Goal: Task Accomplishment & Management: Complete application form

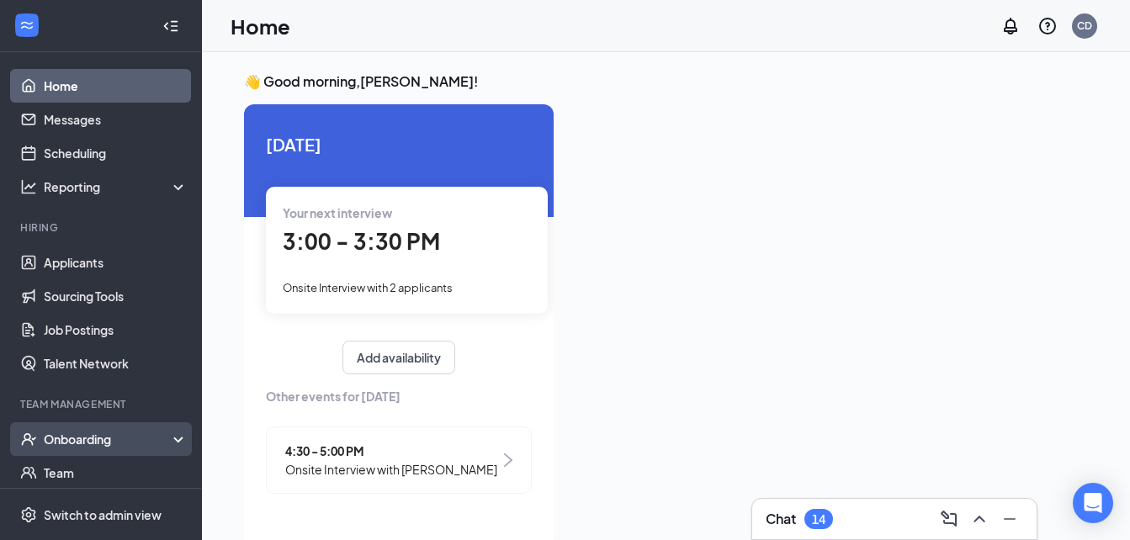
click at [71, 456] on div "Onboarding" at bounding box center [101, 439] width 202 height 34
click at [72, 465] on link "Overview" at bounding box center [116, 473] width 144 height 34
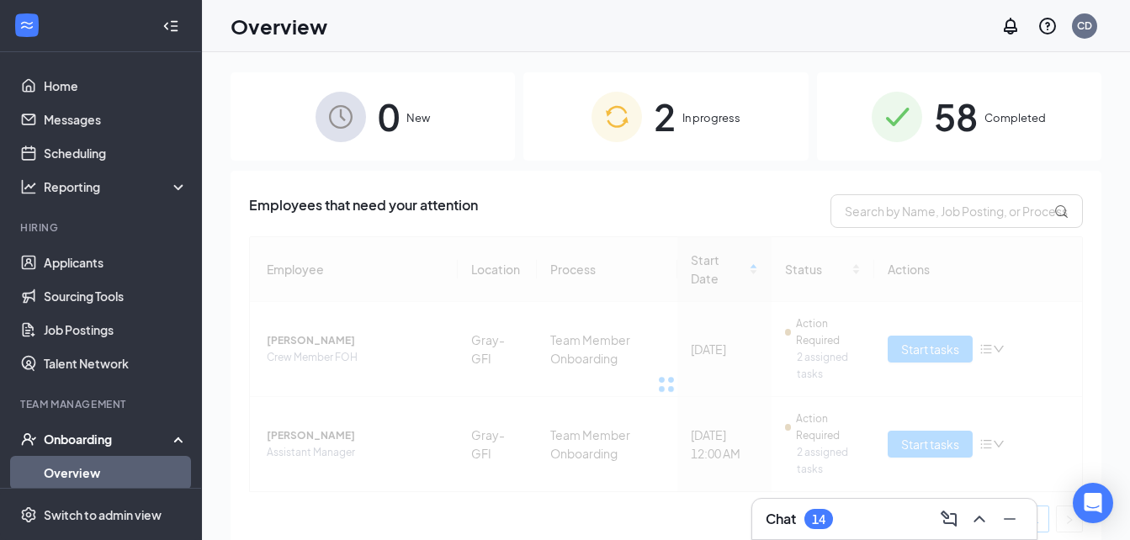
click at [683, 105] on div "2 In progress" at bounding box center [665, 116] width 284 height 88
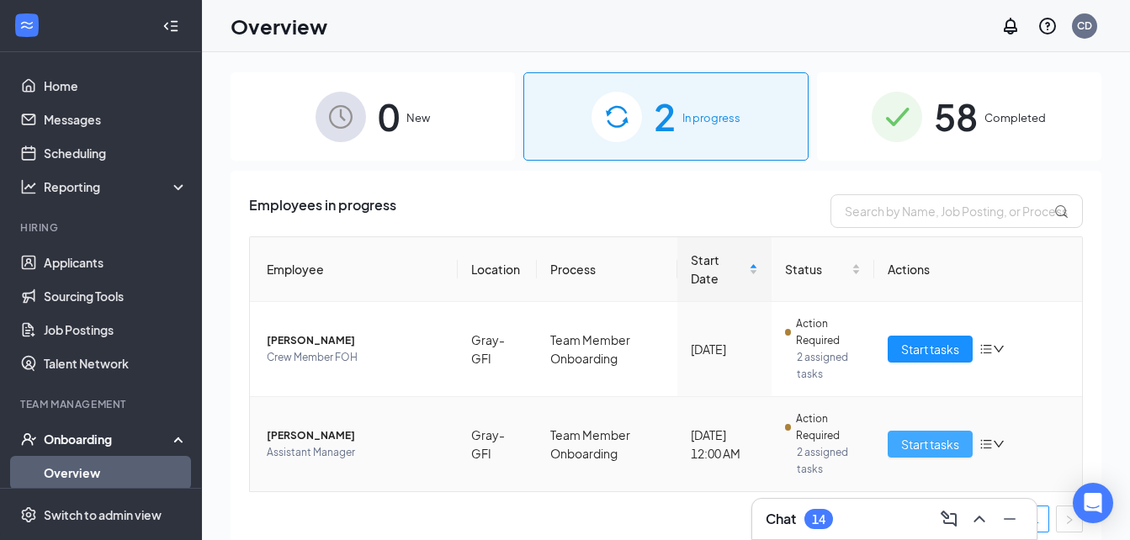
click at [921, 443] on span "Start tasks" at bounding box center [930, 444] width 58 height 19
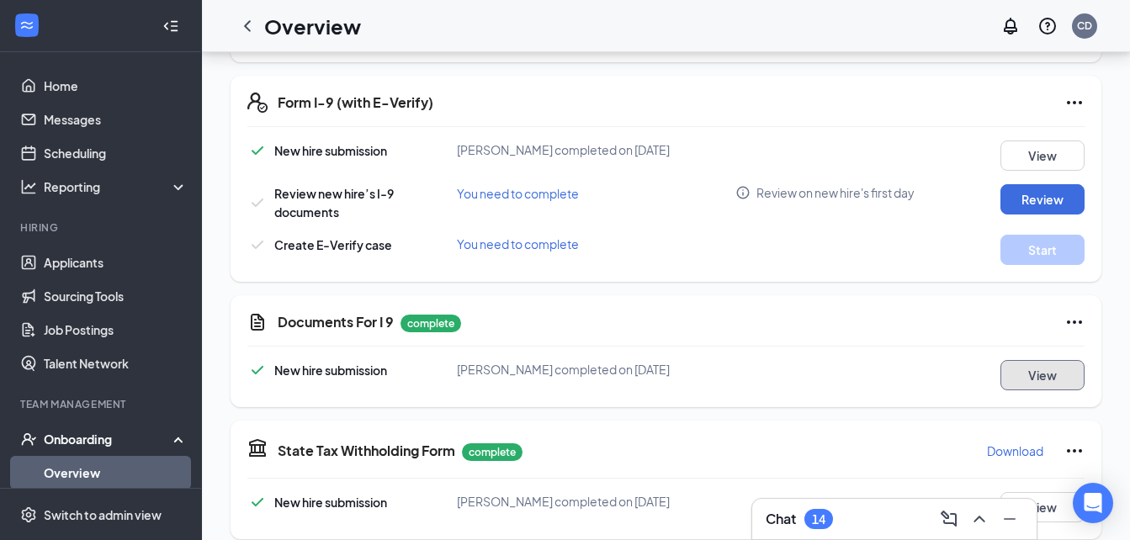
click at [1051, 371] on button "View" at bounding box center [1043, 375] width 84 height 30
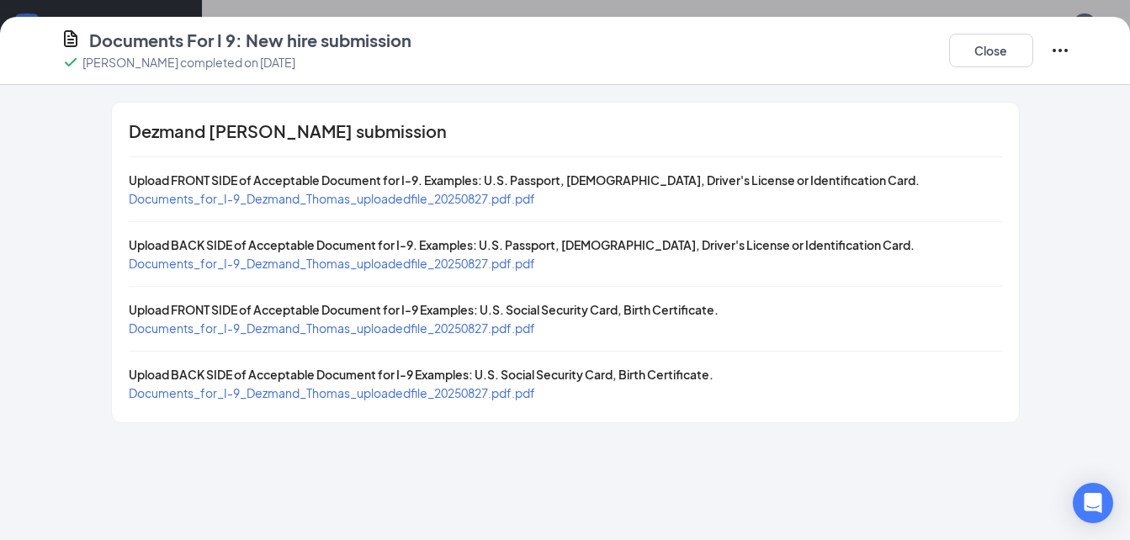
click at [482, 199] on span "Documents_for_I-9_Dezmand_Thomas_uploadedfile_20250827.pdf.pdf" at bounding box center [332, 198] width 407 height 15
click at [346, 264] on span "Documents_for_I-9_Dezmand_Thomas_uploadedfile_20250827.pdf.pdf" at bounding box center [332, 263] width 407 height 15
click at [322, 327] on span "Documents_for_I-9_Dezmand_Thomas_uploadedfile_20250827.pdf.pdf" at bounding box center [332, 328] width 407 height 15
click at [263, 394] on span "Documents_for_I-9_Dezmand_Thomas_uploadedfile_20250827.pdf.pdf" at bounding box center [332, 392] width 407 height 15
click at [968, 48] on button "Close" at bounding box center [991, 51] width 84 height 34
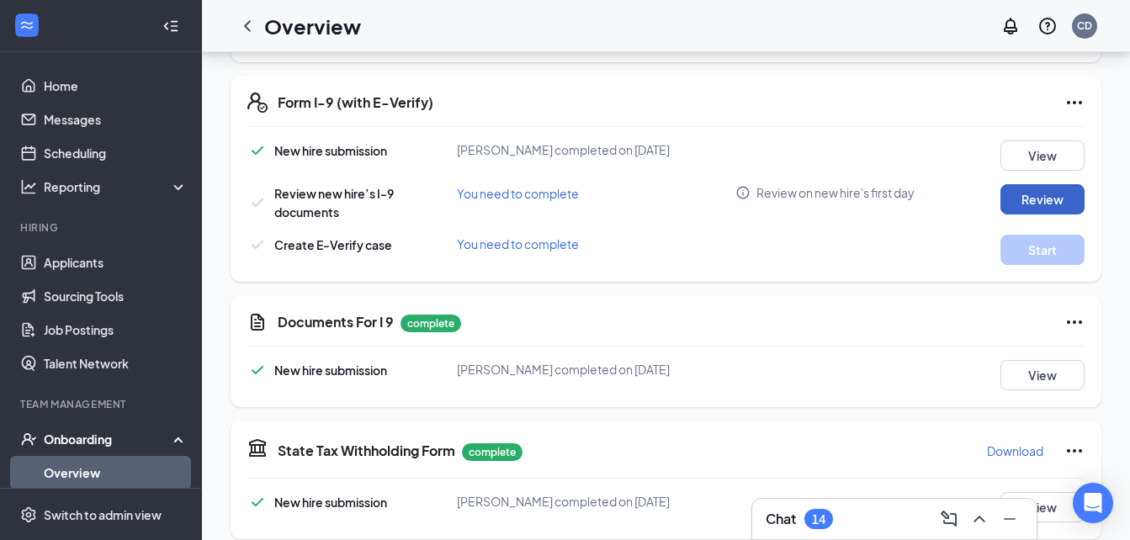
click at [1009, 189] on button "Review" at bounding box center [1043, 199] width 84 height 30
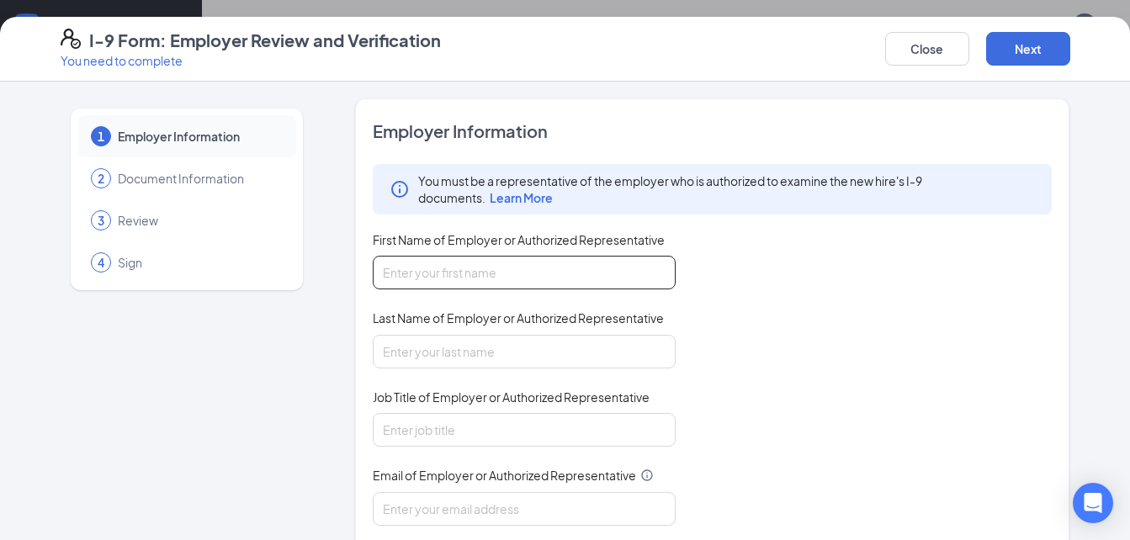
click at [513, 286] on input "First Name of Employer or Authorized Representative" at bounding box center [524, 273] width 303 height 34
type input "[PERSON_NAME]"
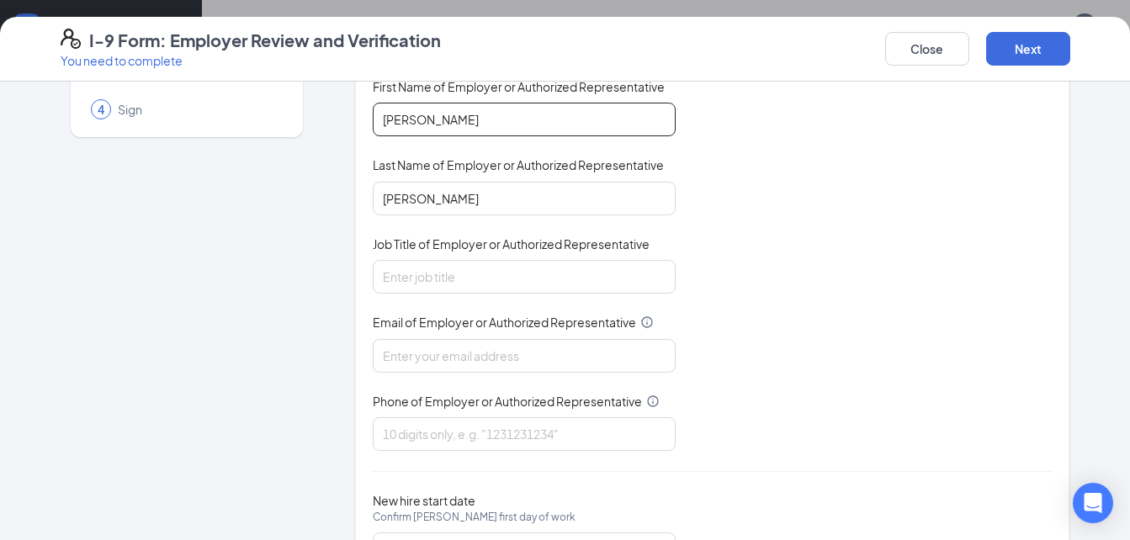
scroll to position [162, 0]
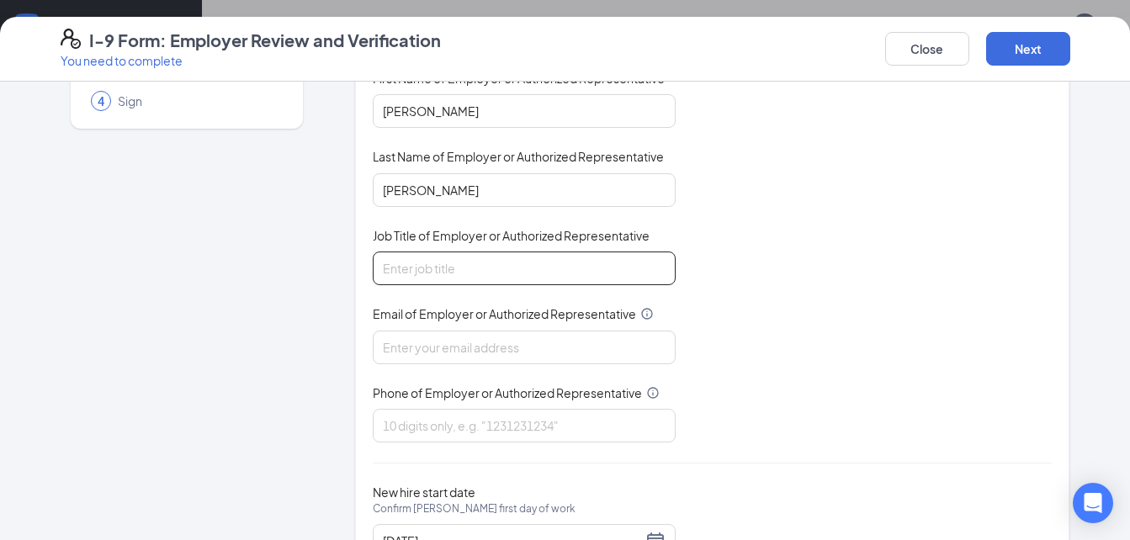
click at [507, 276] on input "Job Title of Employer or Authorized Representative" at bounding box center [524, 269] width 303 height 34
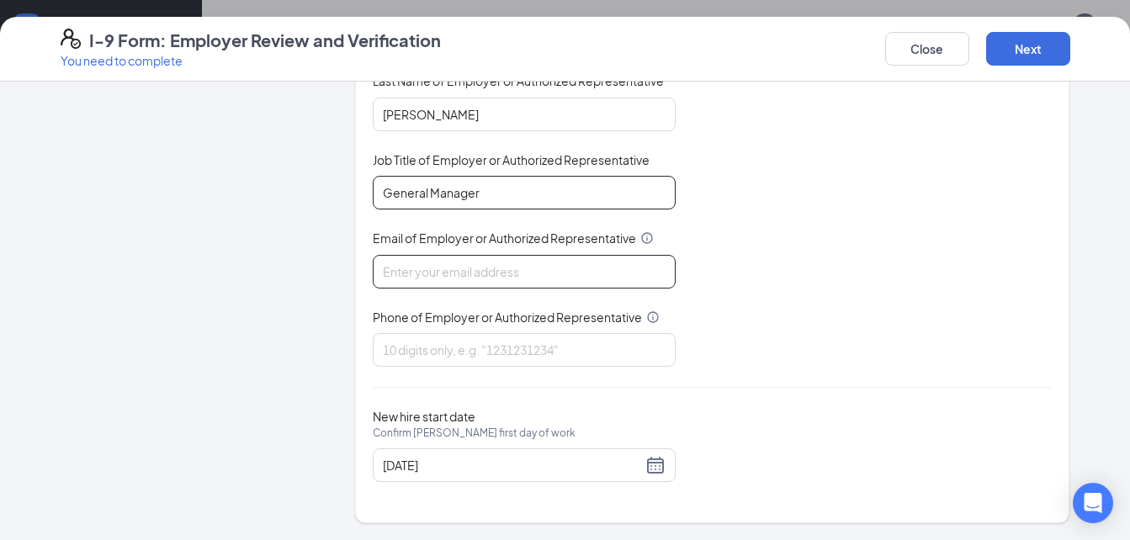
type input "General Manager"
click at [518, 263] on input "Email of Employer or Authorized Representative" at bounding box center [524, 272] width 303 height 34
type input "[EMAIL_ADDRESS][DOMAIN_NAME]"
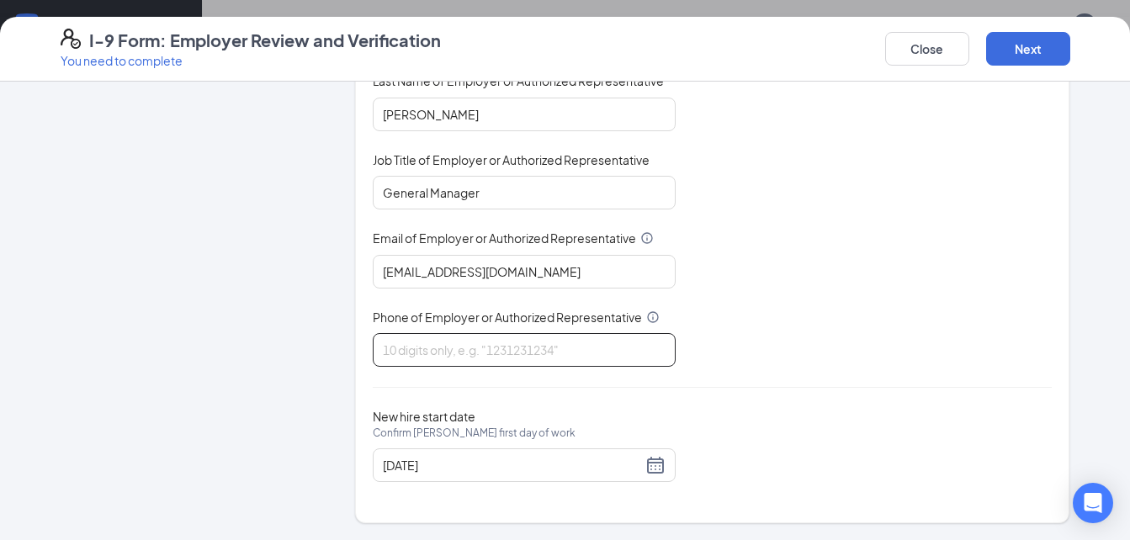
click at [494, 338] on input "Phone of Employer or Authorized Representative" at bounding box center [524, 350] width 303 height 34
type input "2055058700"
click at [1023, 29] on div "Close Next" at bounding box center [977, 49] width 185 height 40
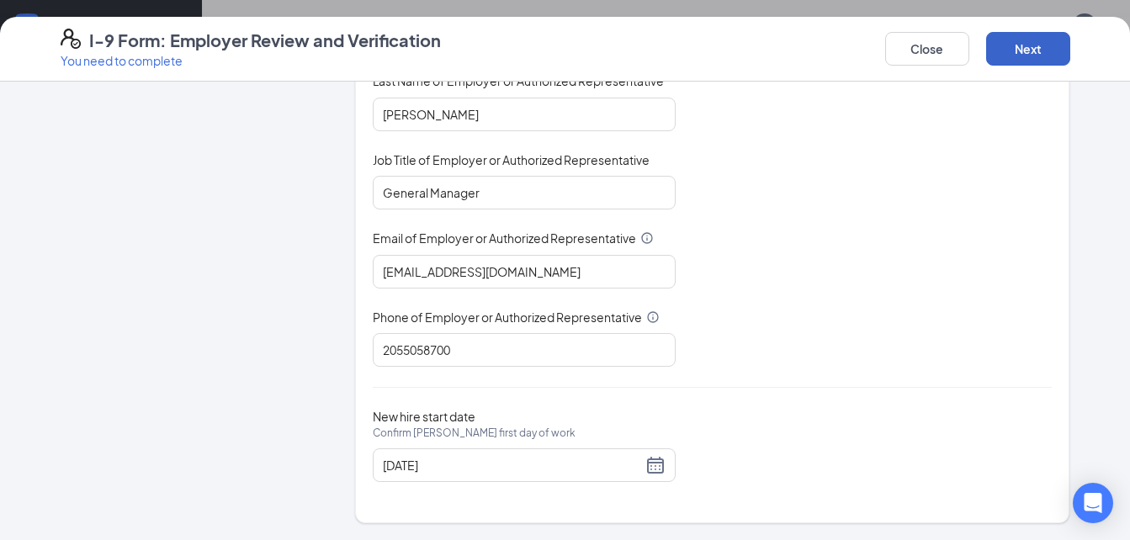
click at [1023, 40] on button "Next" at bounding box center [1028, 49] width 84 height 34
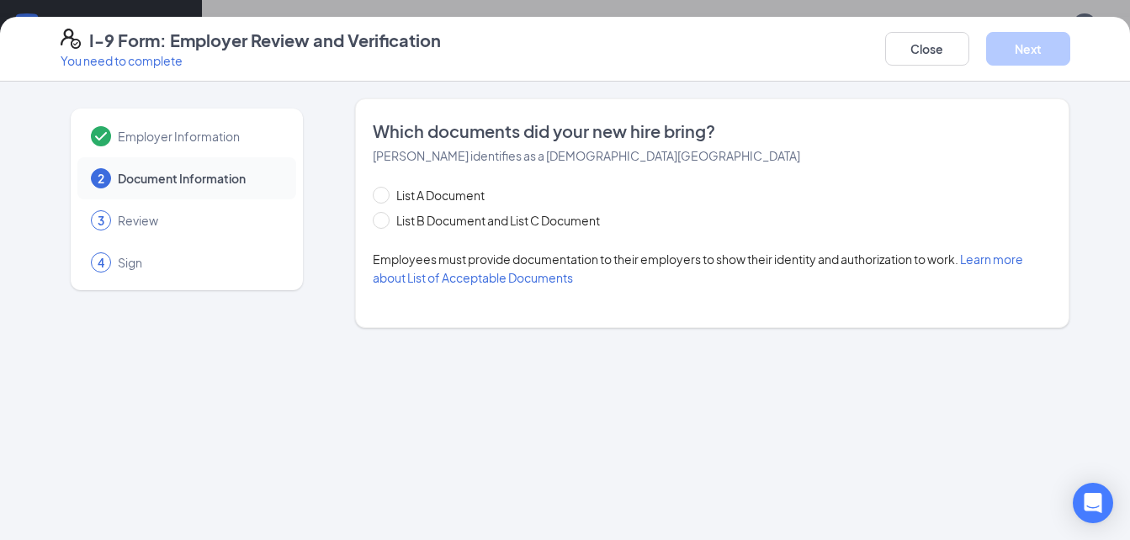
scroll to position [0, 0]
click at [571, 215] on span "List B Document and List C Document" at bounding box center [498, 220] width 217 height 19
click at [385, 215] on input "List B Document and List C Document" at bounding box center [379, 218] width 12 height 12
radio input "true"
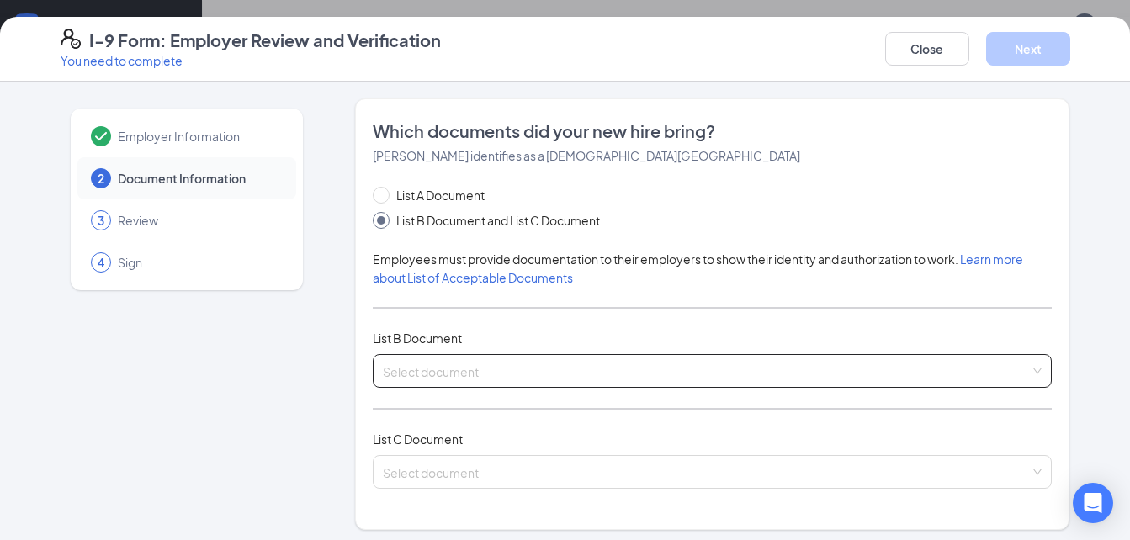
click at [465, 364] on input "search" at bounding box center [707, 367] width 648 height 25
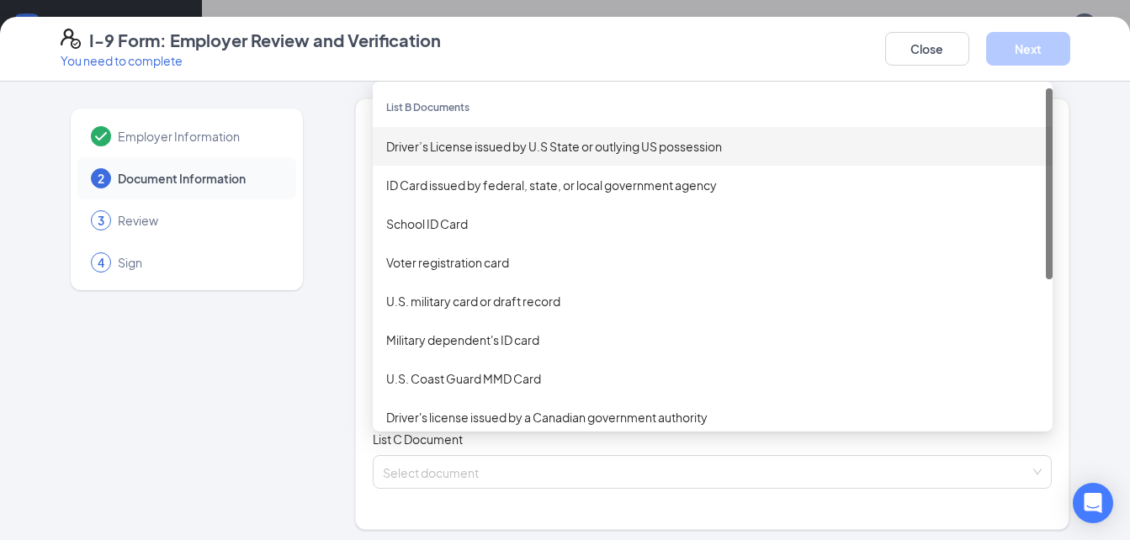
click at [494, 136] on div "Driver’s License issued by U.S State or outlying US possession" at bounding box center [713, 146] width 680 height 39
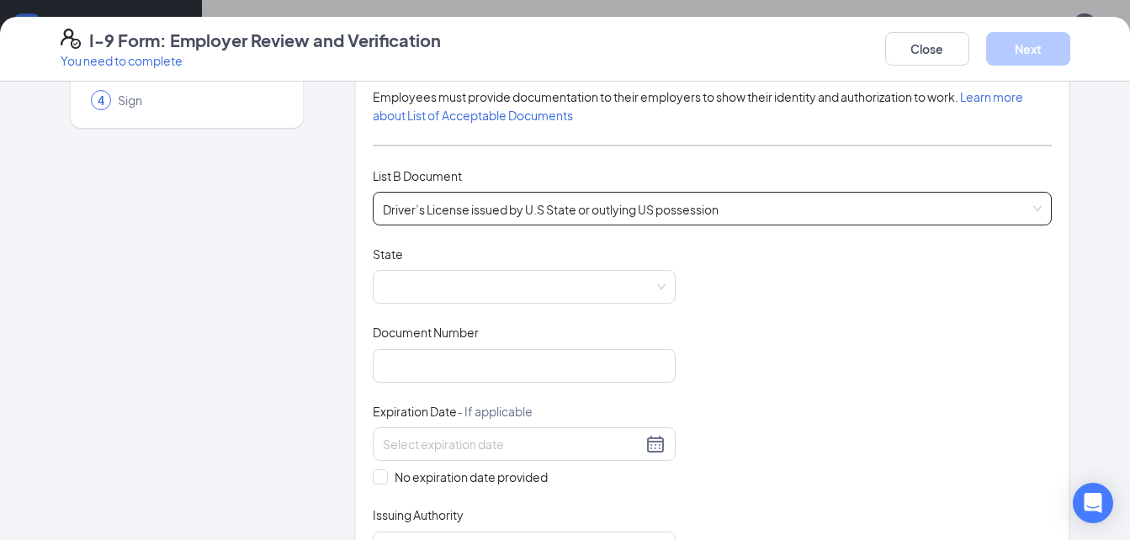
scroll to position [164, 0]
click at [438, 277] on span at bounding box center [524, 285] width 283 height 32
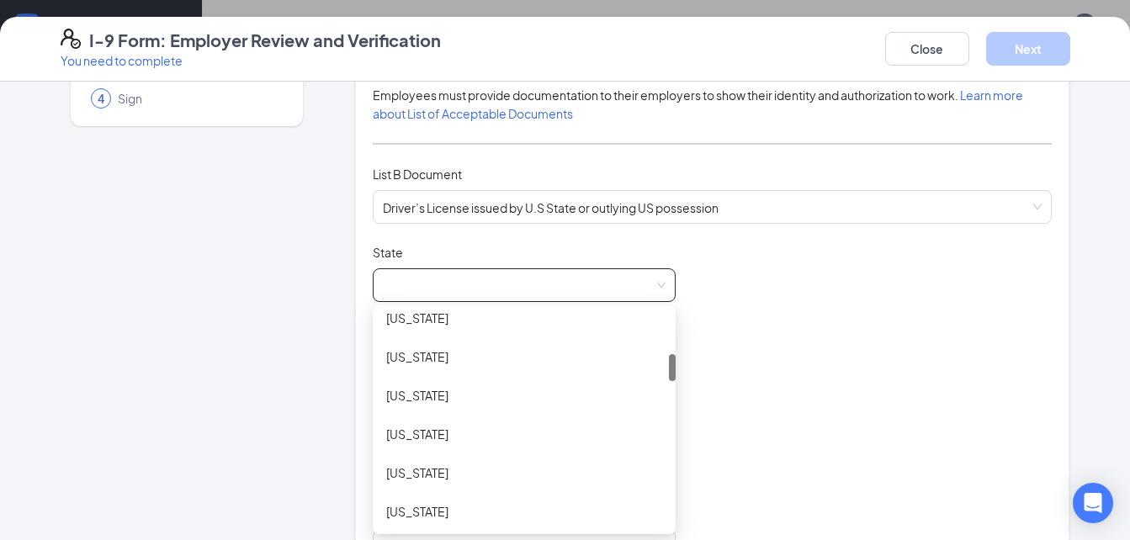
scroll to position [323, 0]
click at [402, 431] on div "[US_STATE]" at bounding box center [524, 434] width 276 height 19
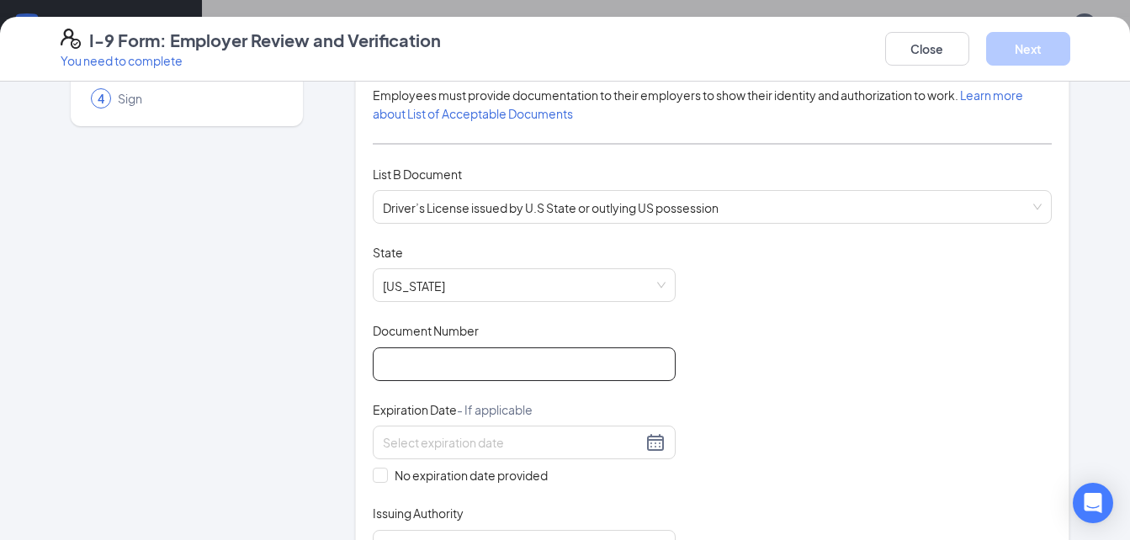
click at [409, 366] on input "Document Number" at bounding box center [524, 365] width 303 height 34
type input "058731939"
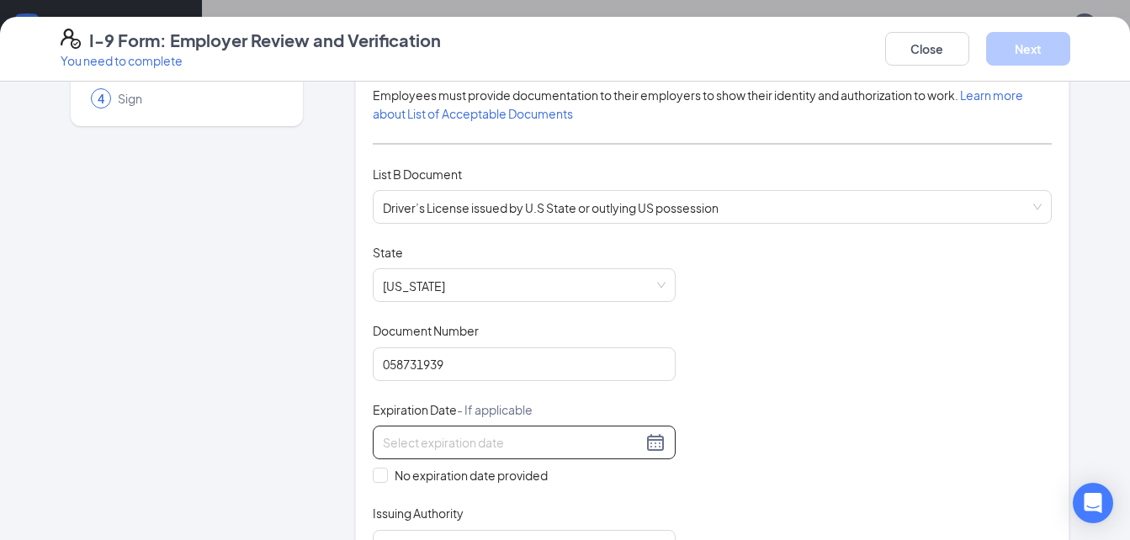
click at [651, 443] on div at bounding box center [524, 443] width 283 height 20
click at [654, 437] on div at bounding box center [524, 443] width 283 height 20
click at [645, 444] on div at bounding box center [524, 443] width 283 height 20
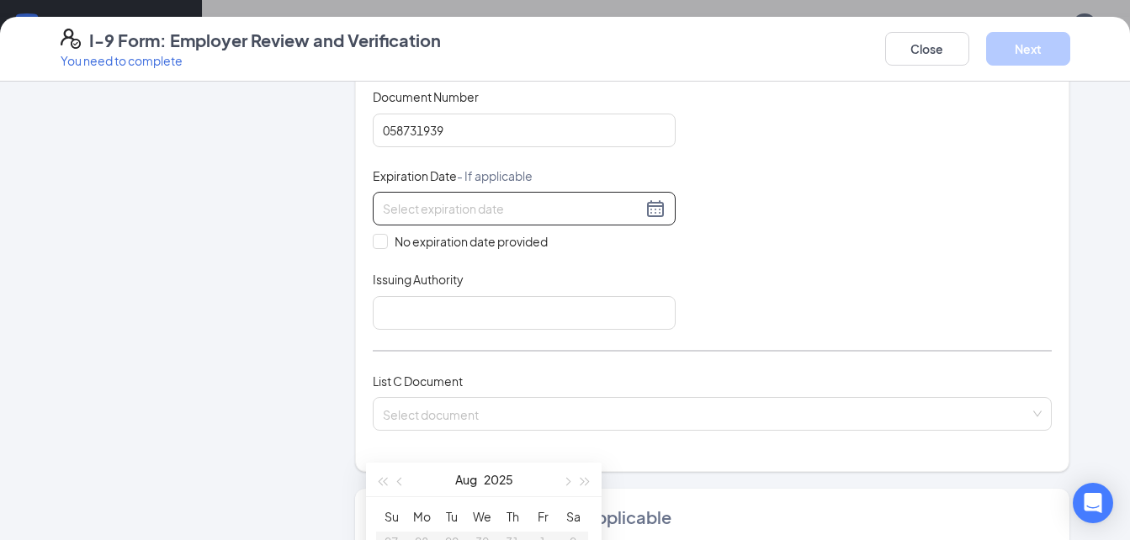
scroll to position [399, 0]
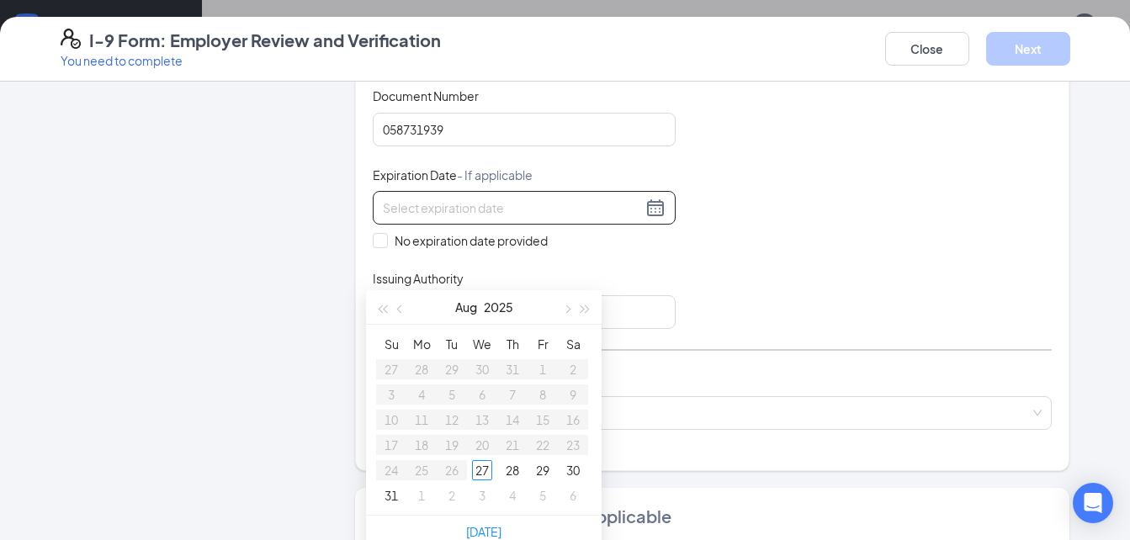
type input "[DATE]"
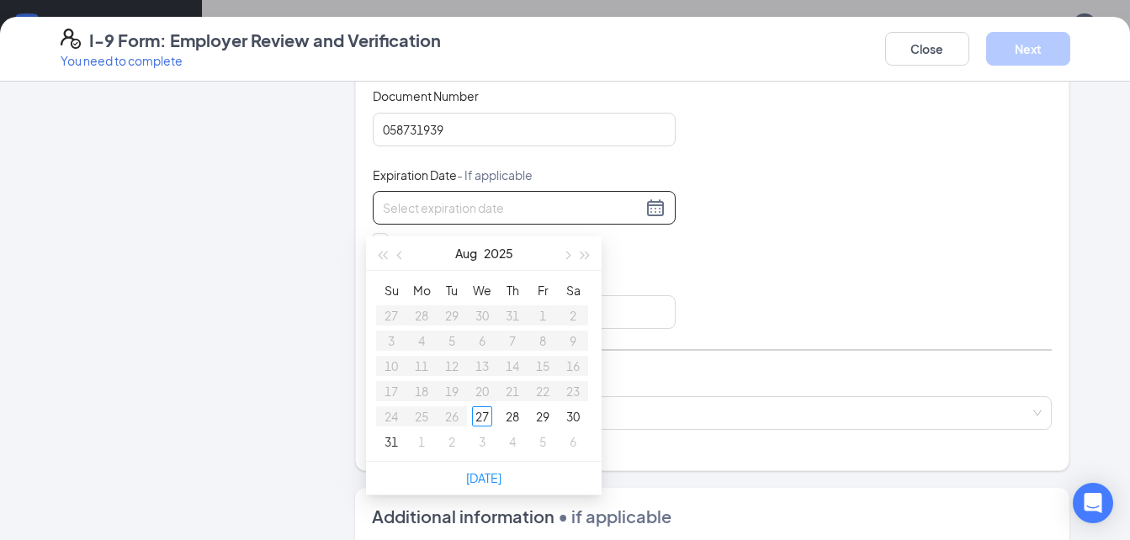
scroll to position [820, 0]
type input "[DATE]"
click at [582, 252] on span "button" at bounding box center [586, 255] width 8 height 8
click at [564, 256] on span "button" at bounding box center [566, 255] width 8 height 8
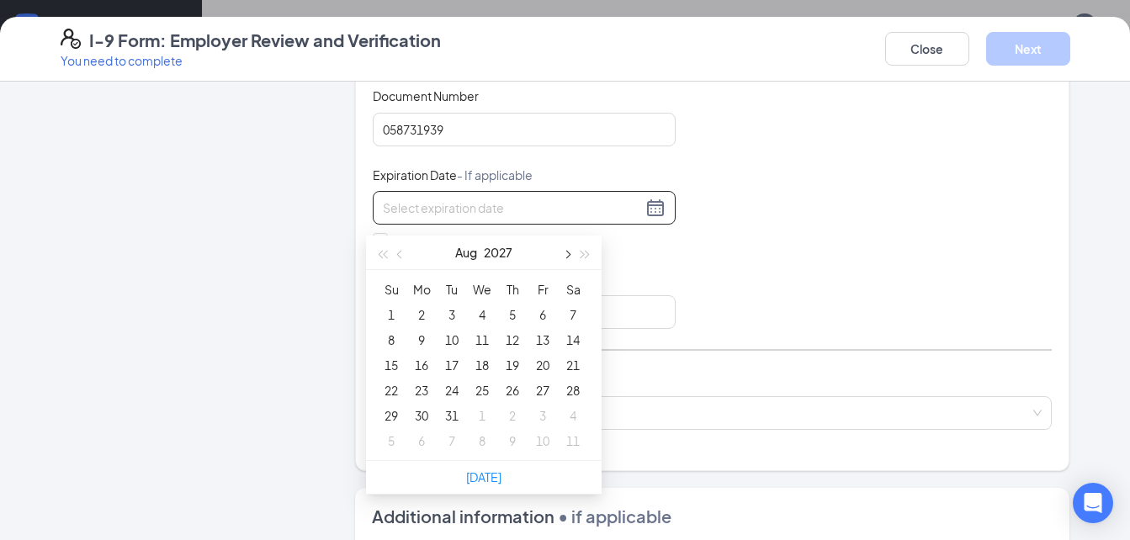
click at [564, 256] on span "button" at bounding box center [566, 255] width 8 height 8
type input "[DATE]"
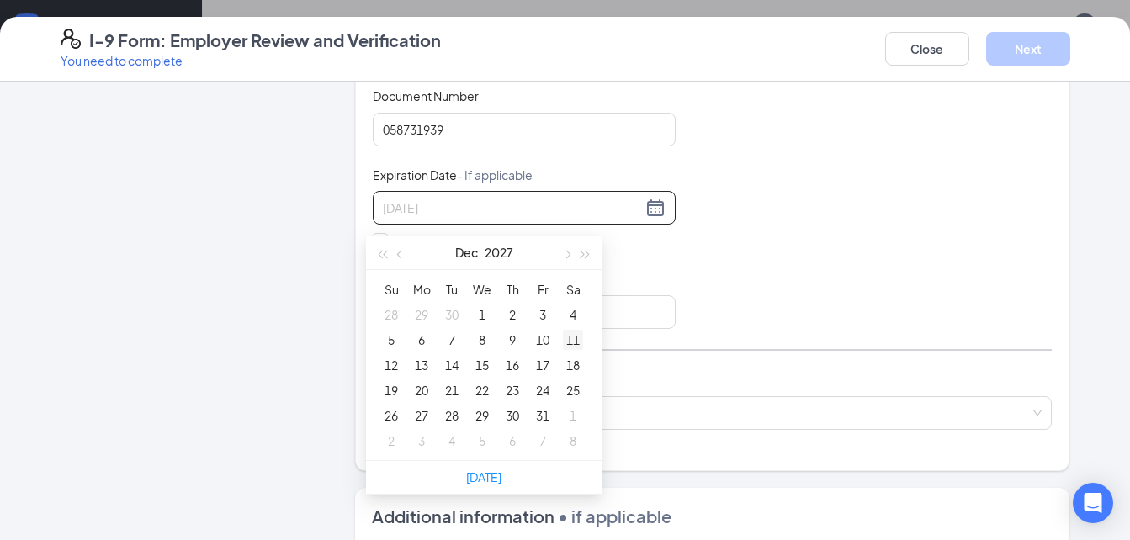
click at [570, 340] on div "11" at bounding box center [573, 340] width 20 height 20
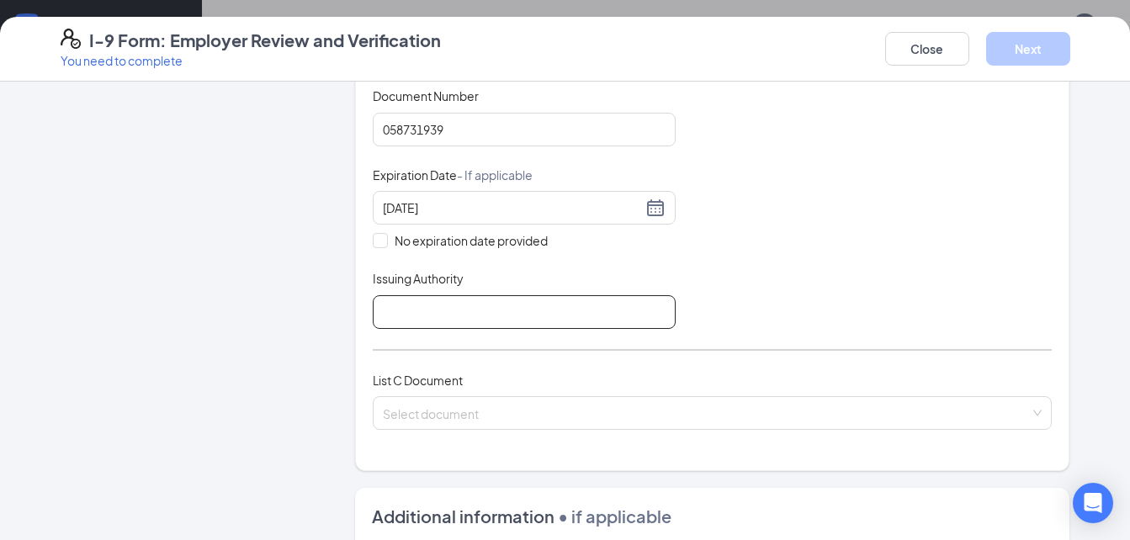
click at [458, 312] on input "Issuing Authority" at bounding box center [524, 312] width 303 height 34
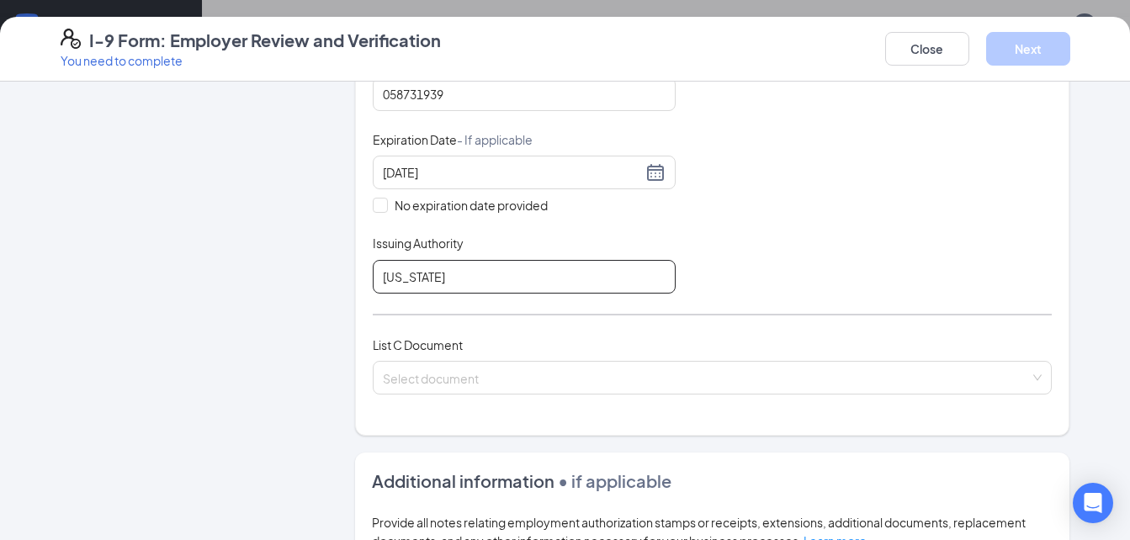
scroll to position [449, 0]
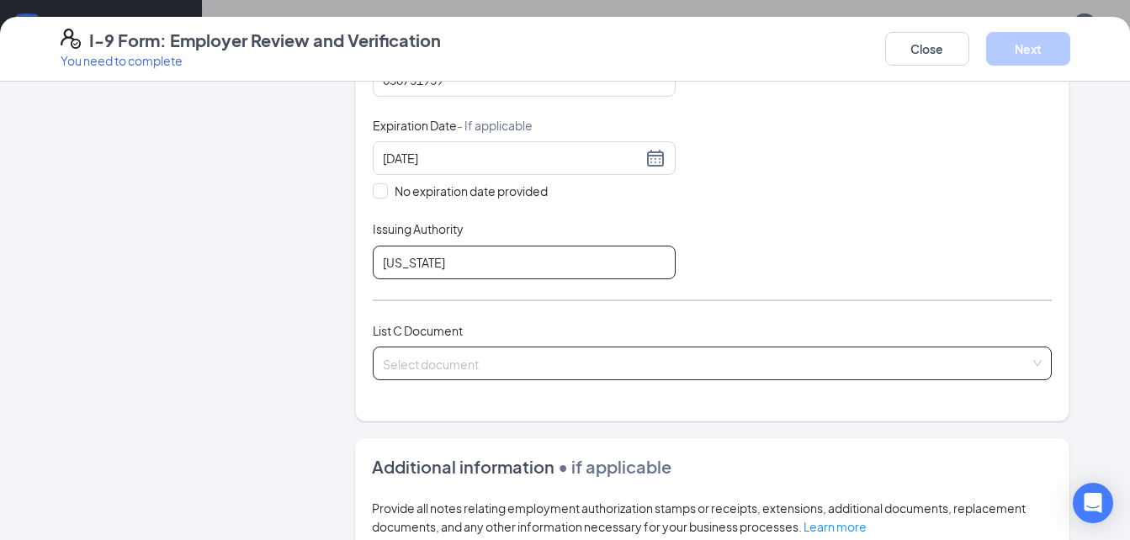
type input "[US_STATE]"
click at [450, 369] on input "search" at bounding box center [707, 360] width 648 height 25
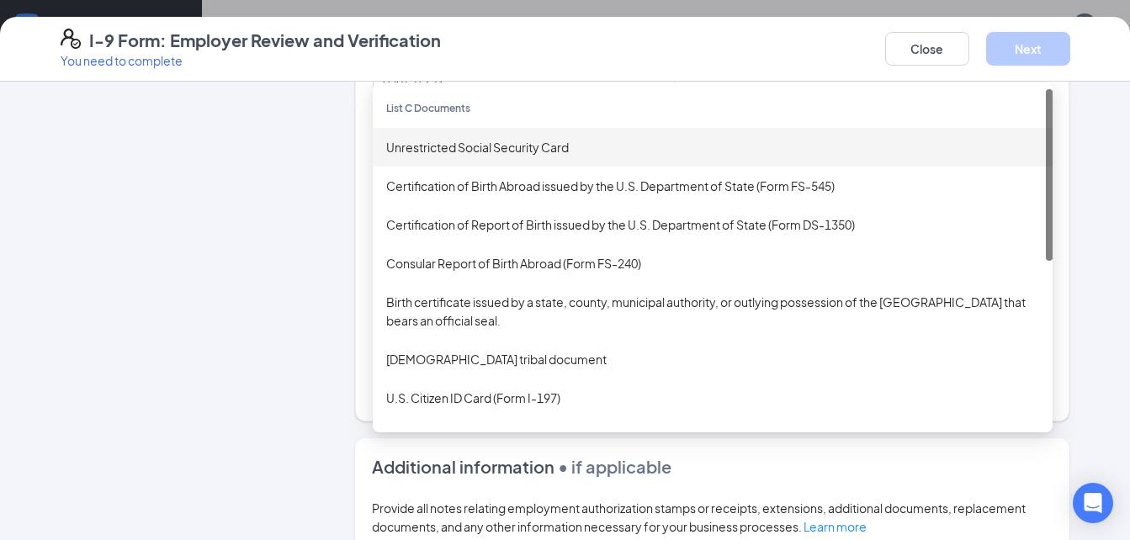
click at [459, 146] on div "Unrestricted Social Security Card" at bounding box center [712, 147] width 653 height 19
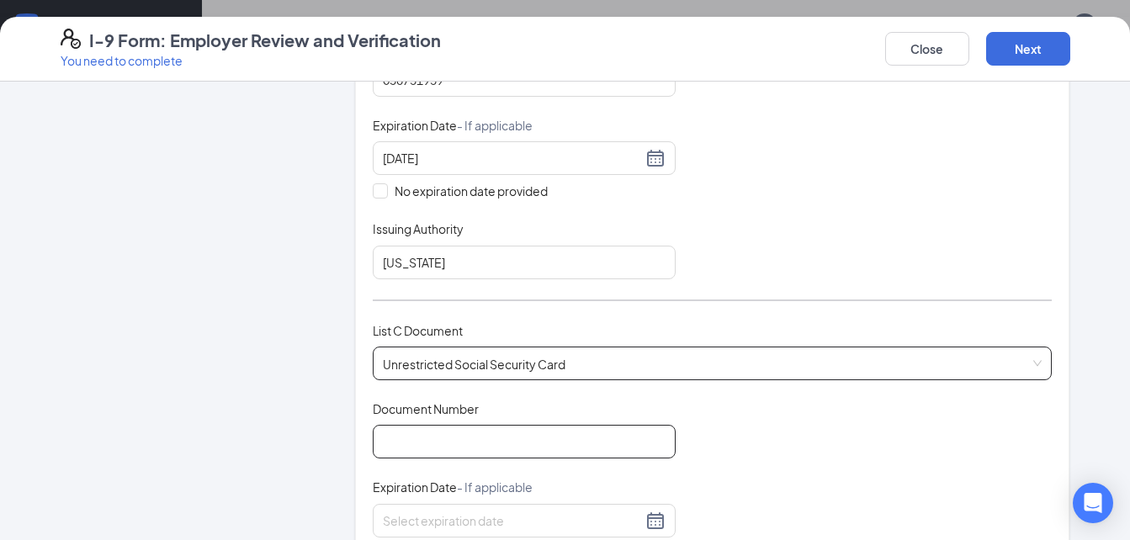
click at [420, 438] on input "Document Number" at bounding box center [524, 442] width 303 height 34
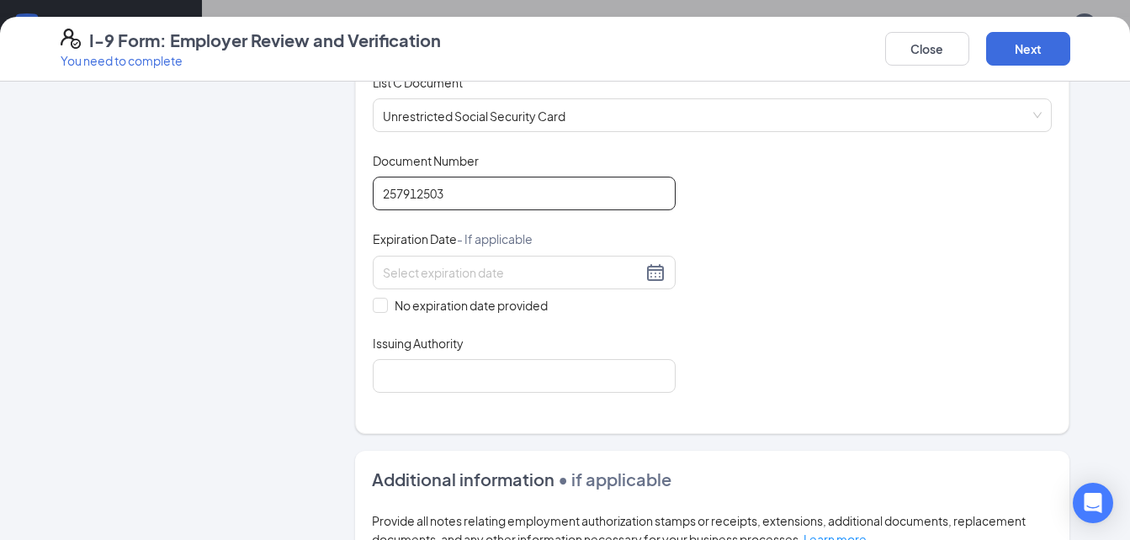
scroll to position [698, 0]
type input "257912503"
click at [373, 307] on input "No expiration date provided" at bounding box center [379, 303] width 12 height 12
checkbox input "true"
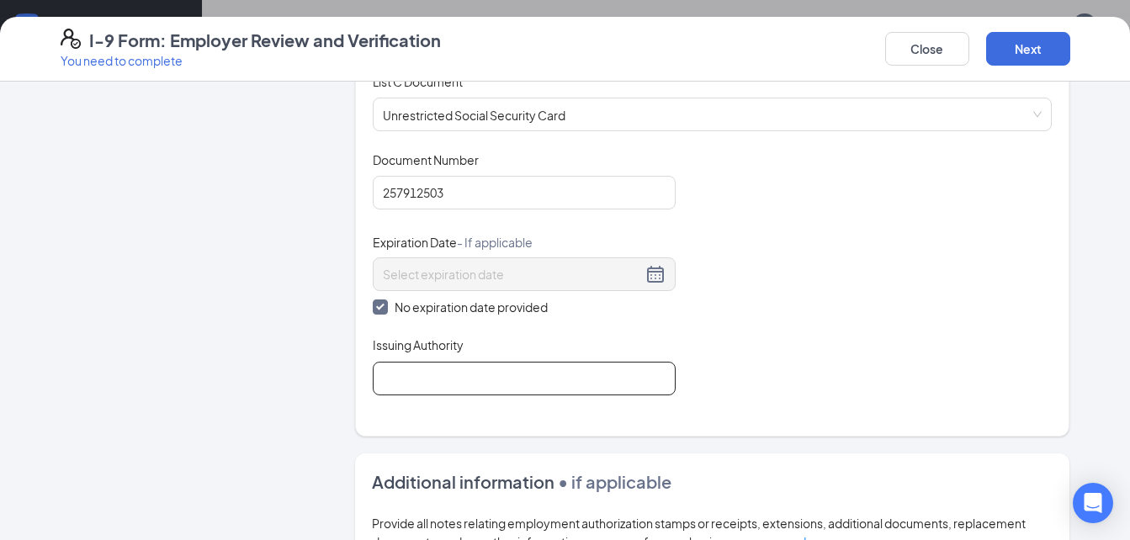
click at [398, 373] on input "Issuing Authority" at bounding box center [524, 379] width 303 height 34
type input "[GEOGRAPHIC_DATA]"
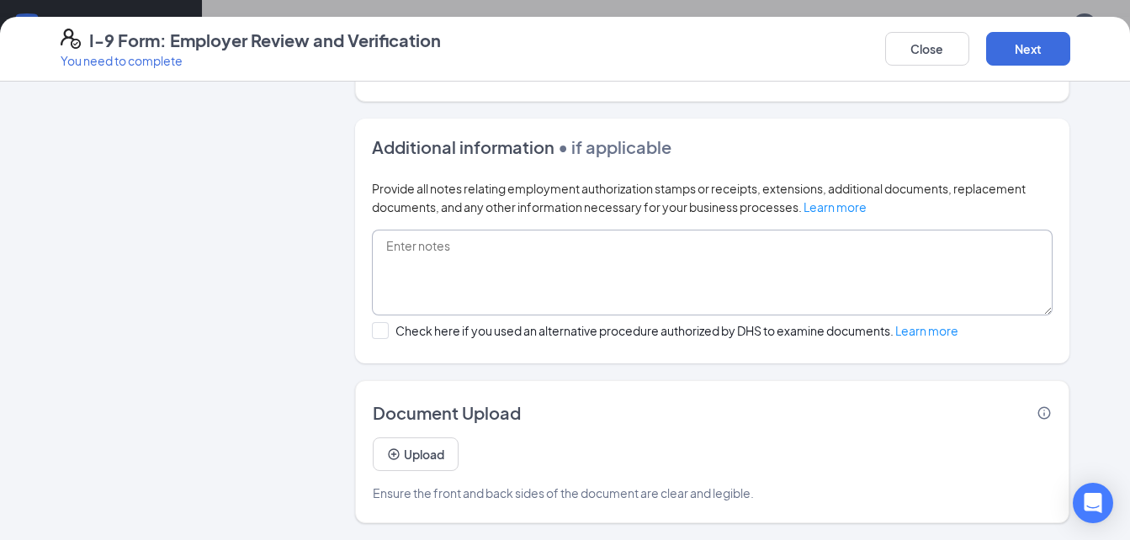
scroll to position [1050, 0]
click at [401, 454] on button "Upload" at bounding box center [416, 455] width 86 height 34
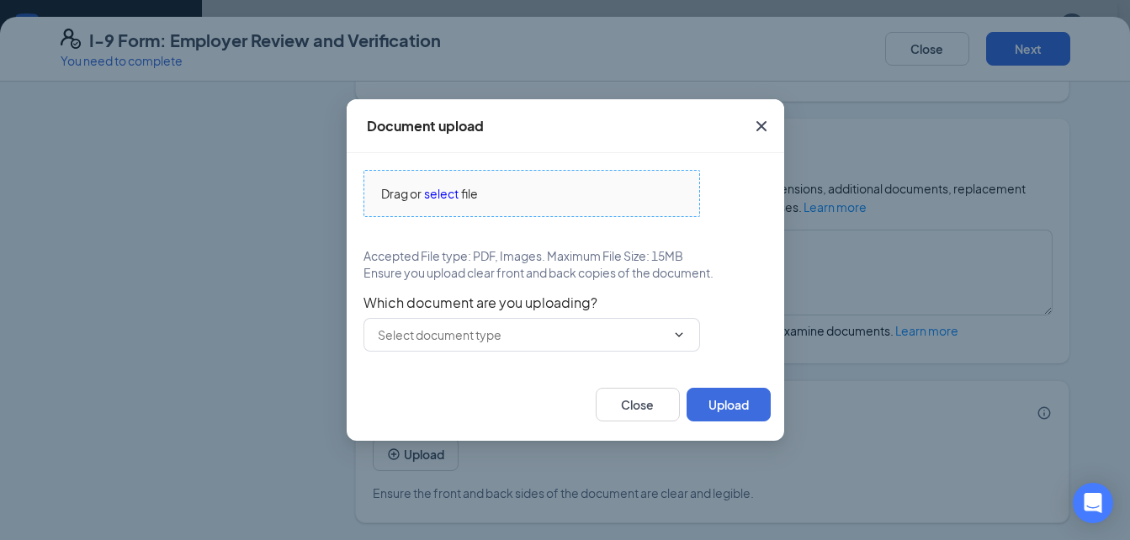
click at [447, 192] on span "select" at bounding box center [441, 193] width 35 height 19
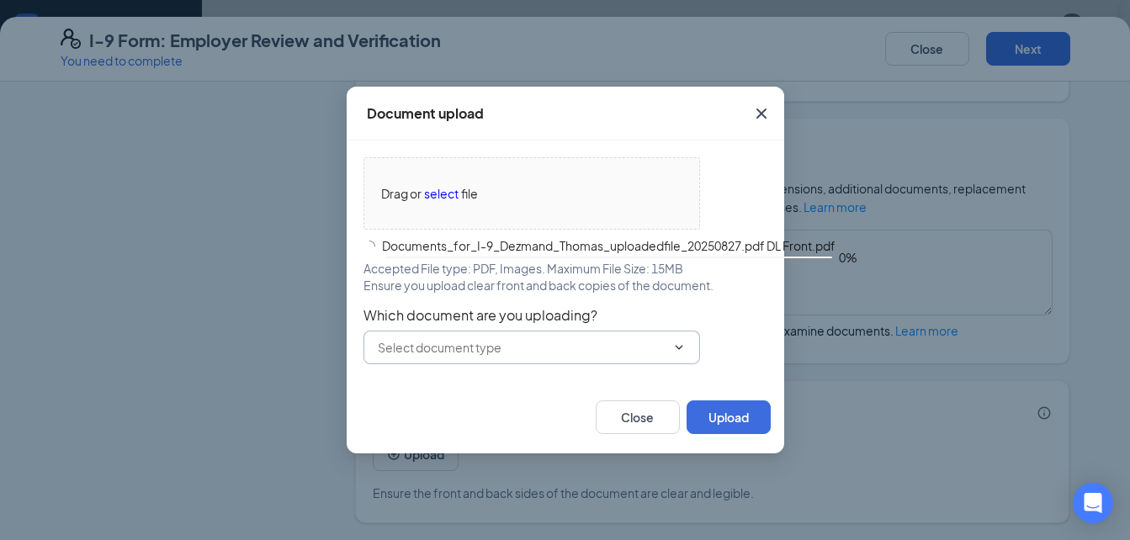
click at [490, 348] on input "text" at bounding box center [522, 347] width 288 height 19
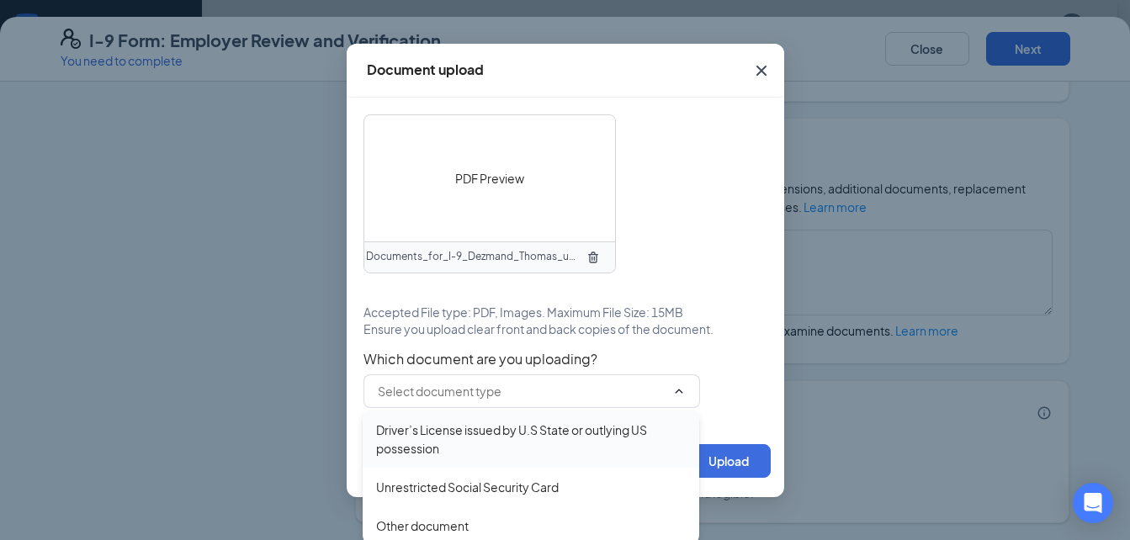
click at [501, 437] on div "Driver’s License issued by U.S State or outlying US possession" at bounding box center [531, 439] width 310 height 37
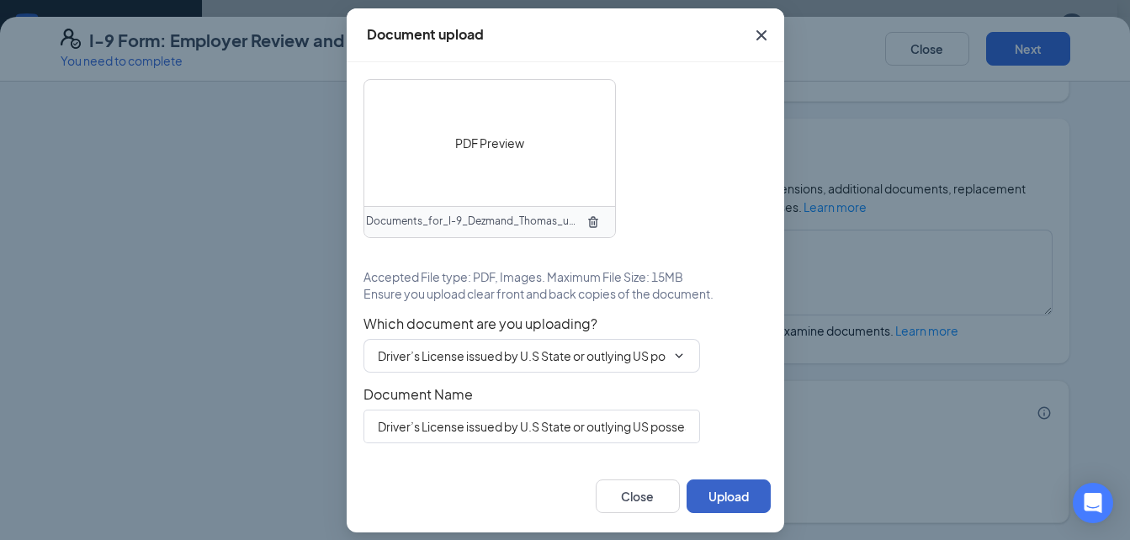
click at [700, 486] on button "Upload" at bounding box center [729, 497] width 84 height 34
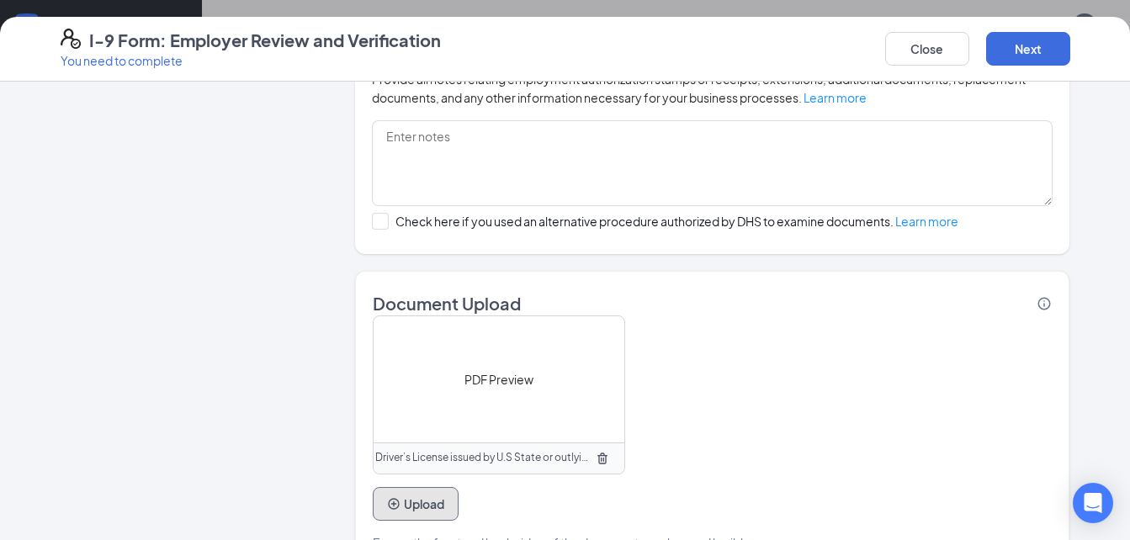
scroll to position [1192, 0]
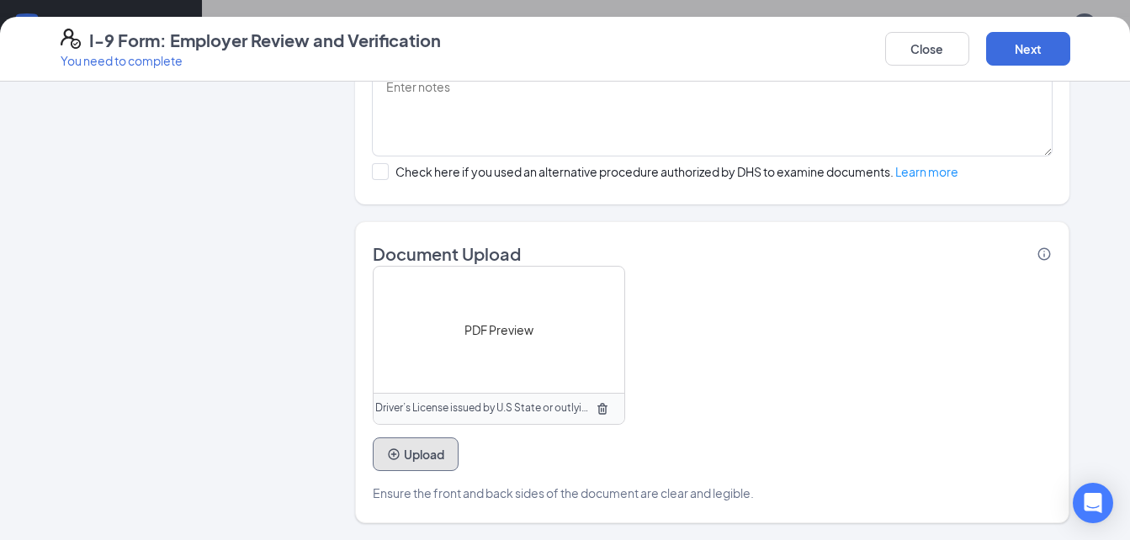
click at [443, 456] on button "Upload" at bounding box center [416, 455] width 86 height 34
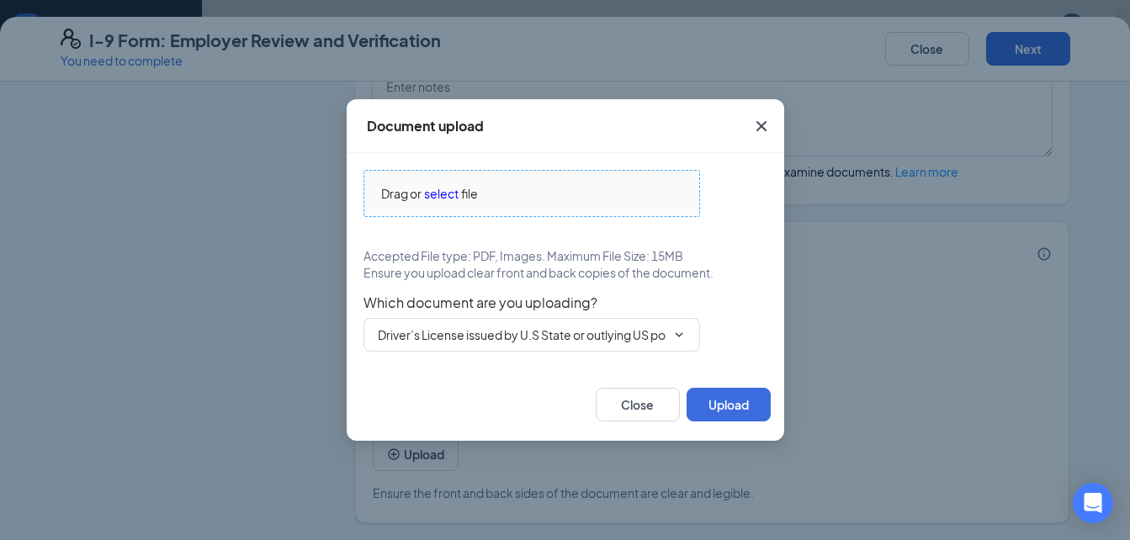
click at [429, 190] on span "select" at bounding box center [441, 193] width 35 height 19
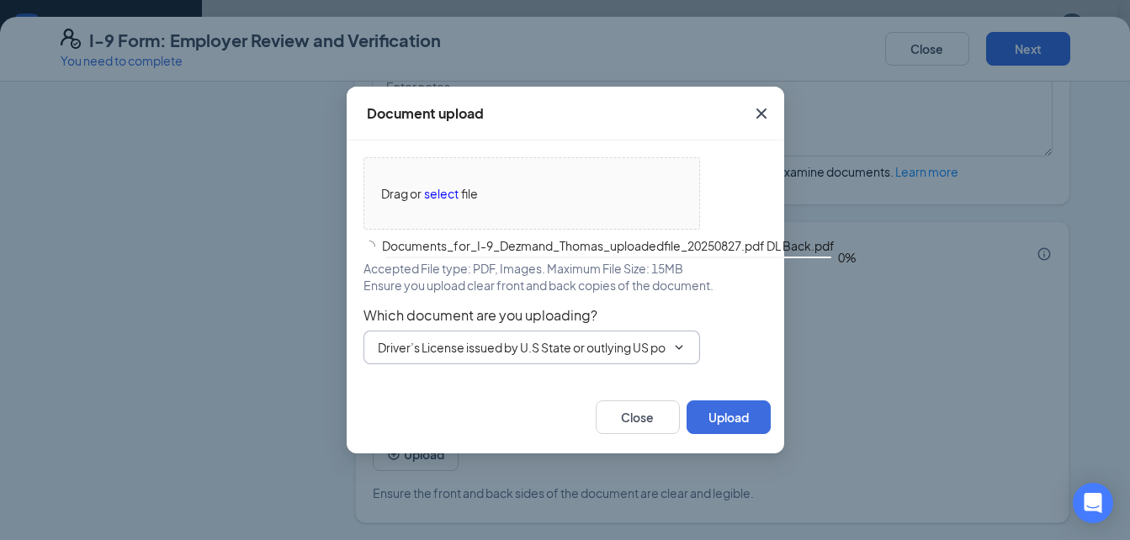
click at [639, 345] on input "Driver’s License issued by U.S State or outlying US possession" at bounding box center [522, 347] width 288 height 19
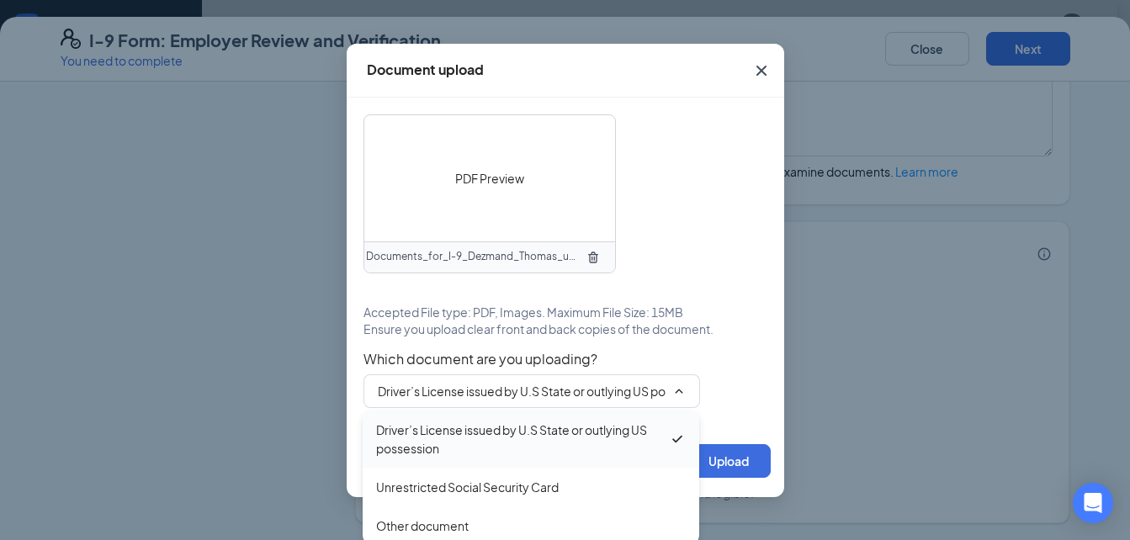
click at [596, 437] on div "Driver’s License issued by U.S State or outlying US possession" at bounding box center [522, 439] width 293 height 37
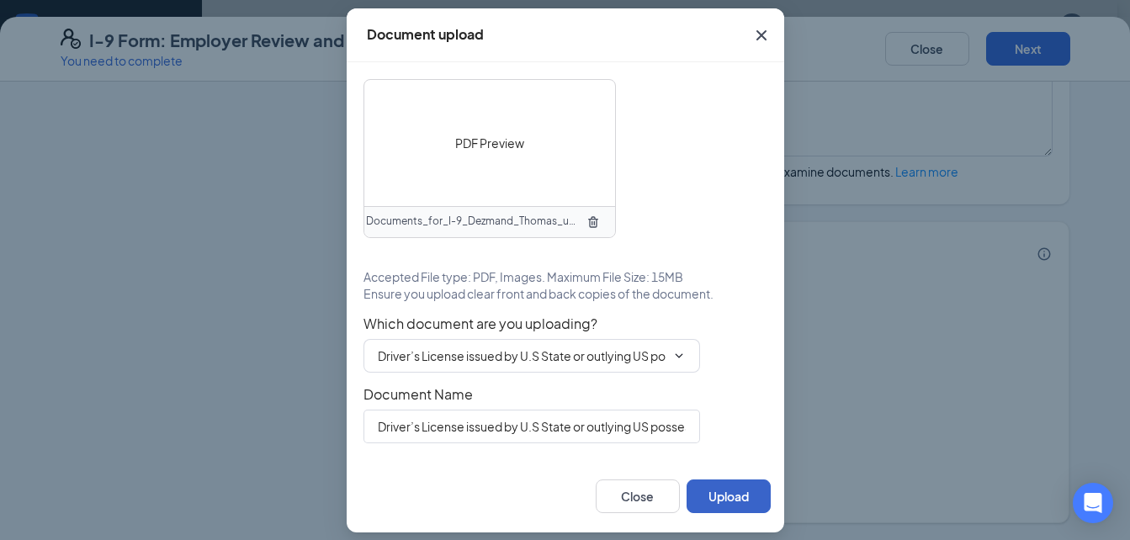
click at [722, 490] on button "Upload" at bounding box center [729, 497] width 84 height 34
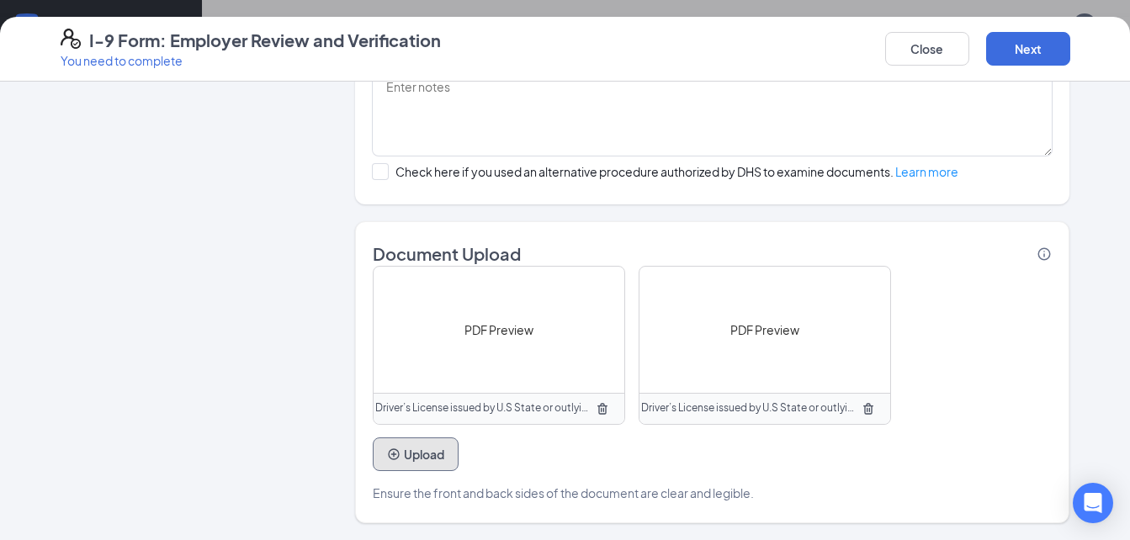
click at [412, 452] on button "Upload" at bounding box center [416, 455] width 86 height 34
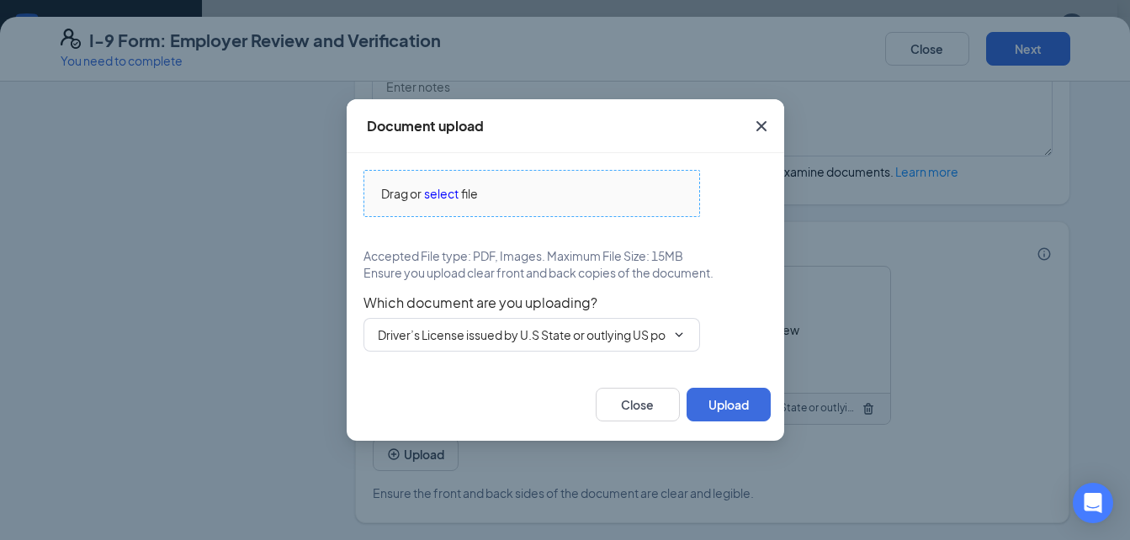
click at [437, 196] on span "select" at bounding box center [441, 193] width 35 height 19
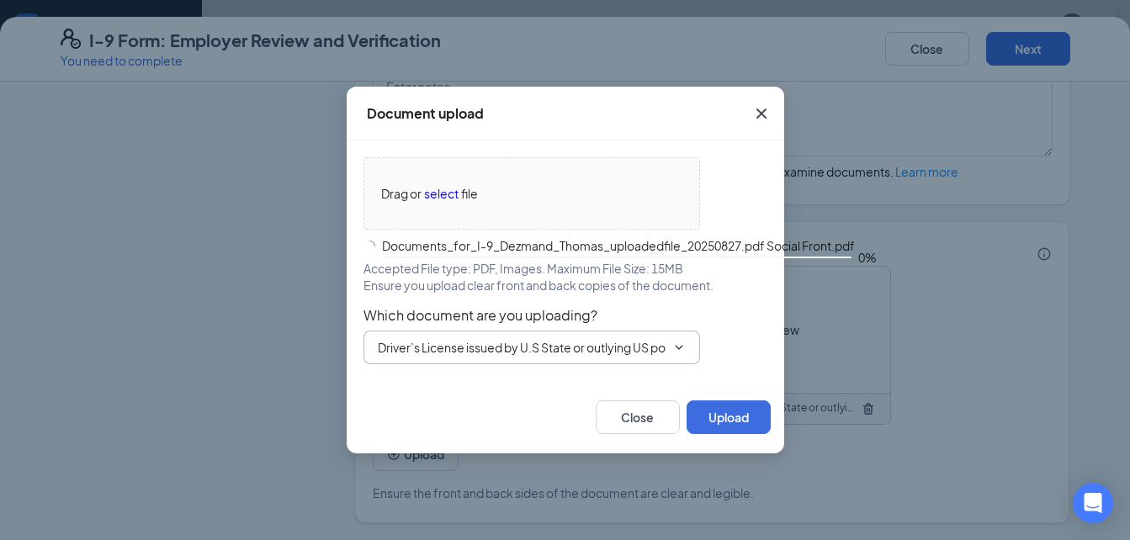
click at [632, 350] on input "Driver’s License issued by U.S State or outlying US possession" at bounding box center [522, 347] width 288 height 19
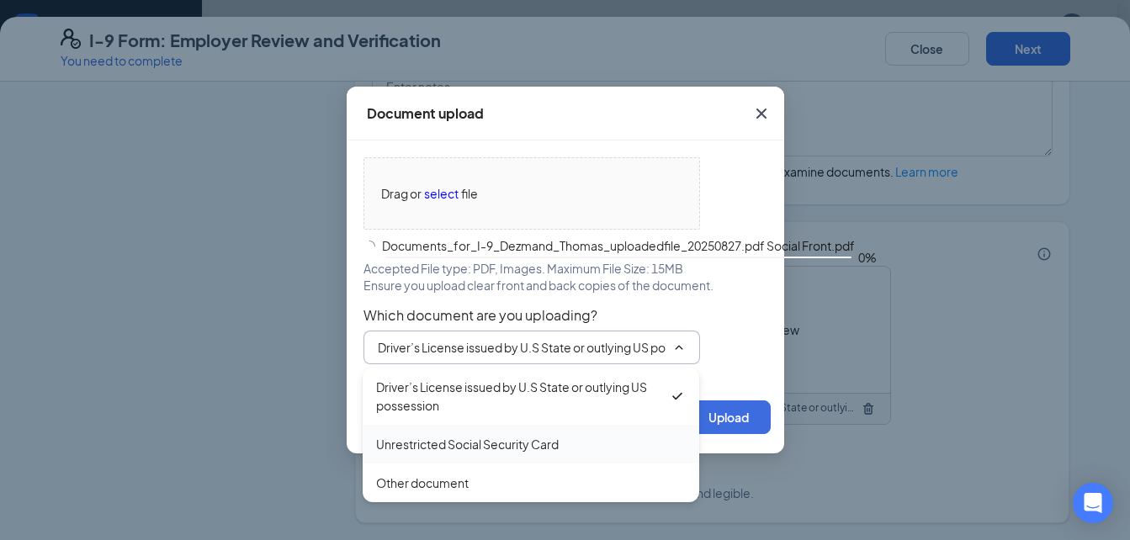
click at [551, 441] on div "Unrestricted Social Security Card" at bounding box center [467, 444] width 183 height 19
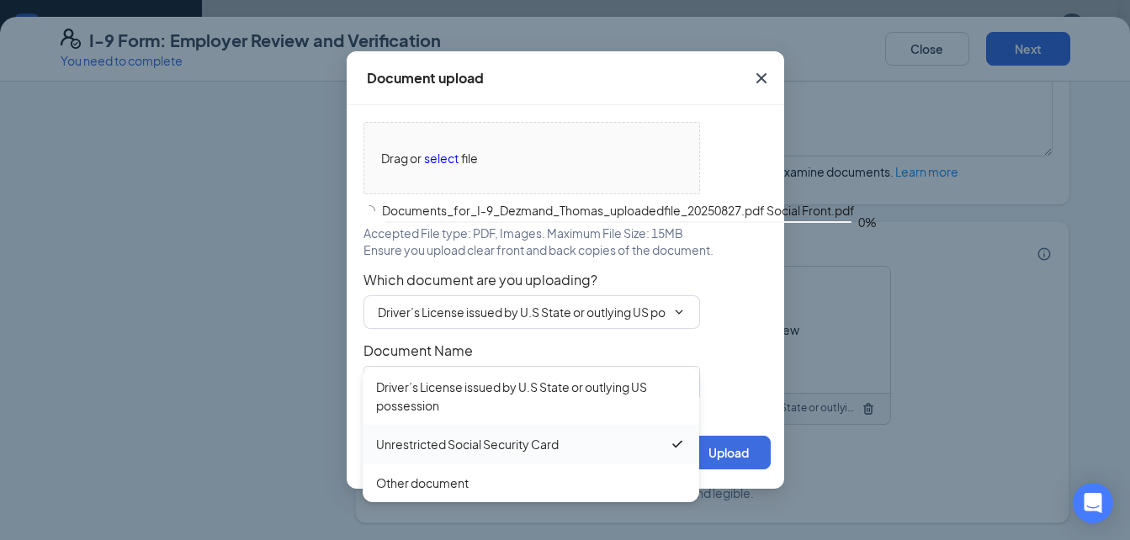
type input "Unrestricted Social Security Card"
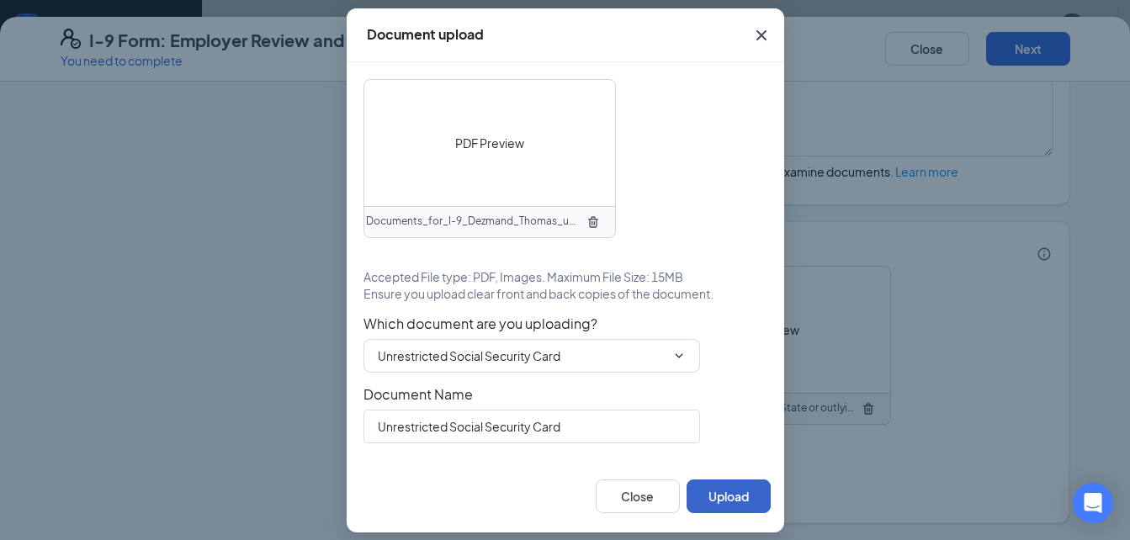
click at [713, 487] on button "Upload" at bounding box center [729, 497] width 84 height 34
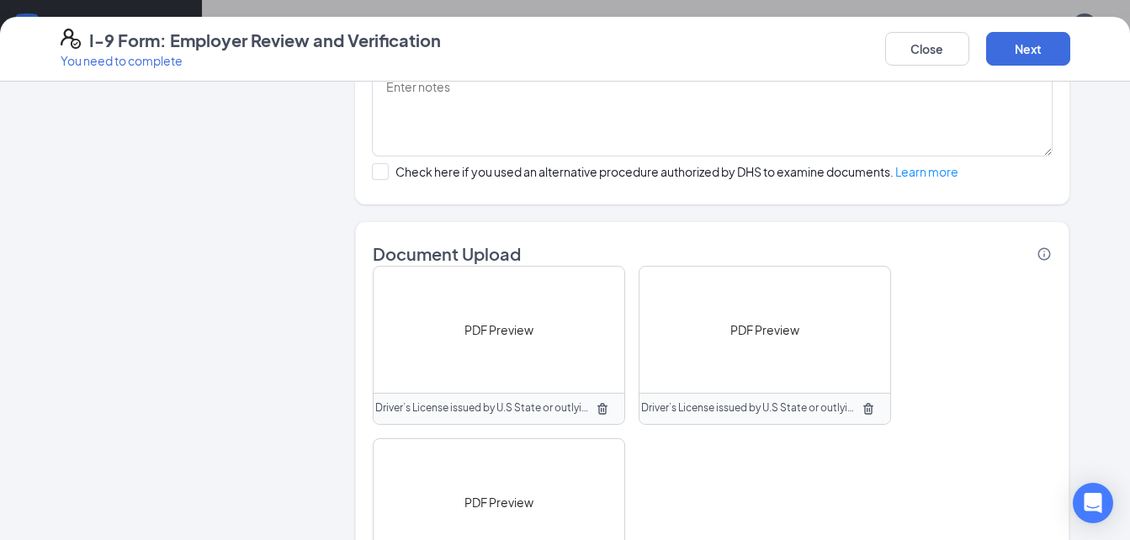
scroll to position [1364, 0]
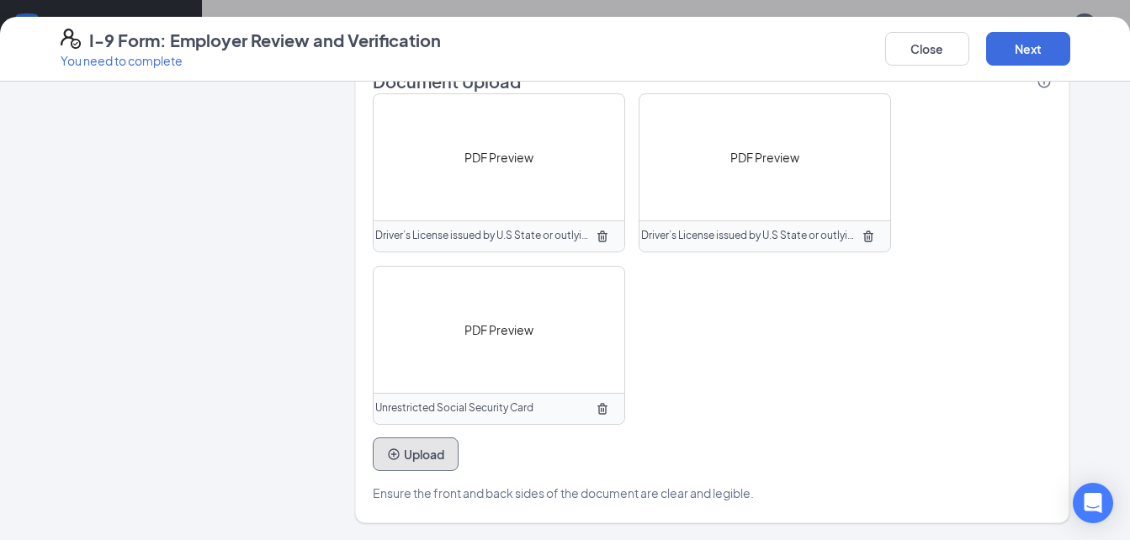
click at [433, 444] on button "Upload" at bounding box center [416, 455] width 86 height 34
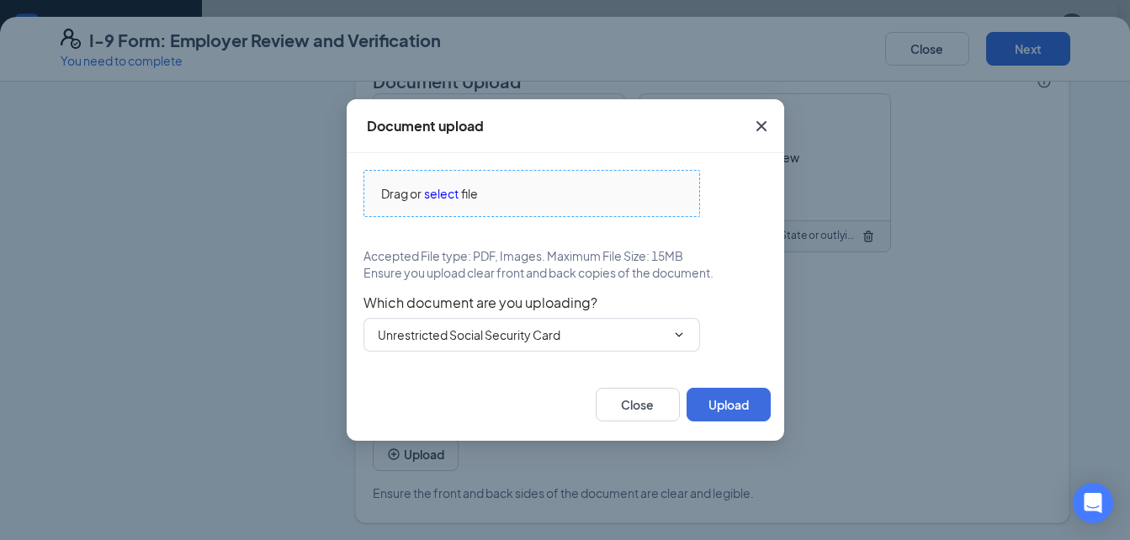
click at [435, 196] on span "select" at bounding box center [441, 193] width 35 height 19
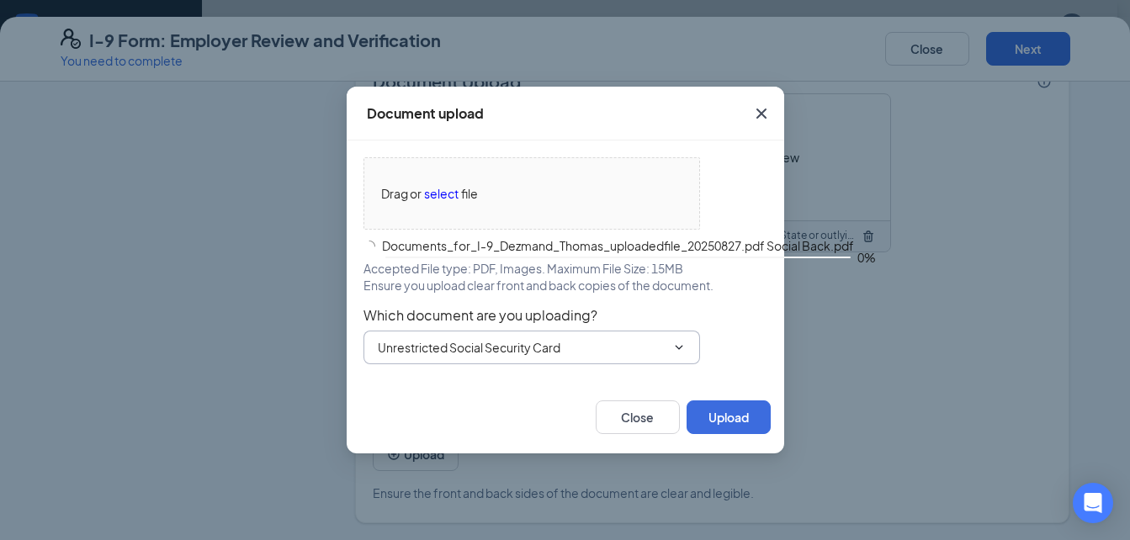
click at [481, 344] on input "Unrestricted Social Security Card" at bounding box center [522, 347] width 288 height 19
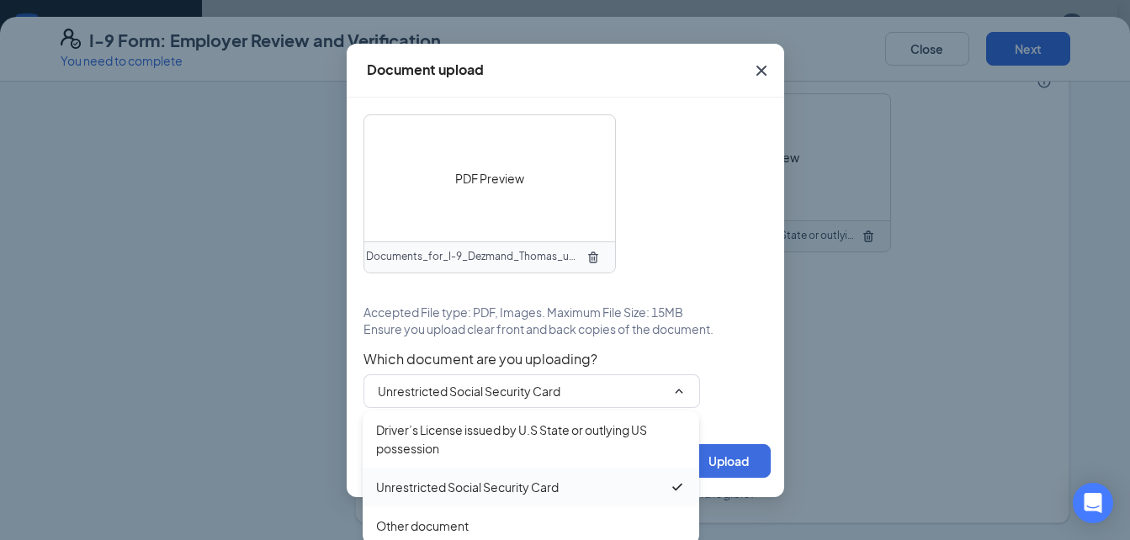
drag, startPoint x: 498, startPoint y: 493, endPoint x: 459, endPoint y: 483, distance: 40.8
click at [459, 483] on div "Unrestricted Social Security Card" at bounding box center [467, 487] width 183 height 19
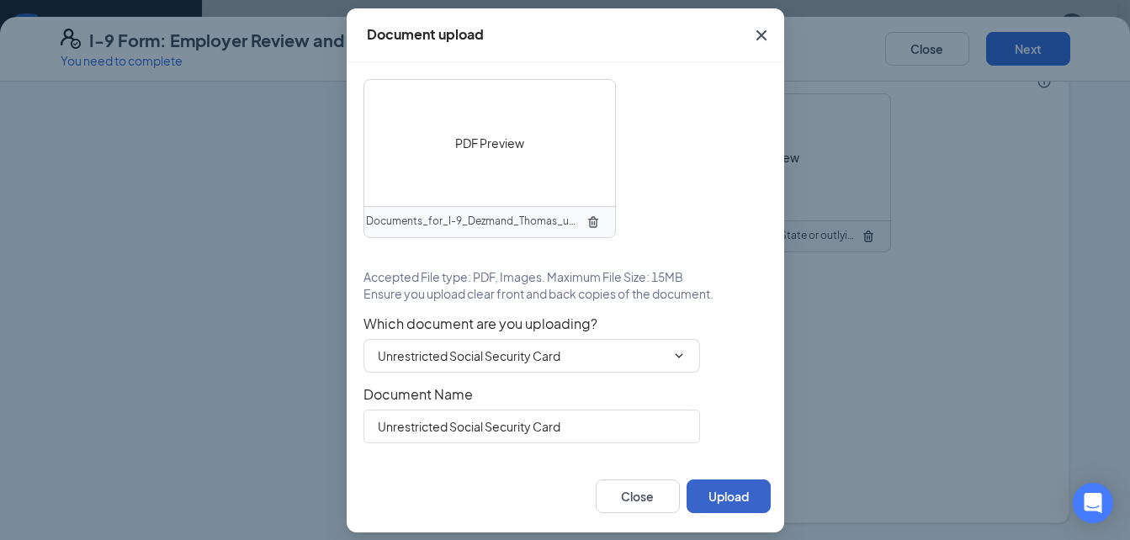
click at [699, 502] on button "Upload" at bounding box center [729, 497] width 84 height 34
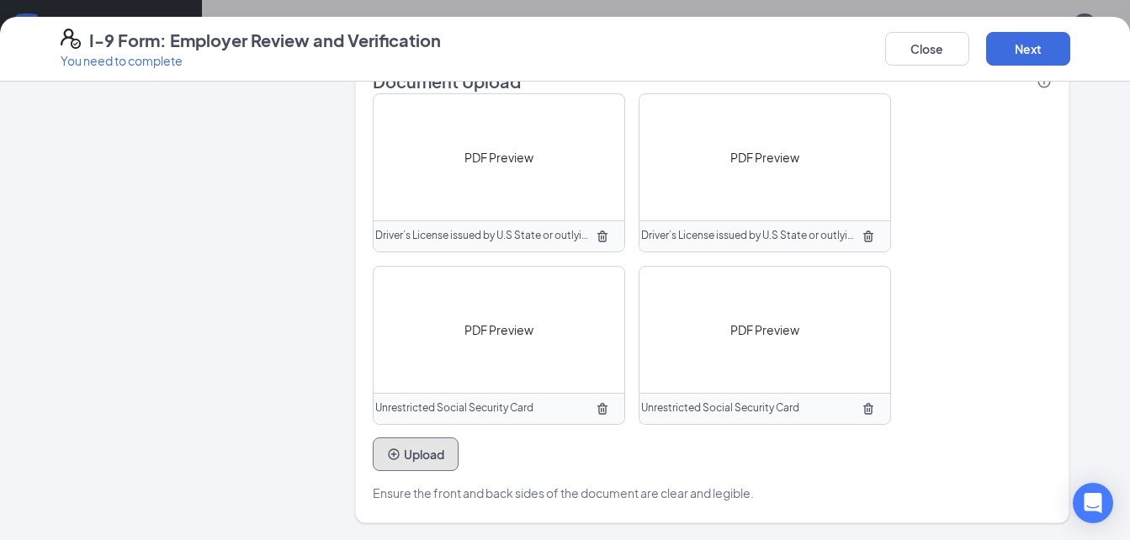
scroll to position [1560, 0]
click at [1040, 43] on button "Next" at bounding box center [1028, 49] width 84 height 34
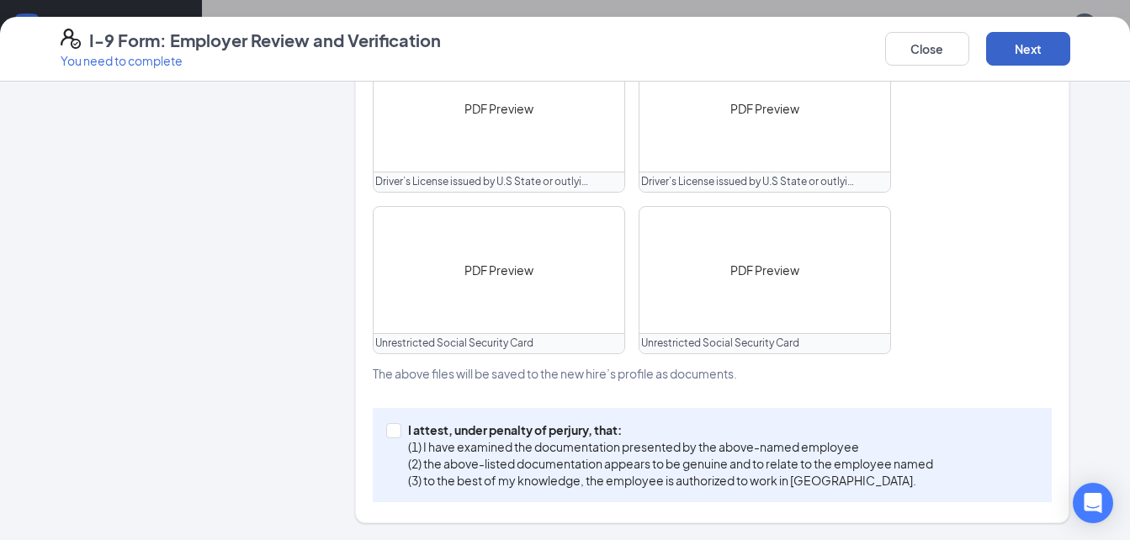
scroll to position [847, 0]
click at [1020, 50] on button "Next" at bounding box center [1028, 49] width 84 height 34
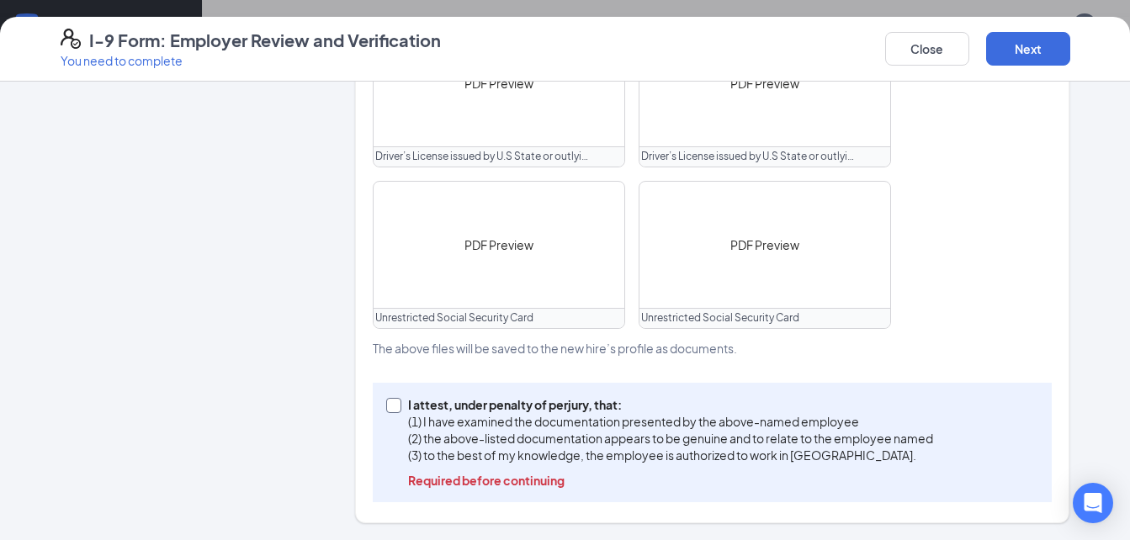
click at [386, 406] on input "I attest, under penalty of [PERSON_NAME], that: (1) I have examined the documen…" at bounding box center [392, 404] width 12 height 12
checkbox input "true"
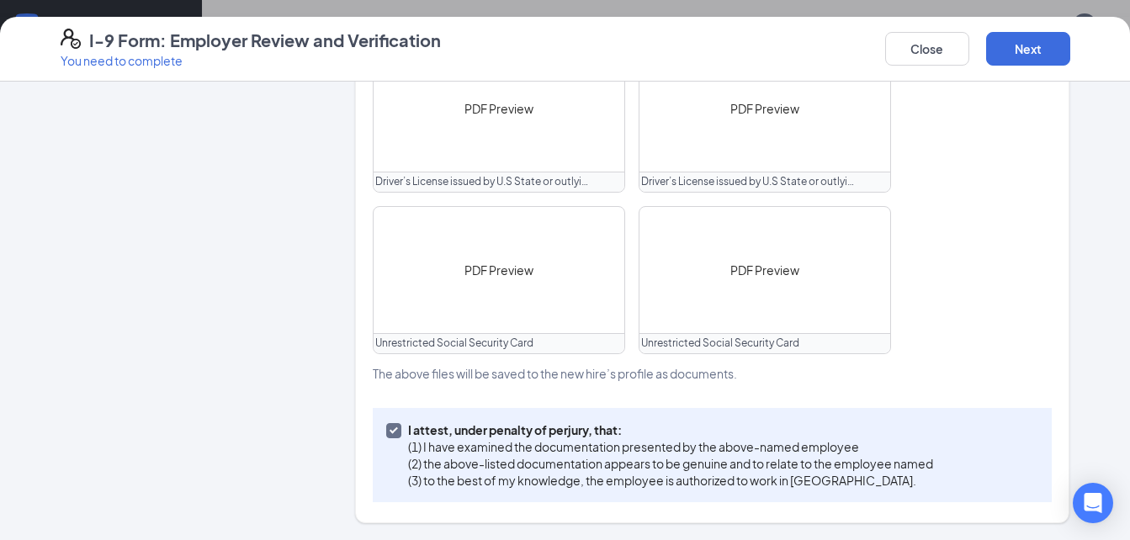
scroll to position [847, 0]
click at [1024, 46] on button "Next" at bounding box center [1028, 49] width 84 height 34
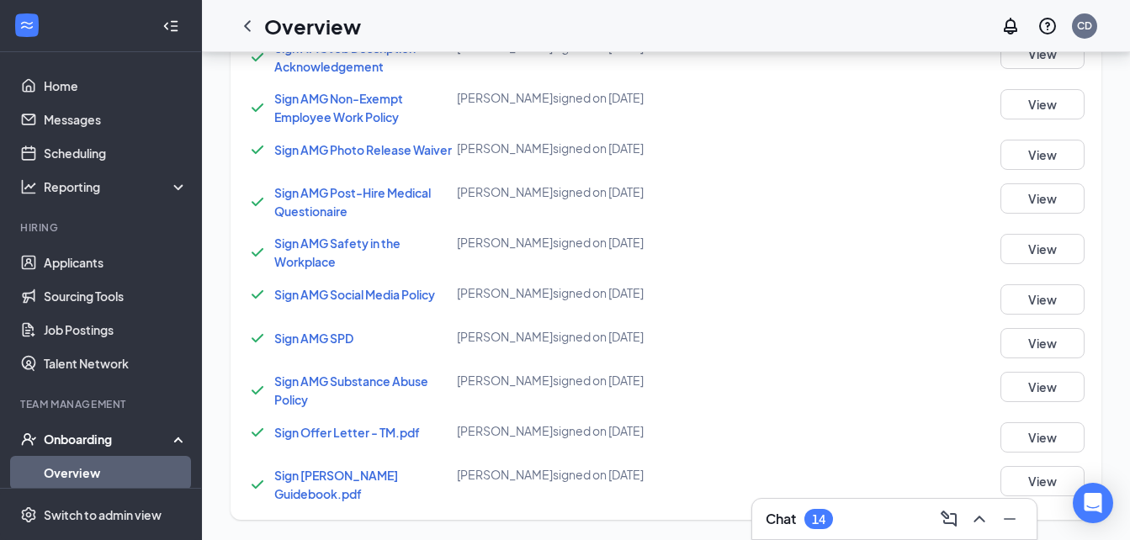
scroll to position [425, 0]
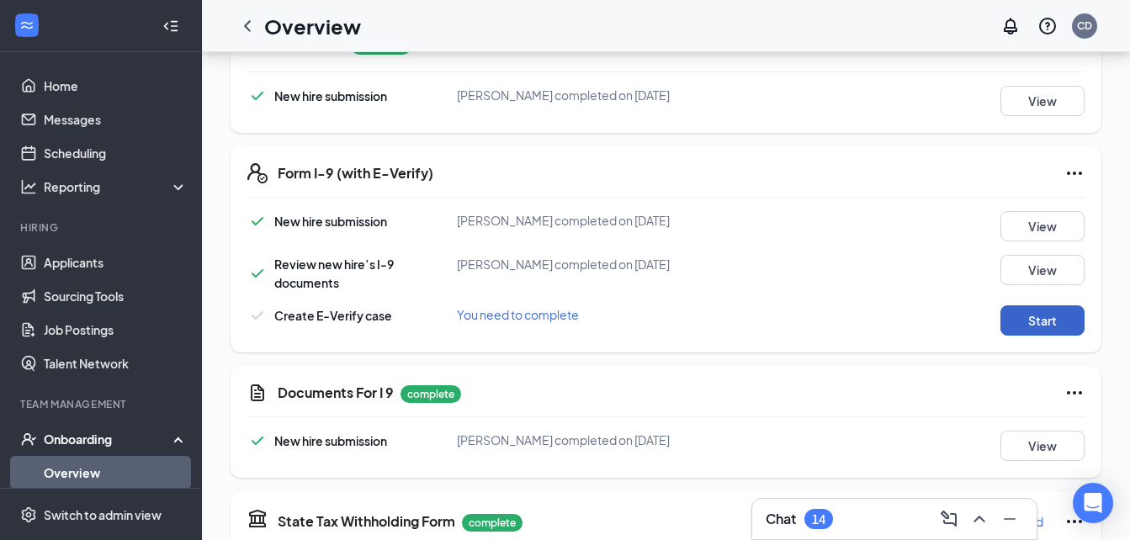
click at [1018, 315] on button "Start" at bounding box center [1043, 321] width 84 height 30
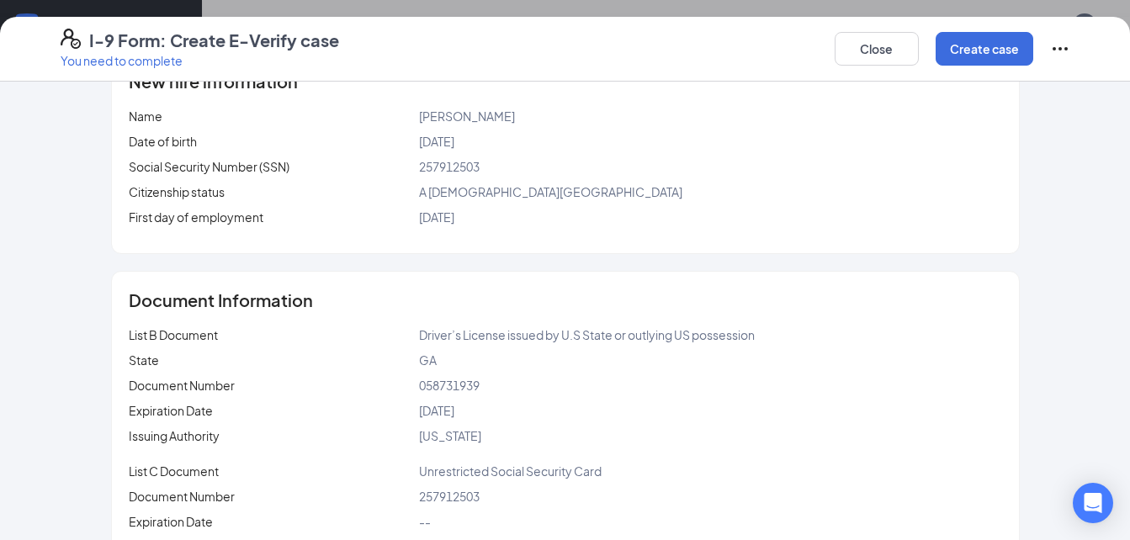
scroll to position [292, 0]
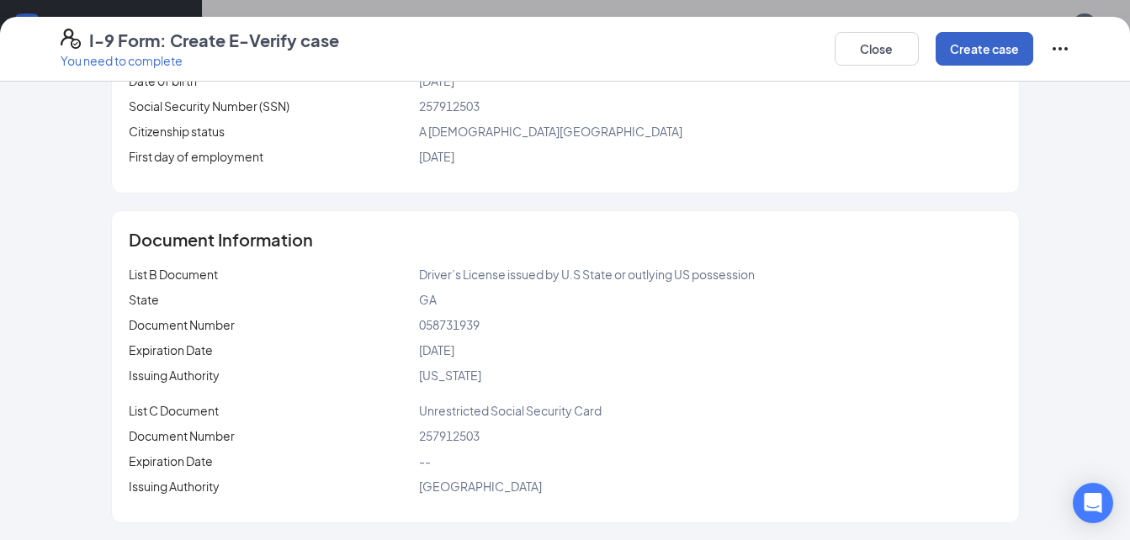
click at [958, 65] on button "Create case" at bounding box center [985, 49] width 98 height 34
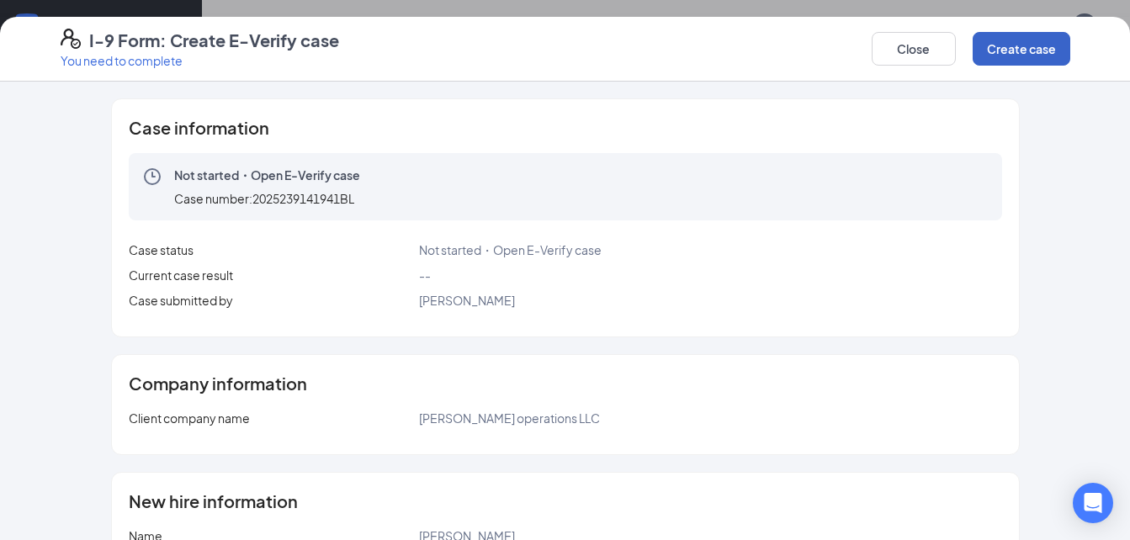
click at [1008, 40] on button "Create case" at bounding box center [1022, 49] width 98 height 34
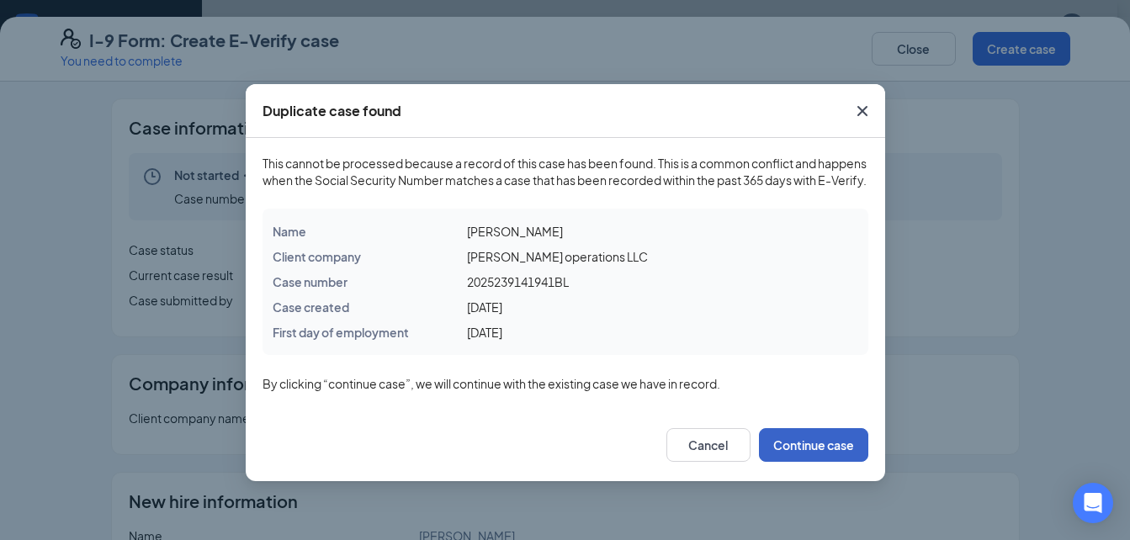
click at [810, 460] on button "Continue case" at bounding box center [813, 445] width 109 height 34
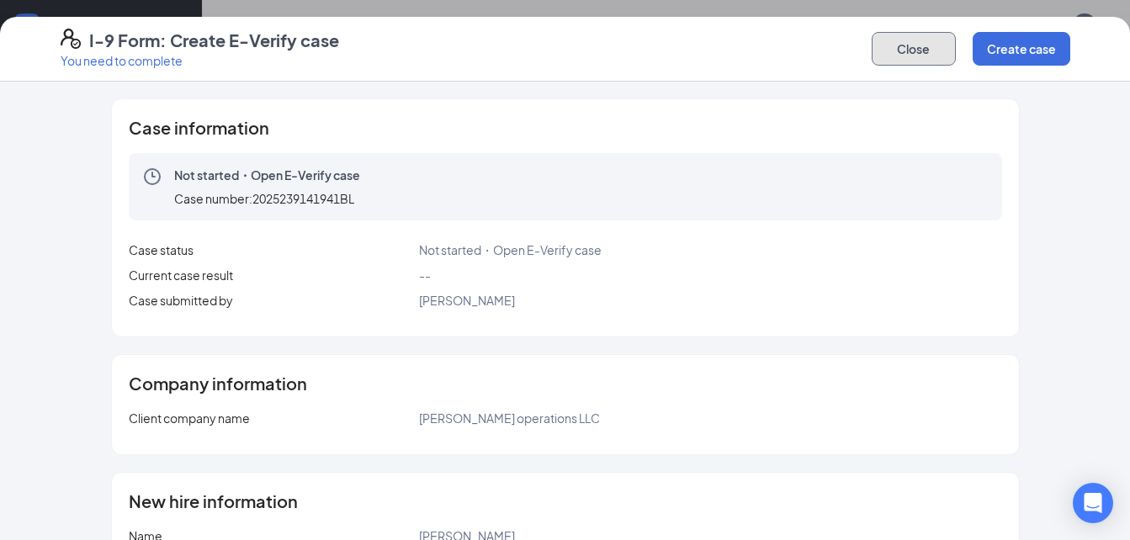
click at [899, 45] on button "Close" at bounding box center [914, 49] width 84 height 34
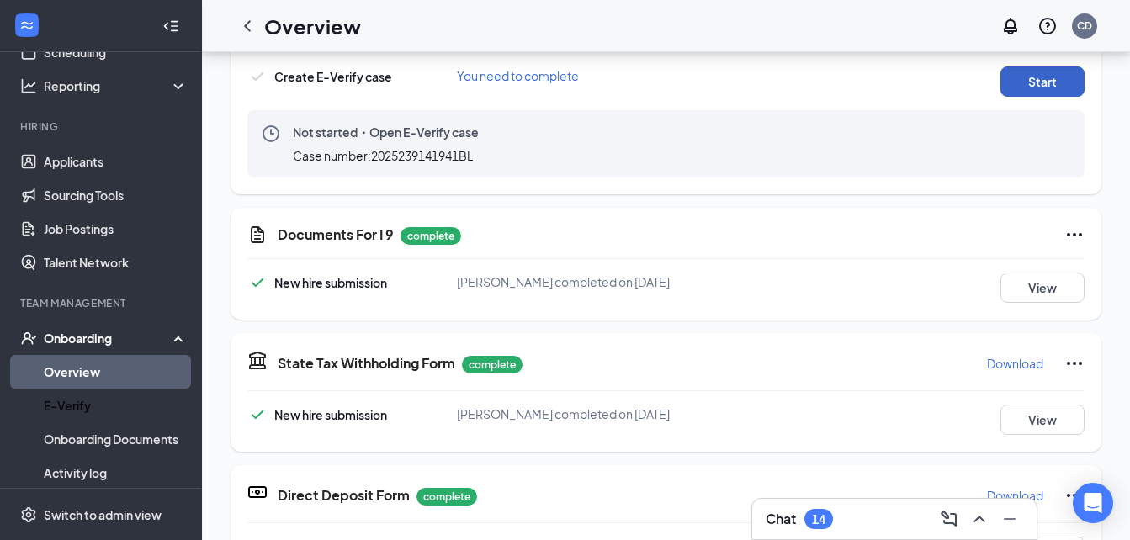
scroll to position [102, 0]
click at [70, 407] on link "E-Verify" at bounding box center [116, 405] width 144 height 34
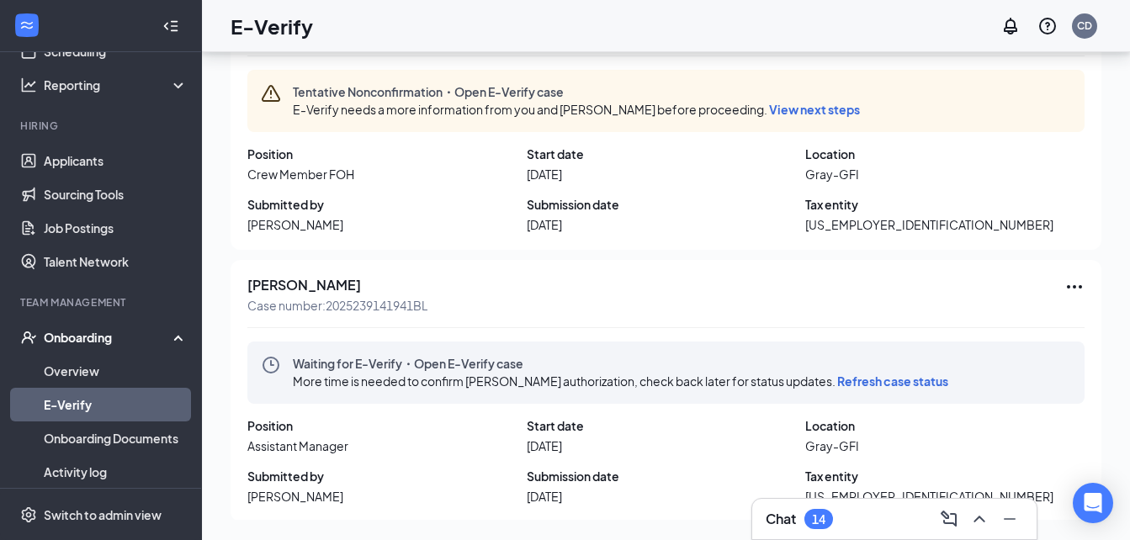
scroll to position [183, 0]
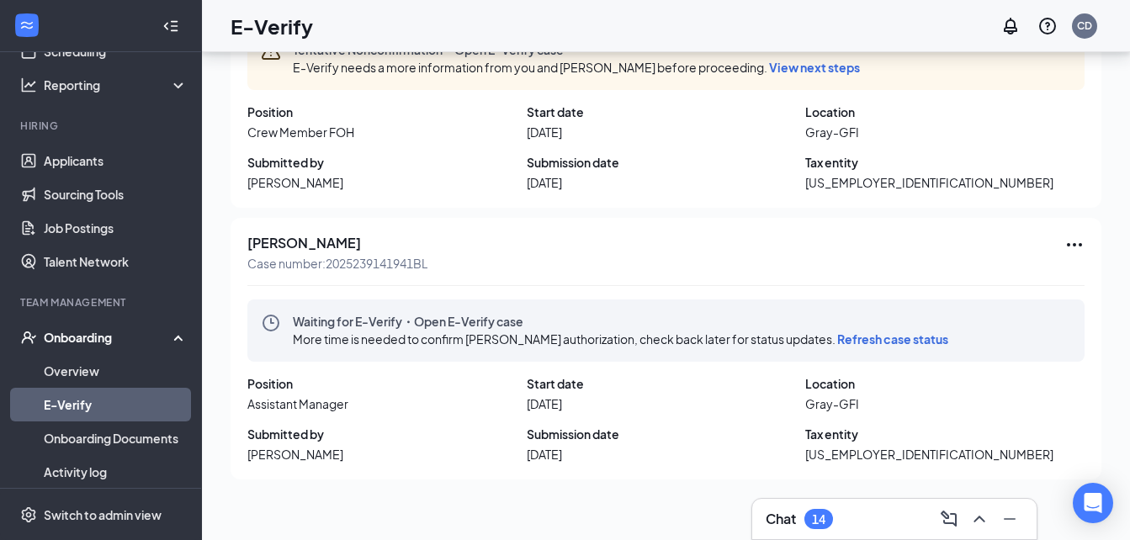
click at [942, 334] on span "Refresh case status" at bounding box center [892, 339] width 111 height 15
drag, startPoint x: 942, startPoint y: 334, endPoint x: 924, endPoint y: 342, distance: 19.2
click at [924, 342] on span "Refresh case status" at bounding box center [892, 339] width 111 height 15
click at [67, 373] on link "Overview" at bounding box center [116, 371] width 144 height 34
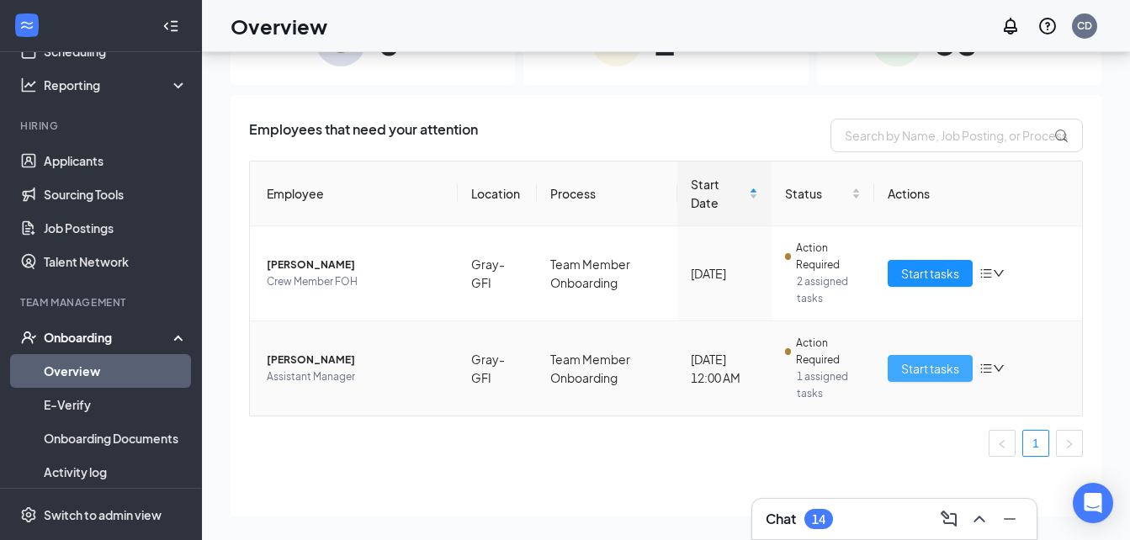
click at [901, 375] on span "Start tasks" at bounding box center [930, 368] width 58 height 19
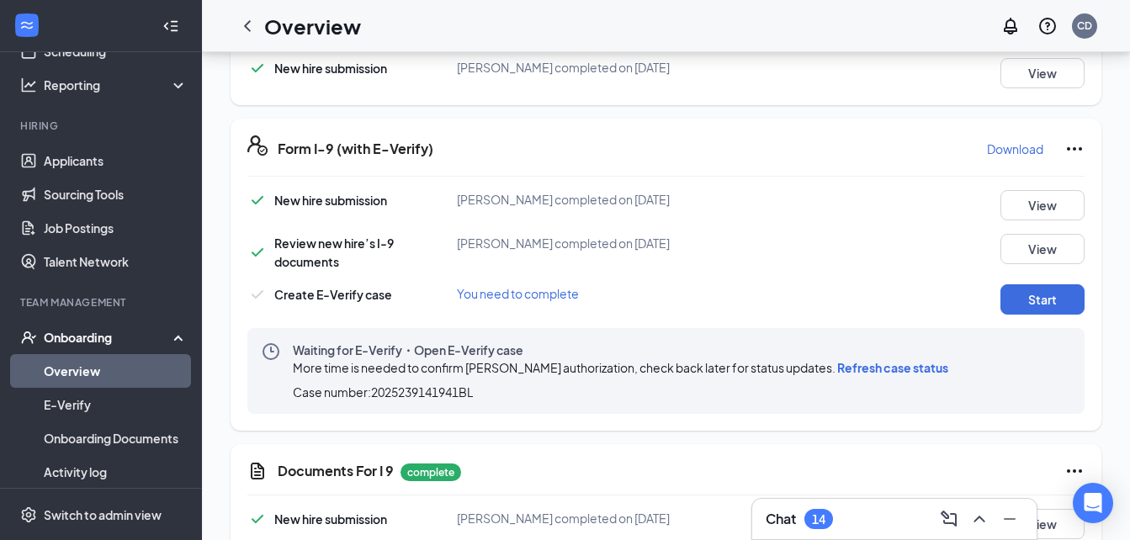
scroll to position [356, 0]
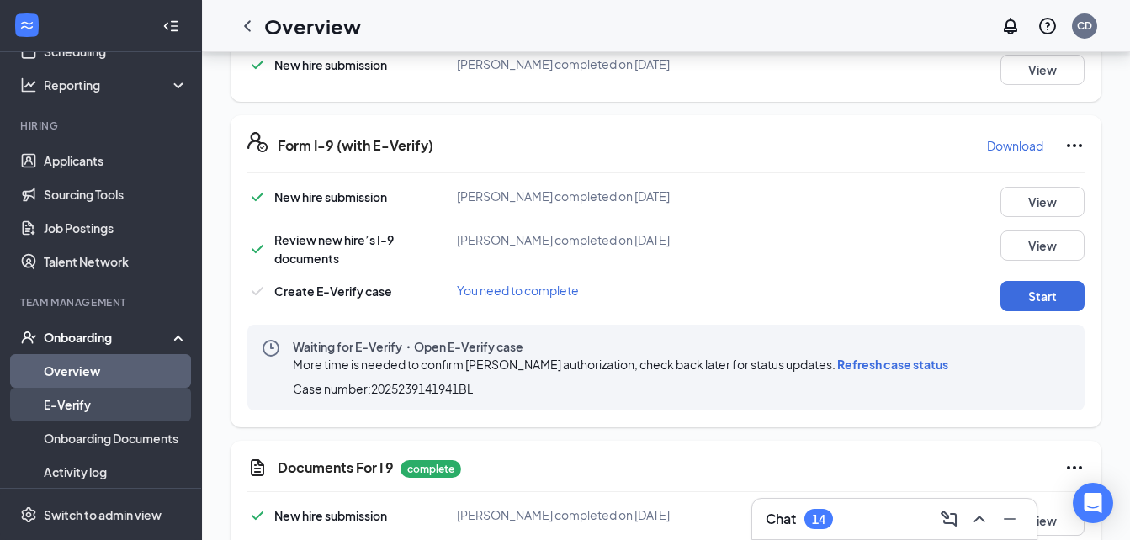
click at [79, 397] on link "E-Verify" at bounding box center [116, 405] width 144 height 34
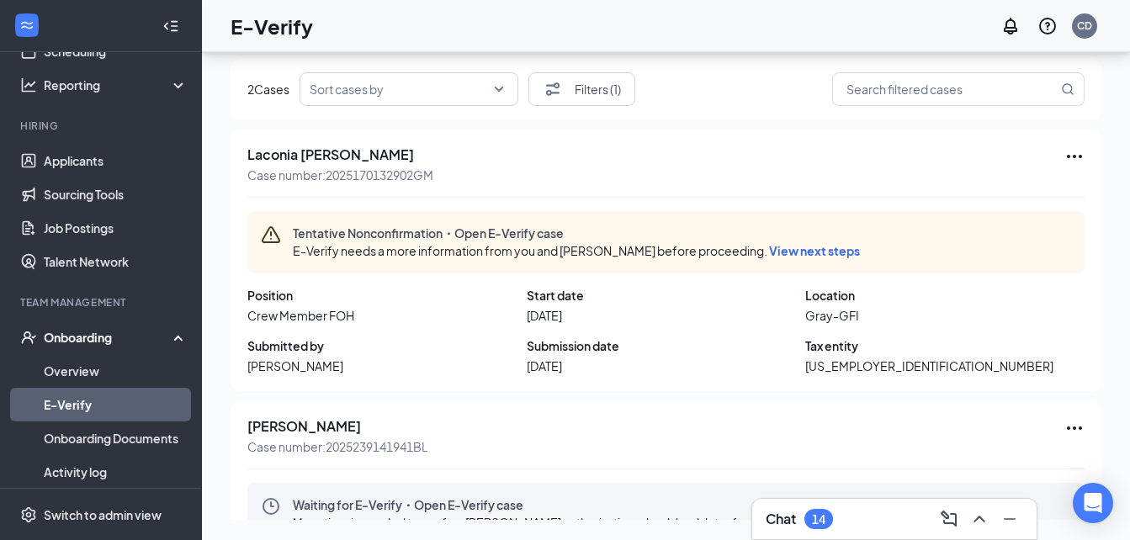
scroll to position [183, 0]
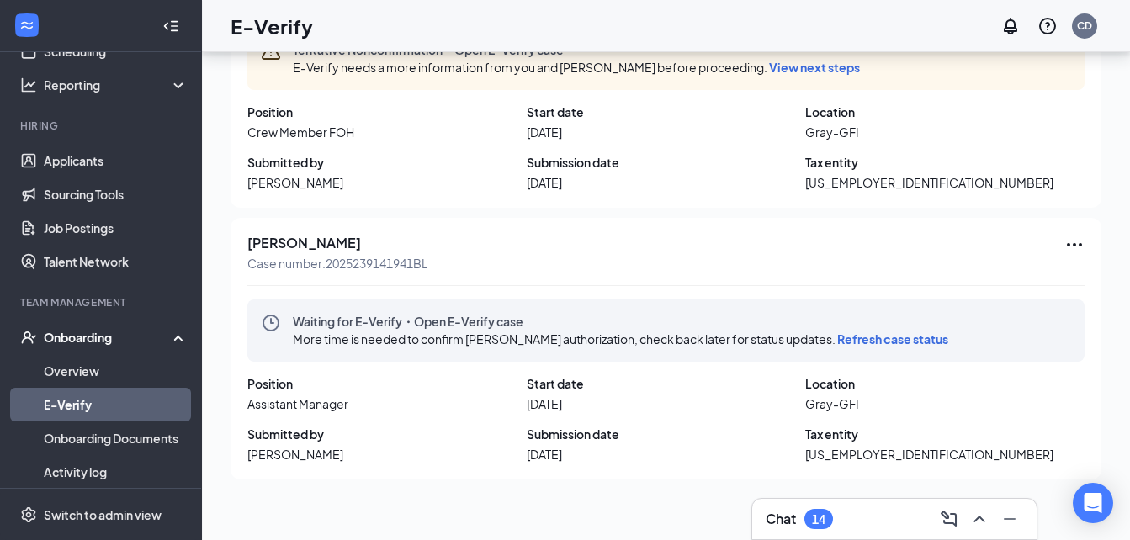
click at [1065, 238] on icon "Ellipses" at bounding box center [1075, 245] width 20 height 20
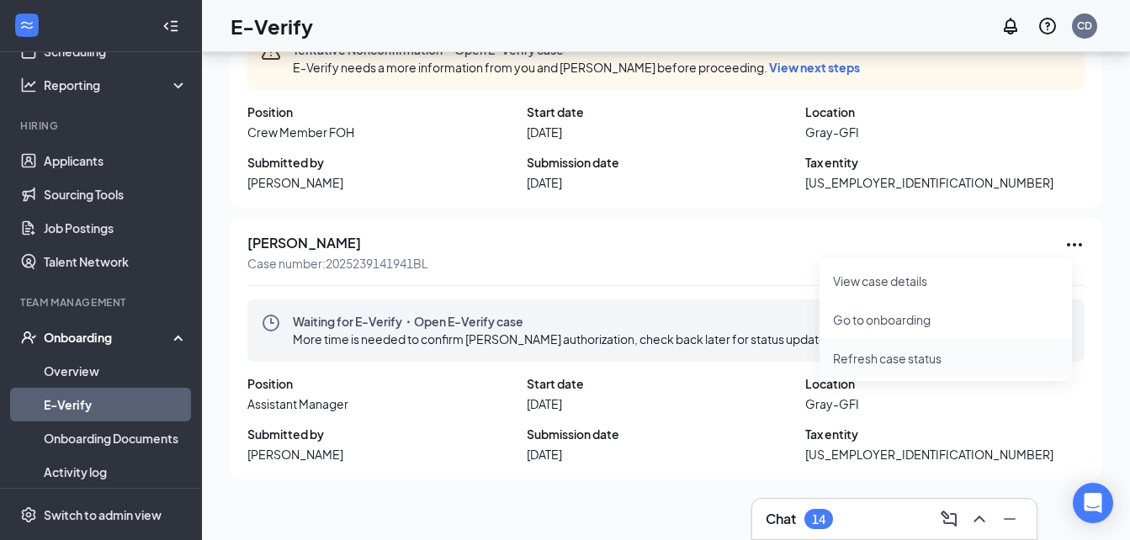
click at [936, 358] on span "Refresh case status" at bounding box center [946, 358] width 226 height 19
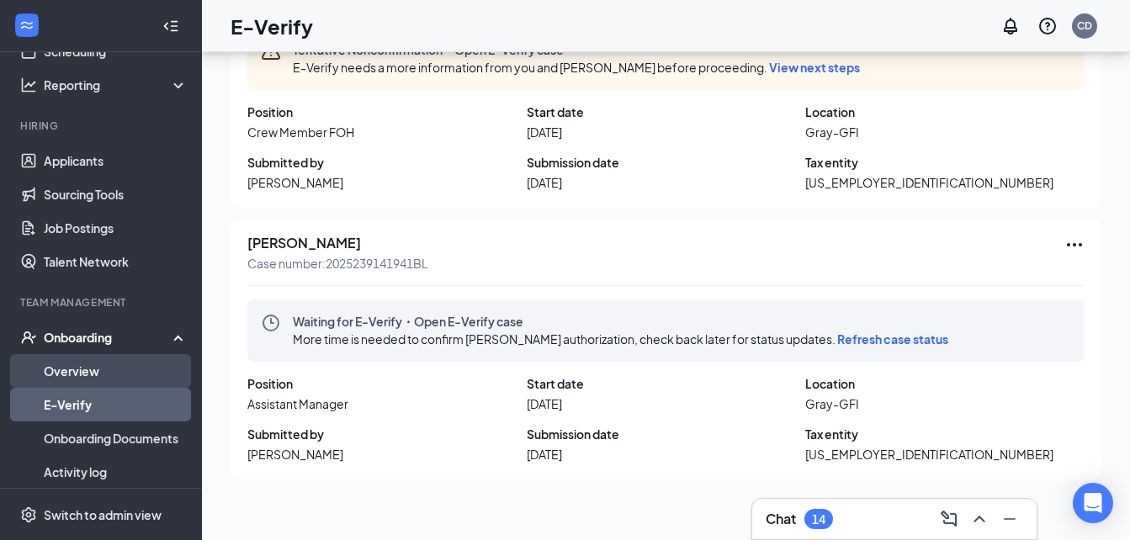
click at [117, 359] on link "Overview" at bounding box center [116, 371] width 144 height 34
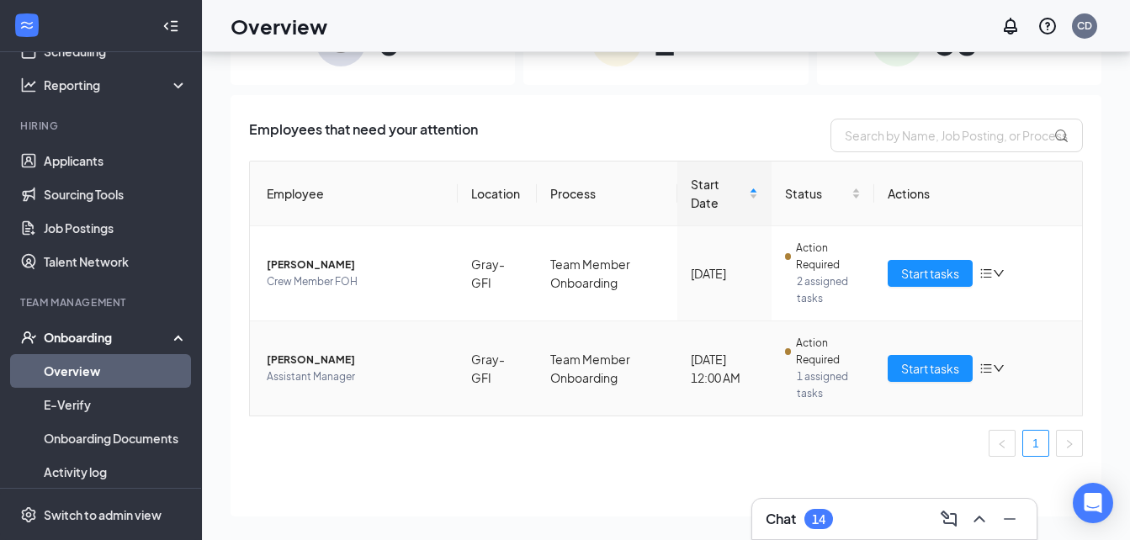
click at [344, 368] on span "[PERSON_NAME]" at bounding box center [356, 360] width 178 height 17
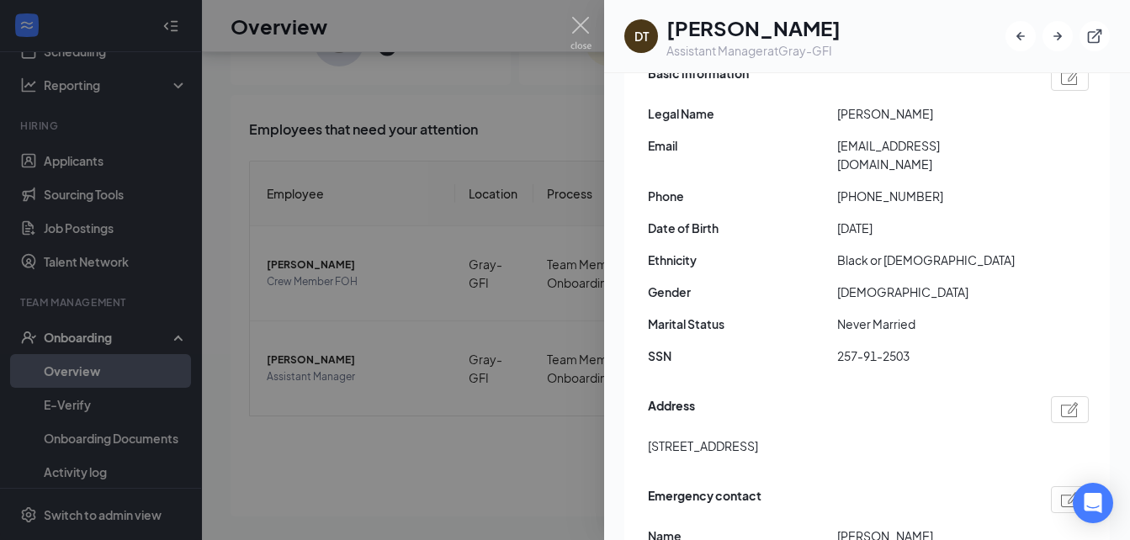
scroll to position [315, 0]
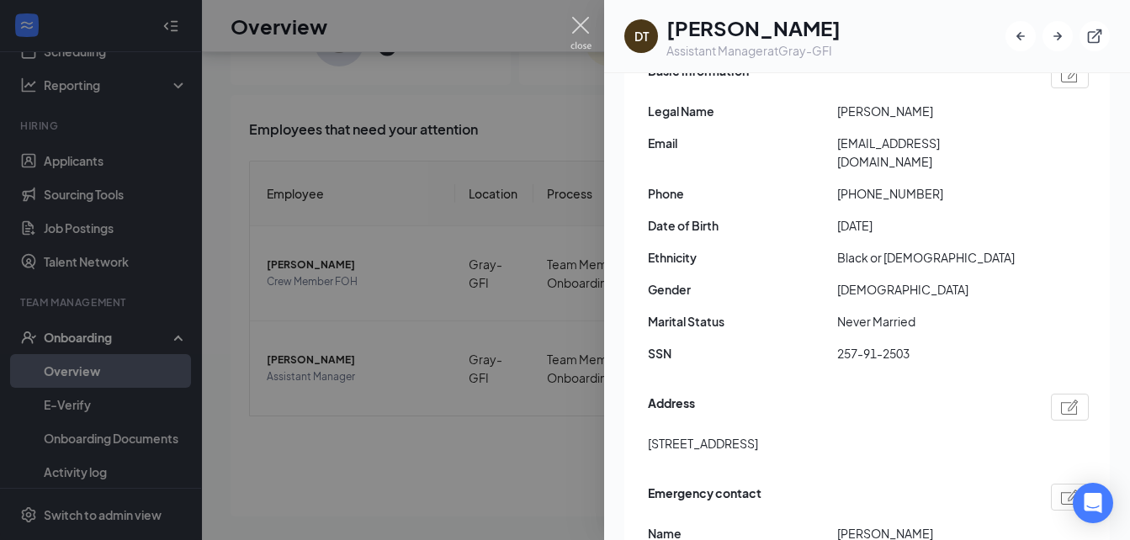
click at [587, 17] on img at bounding box center [581, 33] width 21 height 33
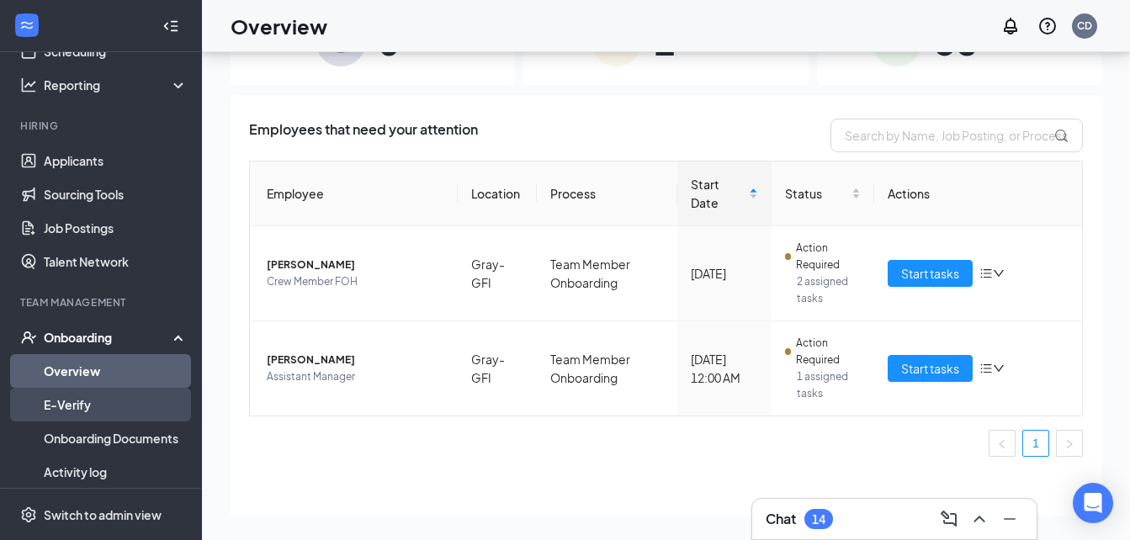
click at [139, 401] on link "E-Verify" at bounding box center [116, 405] width 144 height 34
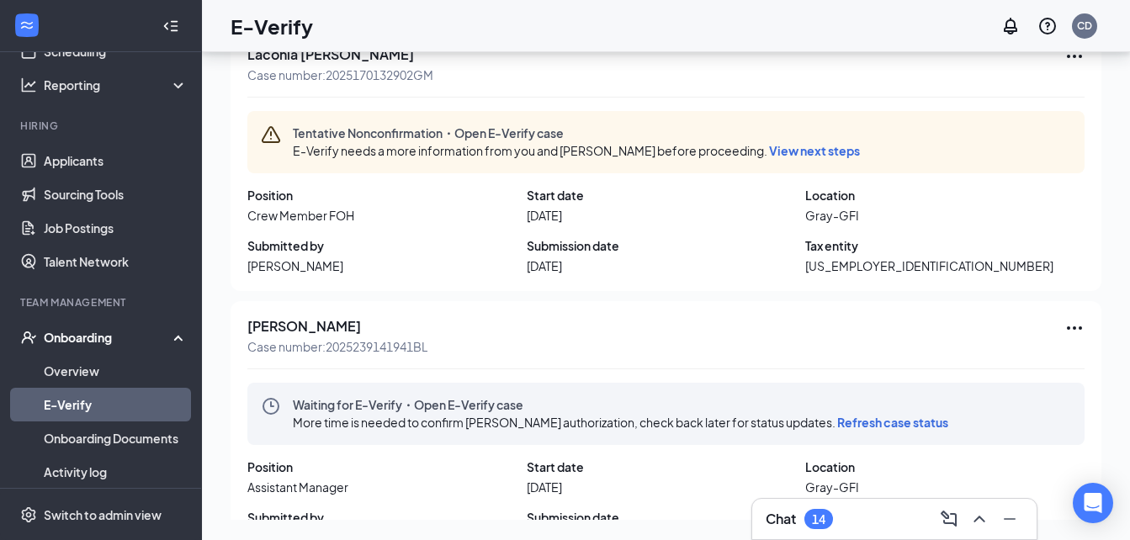
scroll to position [122, 0]
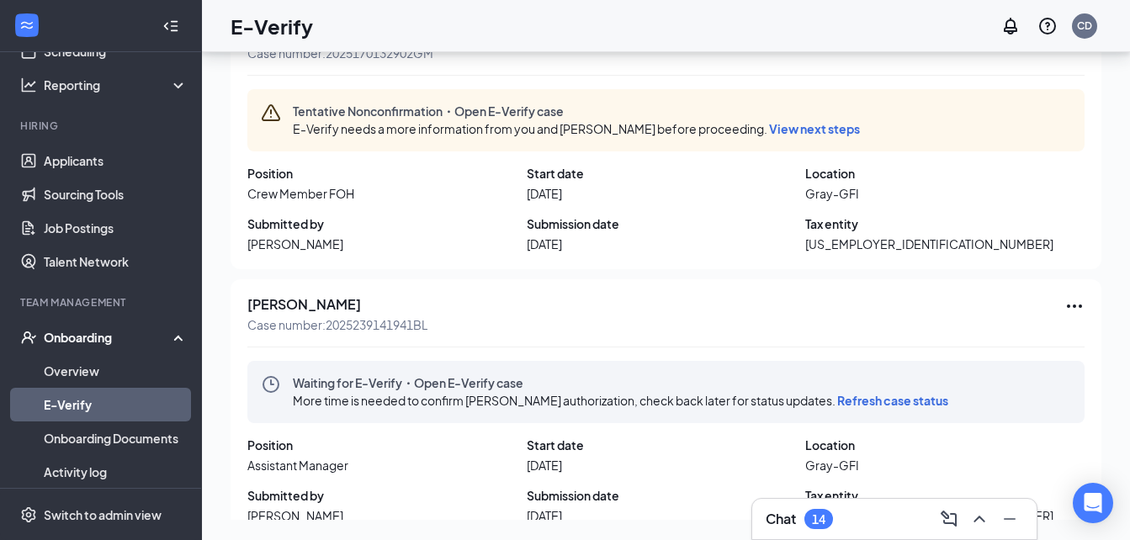
click at [900, 396] on span "Refresh case status" at bounding box center [892, 400] width 111 height 15
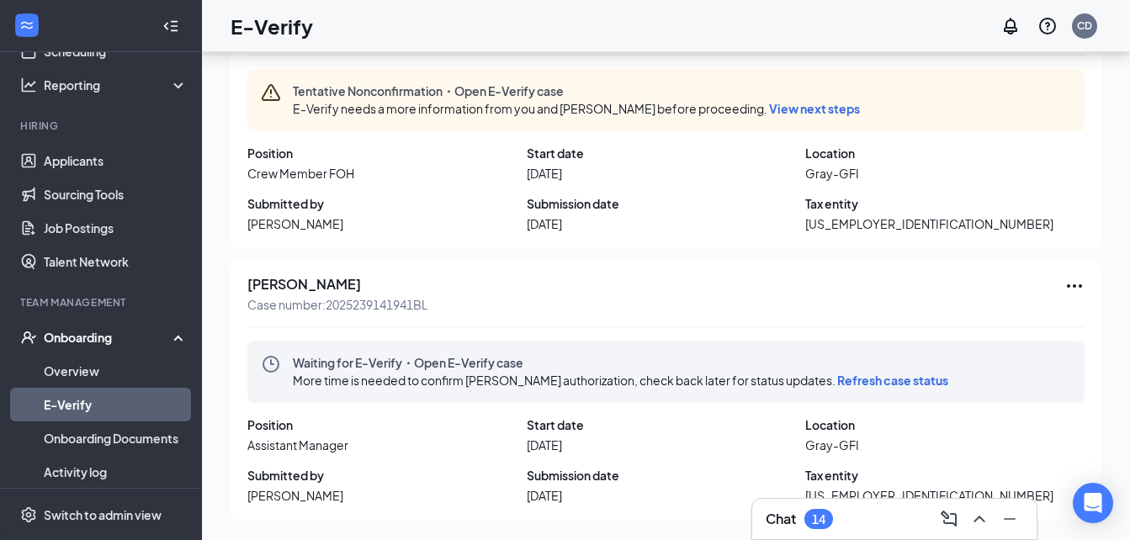
scroll to position [183, 0]
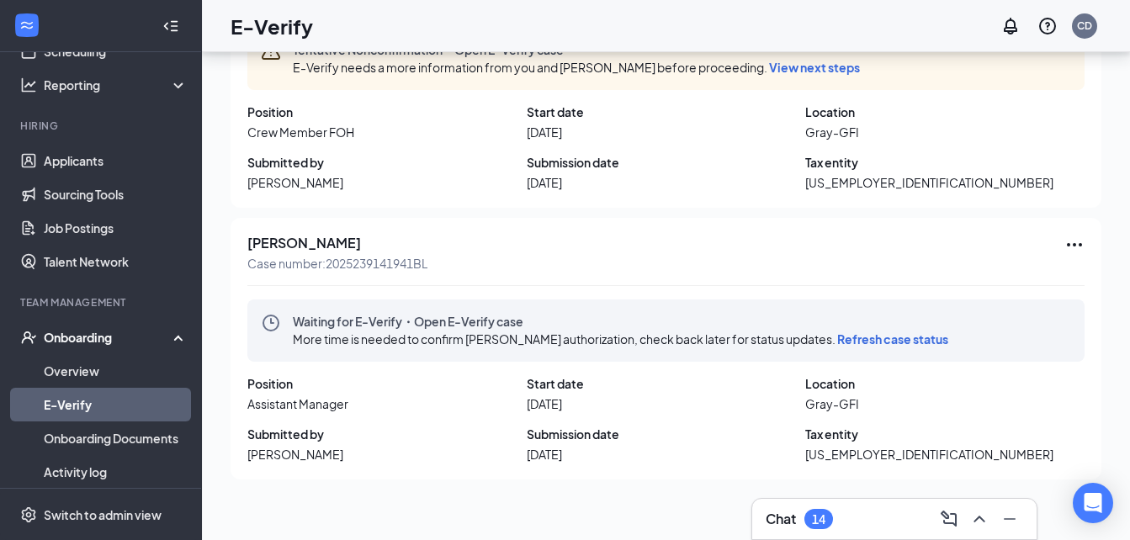
click at [1065, 242] on icon "Ellipses" at bounding box center [1075, 245] width 20 height 20
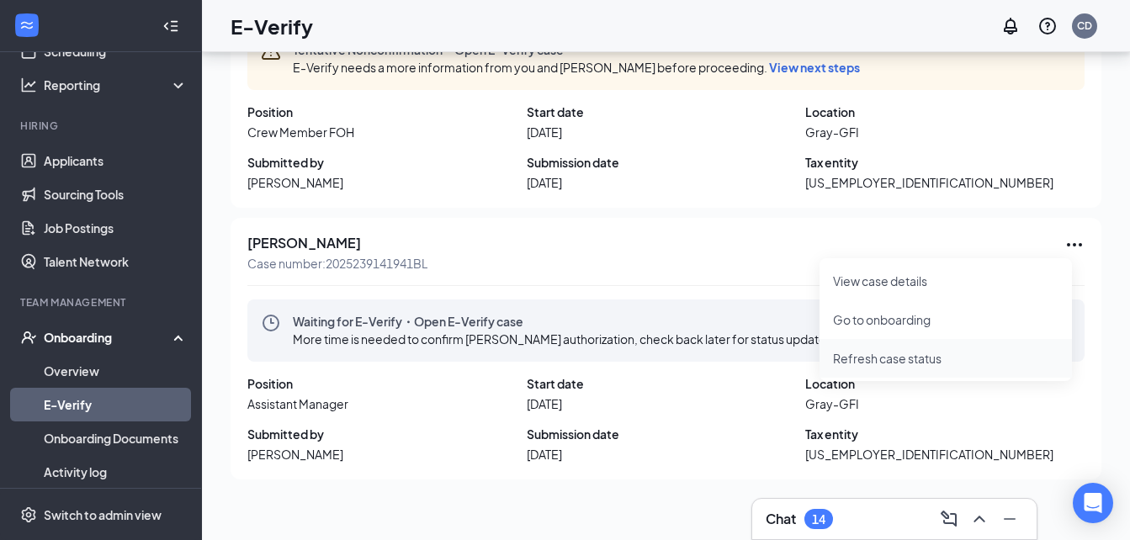
click at [938, 353] on span "Refresh case status" at bounding box center [946, 358] width 226 height 19
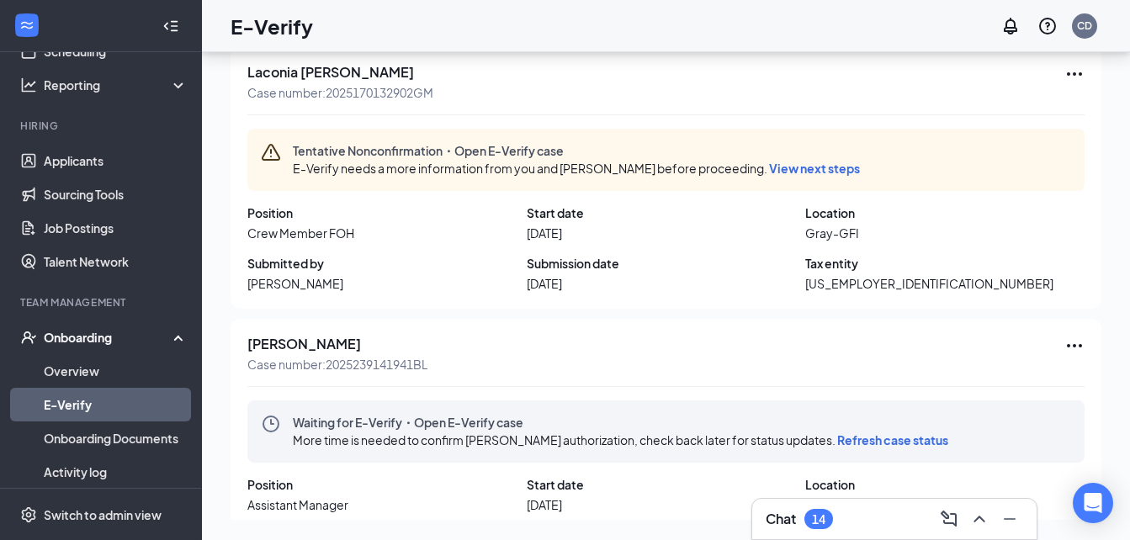
scroll to position [59, 0]
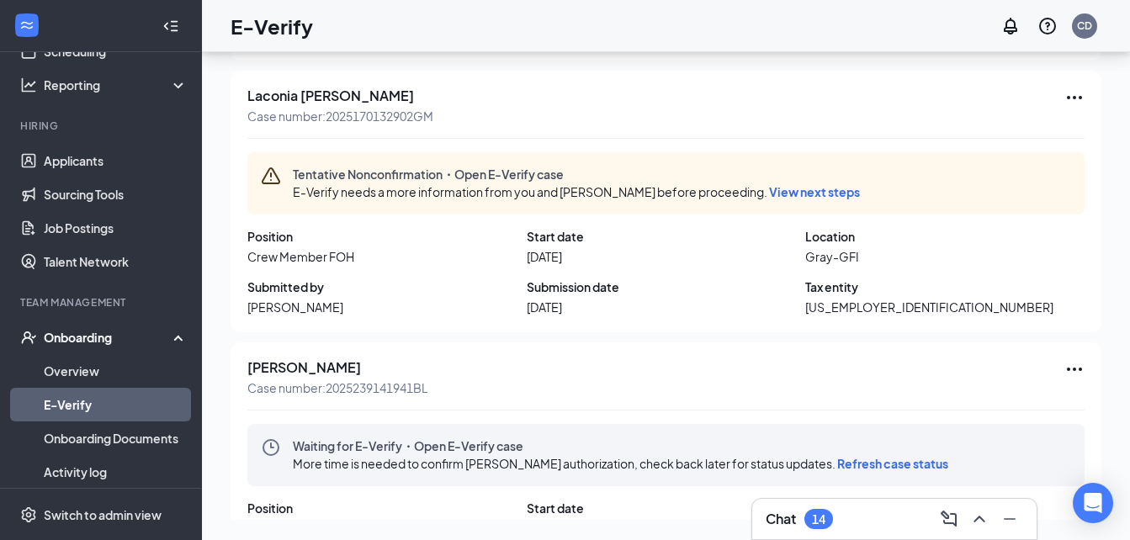
click at [1065, 94] on icon "Ellipses" at bounding box center [1075, 98] width 20 height 20
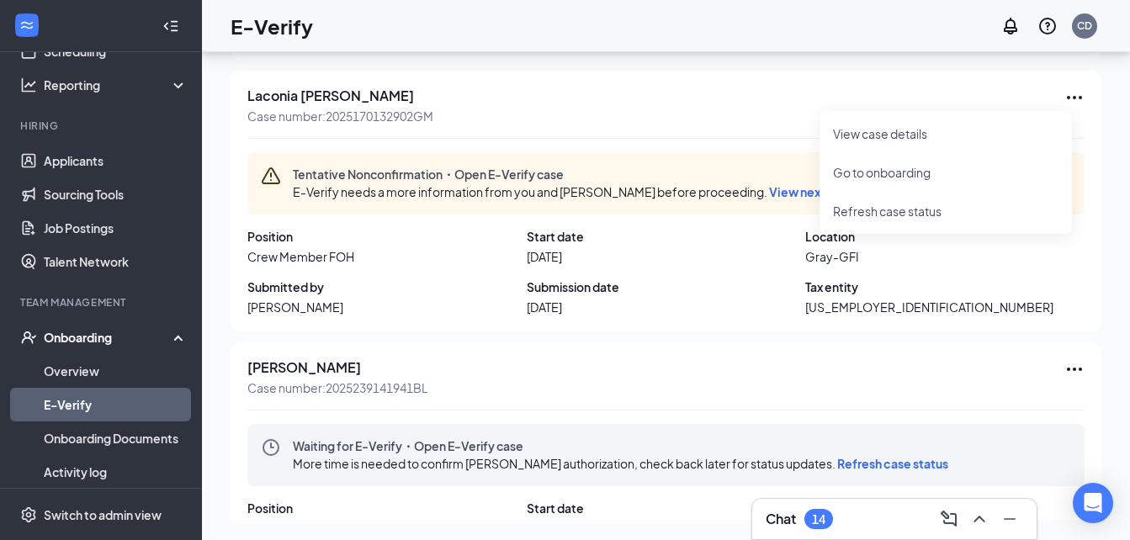
scroll to position [183, 0]
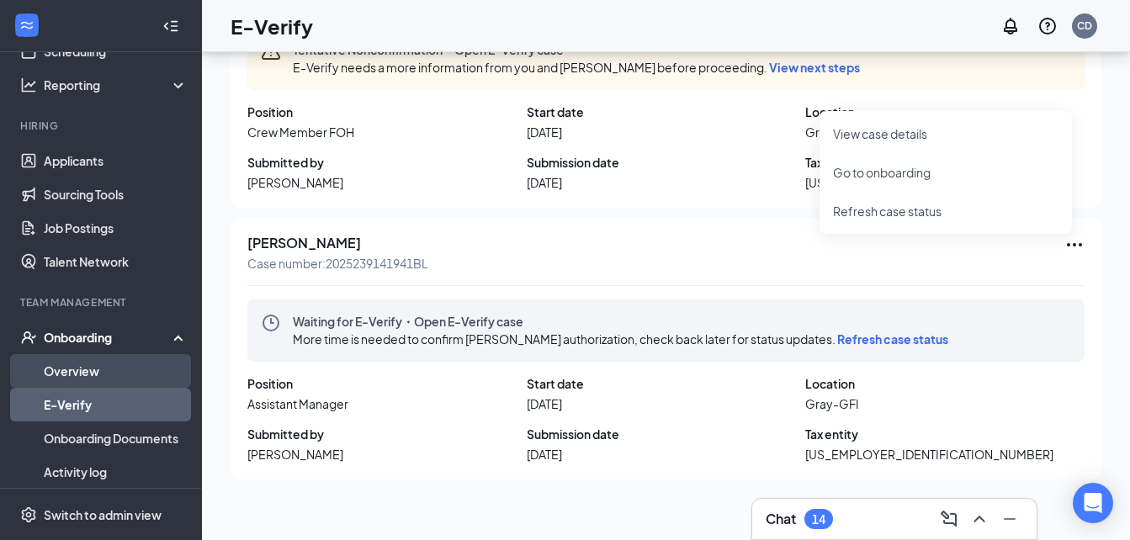
click at [71, 364] on link "Overview" at bounding box center [116, 371] width 144 height 34
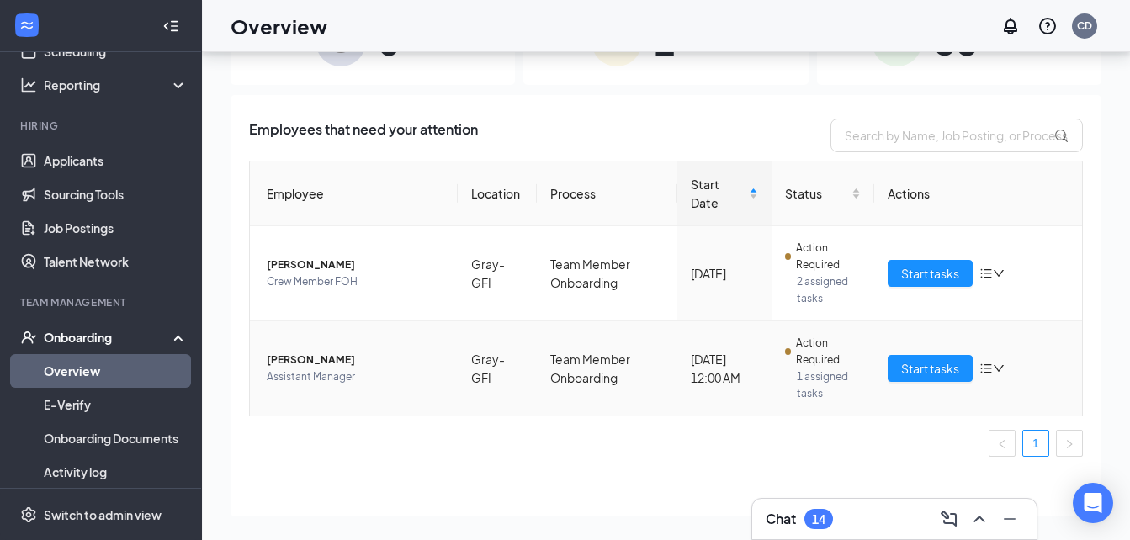
click at [902, 353] on td "Start tasks" at bounding box center [978, 369] width 208 height 94
click at [907, 372] on span "Start tasks" at bounding box center [930, 368] width 58 height 19
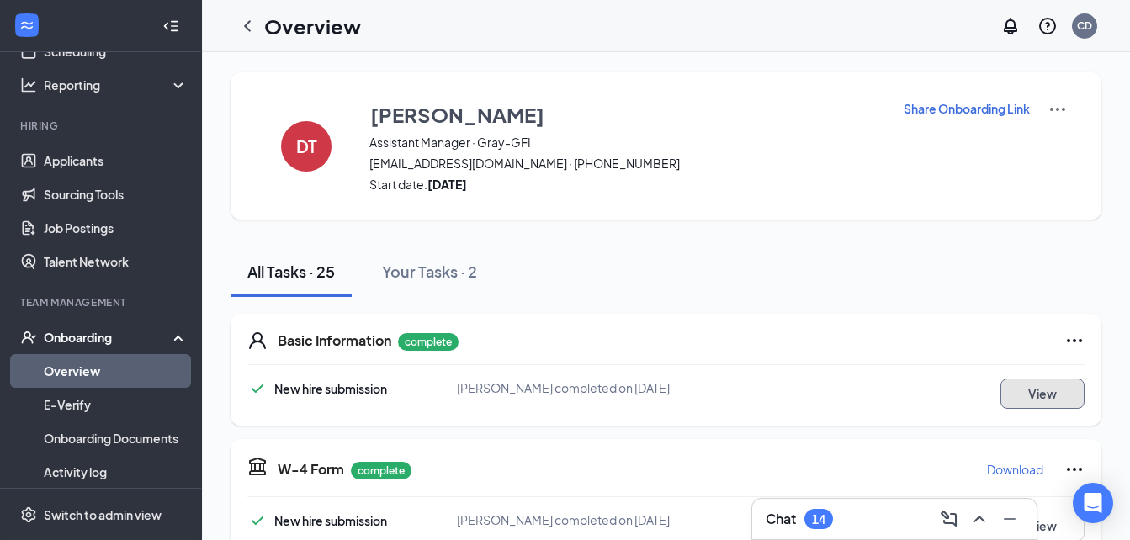
click at [1025, 400] on button "View" at bounding box center [1043, 394] width 84 height 30
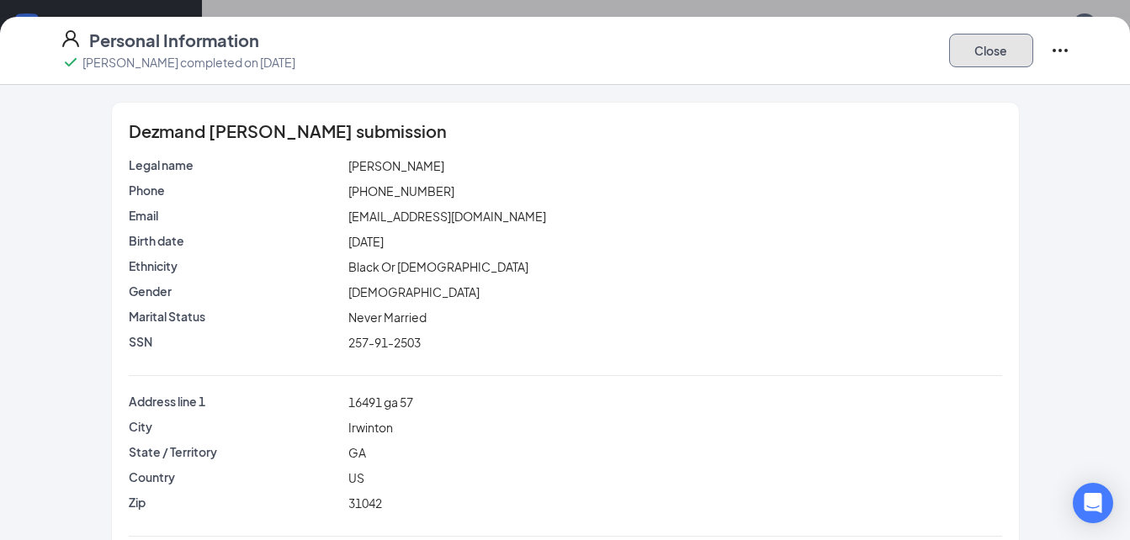
click at [1024, 44] on button "Close" at bounding box center [991, 51] width 84 height 34
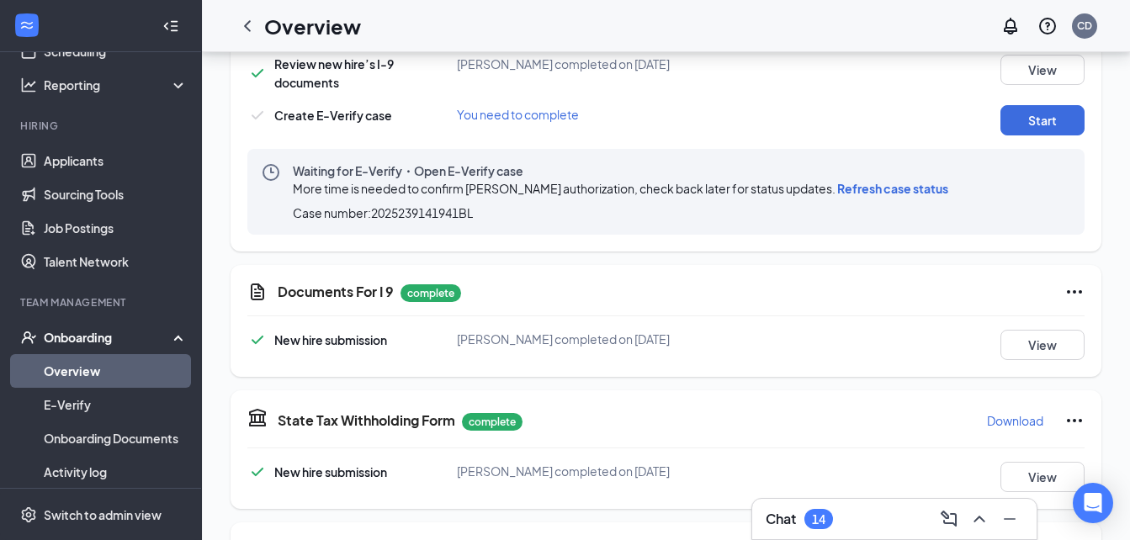
scroll to position [534, 0]
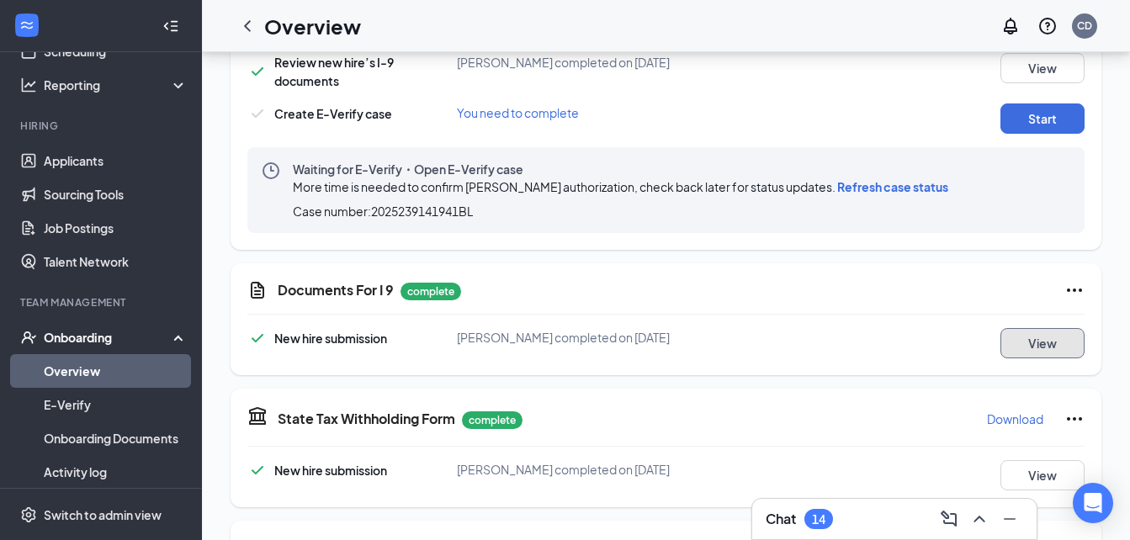
click at [1015, 342] on button "View" at bounding box center [1043, 343] width 84 height 30
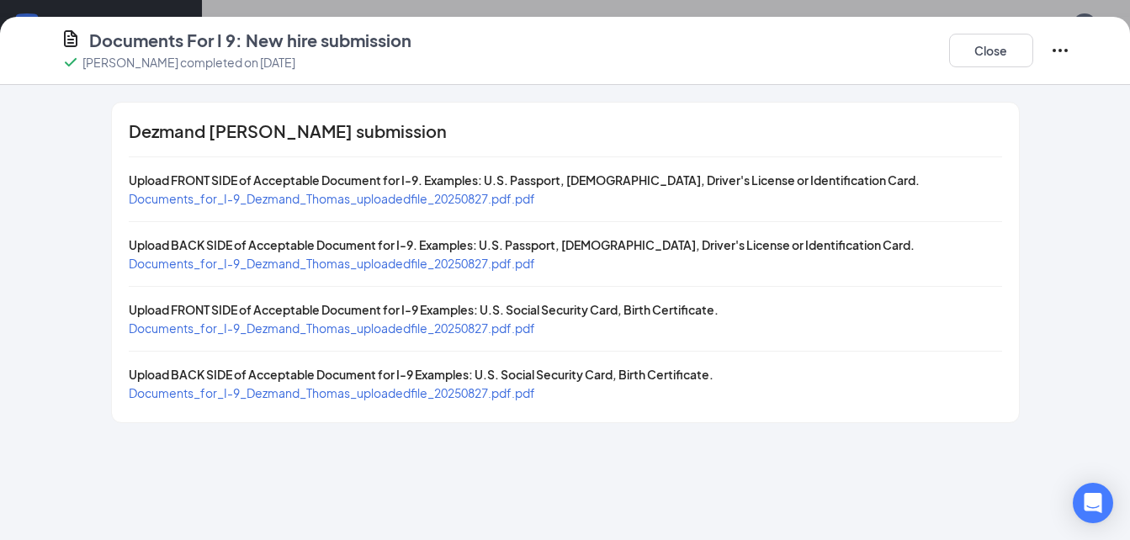
click at [426, 329] on span "Documents_for_I-9_Dezmand_Thomas_uploadedfile_20250827.pdf.pdf" at bounding box center [332, 328] width 407 height 15
click at [1004, 41] on button "Close" at bounding box center [991, 51] width 84 height 34
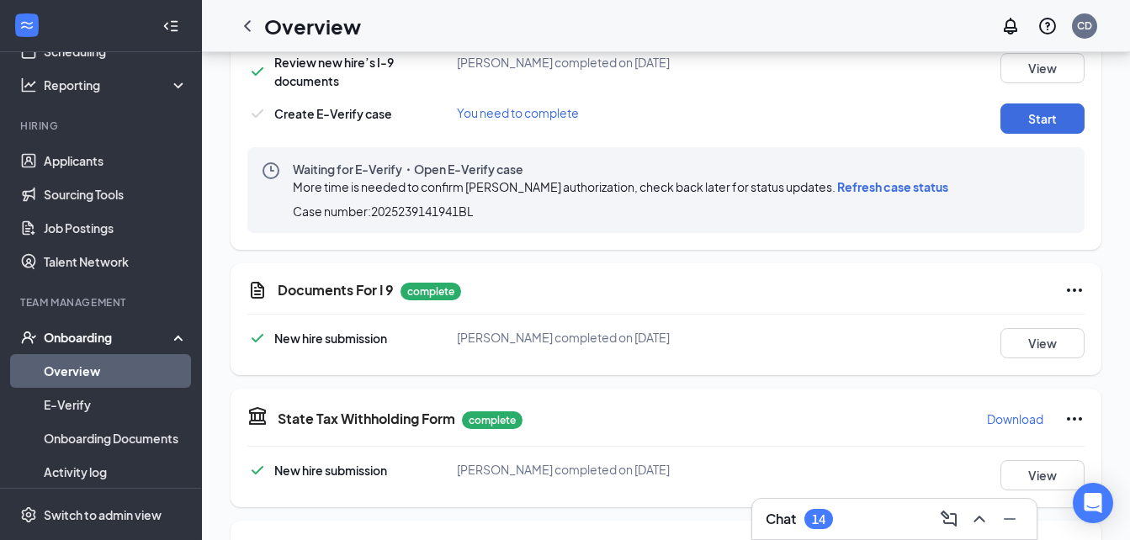
click at [881, 190] on span "Refresh case status" at bounding box center [892, 186] width 111 height 15
drag, startPoint x: 881, startPoint y: 190, endPoint x: 366, endPoint y: 225, distance: 516.2
click at [366, 225] on div "Waiting for E-Verify・Open E-Verify case More time is needed to confirm Dezmand …" at bounding box center [665, 190] width 837 height 86
click at [224, 159] on div "DT Dezmand [PERSON_NAME] Assistant Manager · Gray-GFI [EMAIL_ADDRESS][DOMAIN_NA…" at bounding box center [666, 495] width 928 height 2155
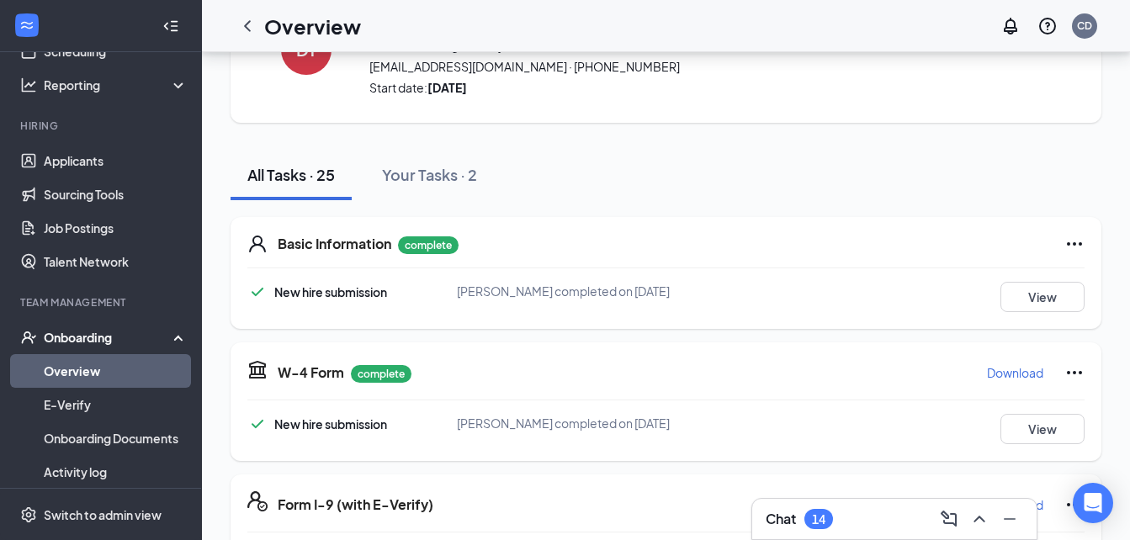
scroll to position [96, 0]
click at [1001, 300] on button "View" at bounding box center [1043, 298] width 84 height 30
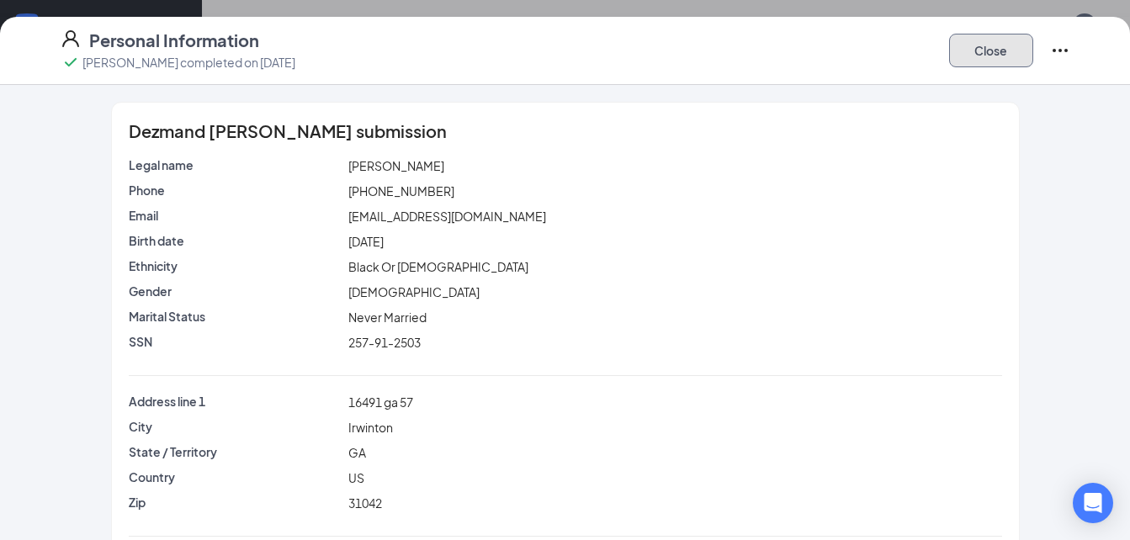
click at [949, 45] on button "Close" at bounding box center [991, 51] width 84 height 34
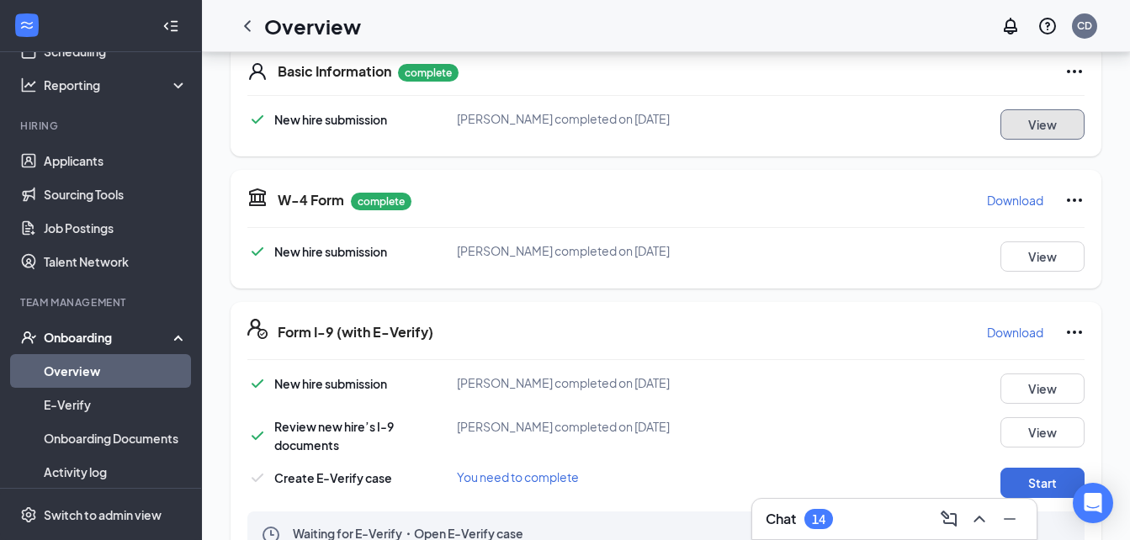
scroll to position [170, 0]
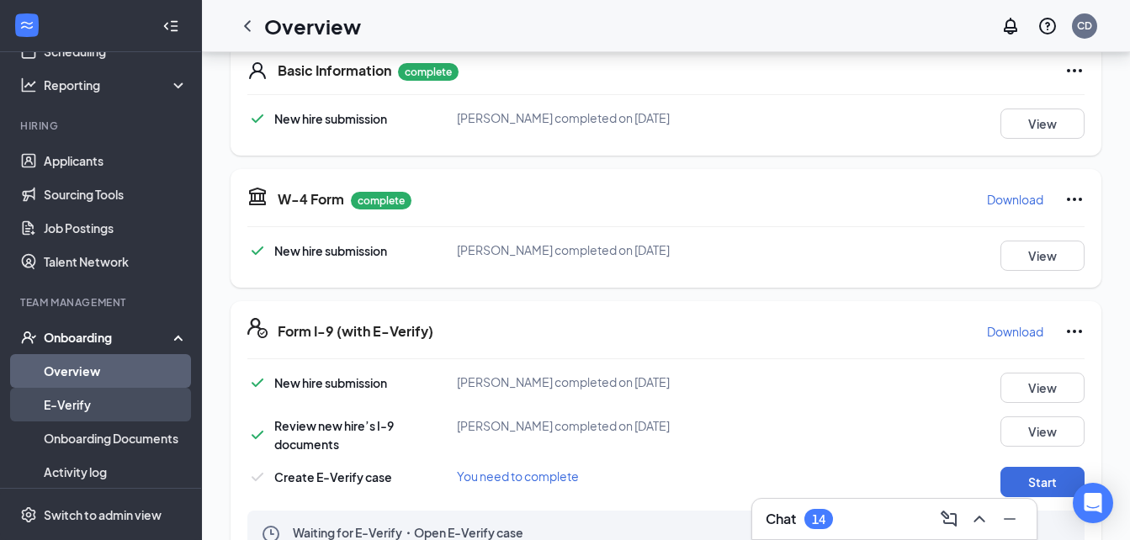
click at [106, 410] on link "E-Verify" at bounding box center [116, 405] width 144 height 34
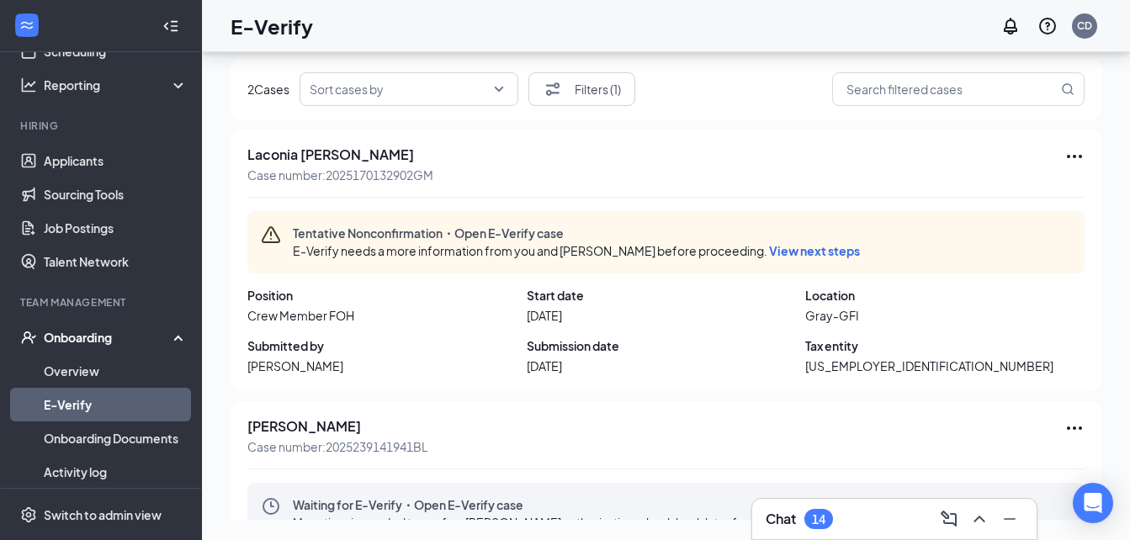
scroll to position [183, 0]
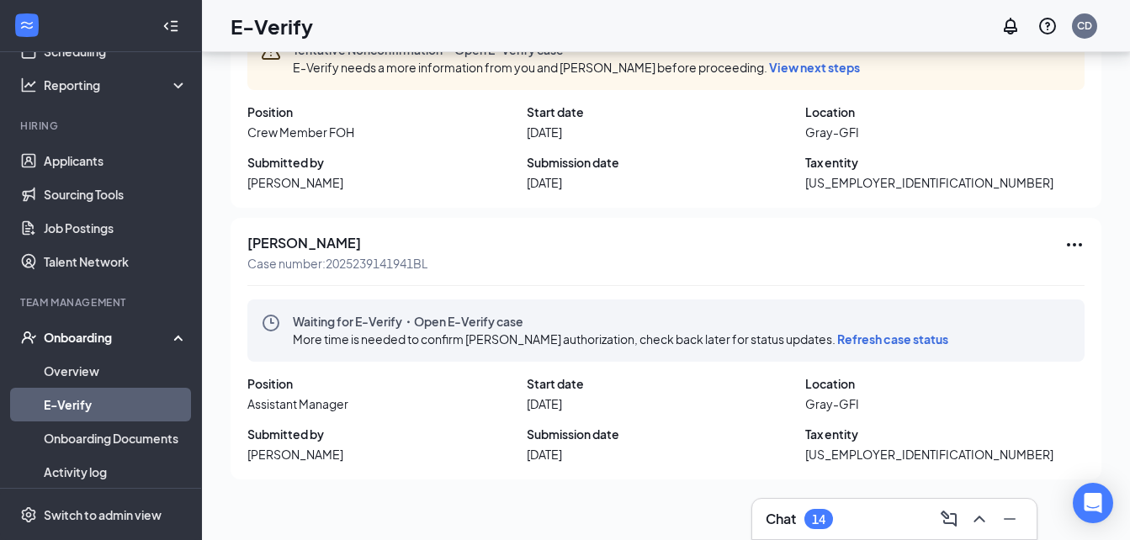
click at [909, 337] on span "Refresh case status" at bounding box center [892, 339] width 111 height 15
click at [875, 338] on span "Refresh case status" at bounding box center [892, 339] width 111 height 15
click at [870, 337] on span "Refresh case status" at bounding box center [892, 339] width 111 height 15
click at [896, 336] on span "Refresh case status" at bounding box center [892, 339] width 111 height 15
click at [1065, 241] on icon "Ellipses" at bounding box center [1075, 245] width 20 height 20
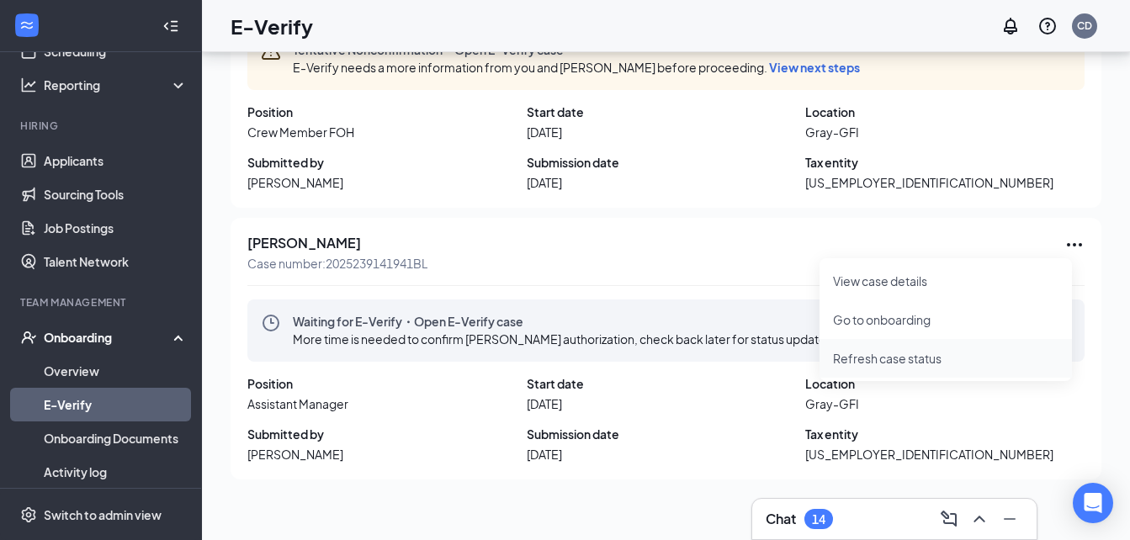
click at [921, 362] on span "Refresh case status" at bounding box center [946, 358] width 226 height 19
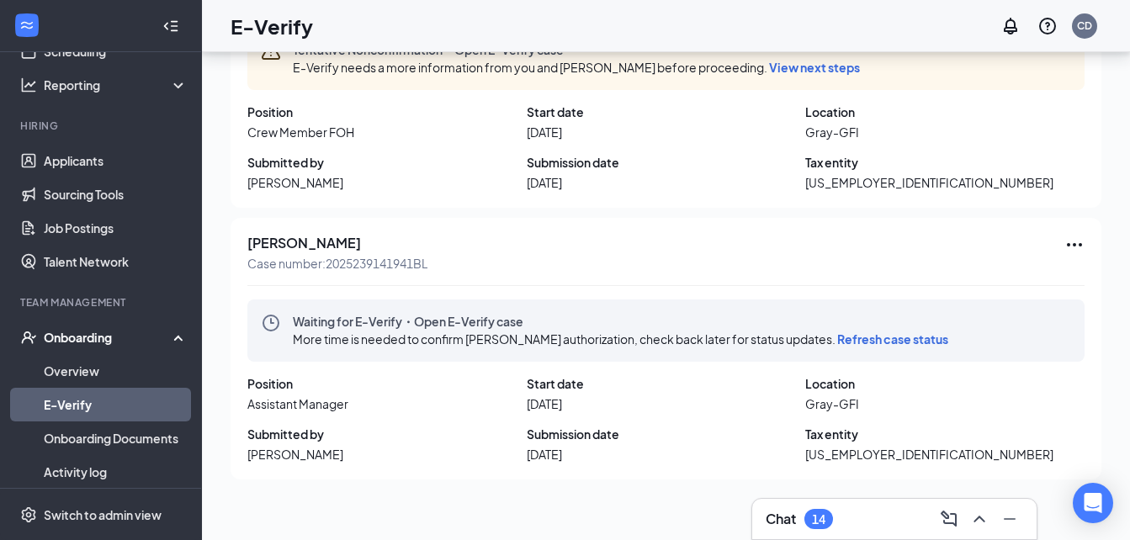
click at [914, 342] on span "Refresh case status" at bounding box center [892, 339] width 111 height 15
click at [915, 340] on span "Refresh case status" at bounding box center [892, 339] width 111 height 15
click at [1065, 242] on icon "Ellipses" at bounding box center [1075, 245] width 20 height 20
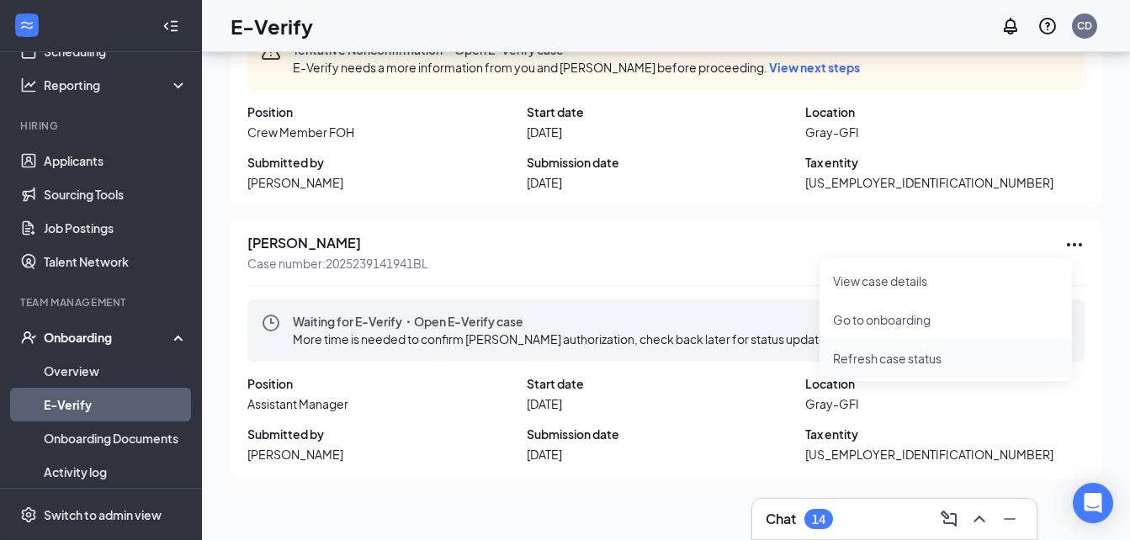
click at [904, 362] on span "Refresh case status" at bounding box center [946, 358] width 226 height 19
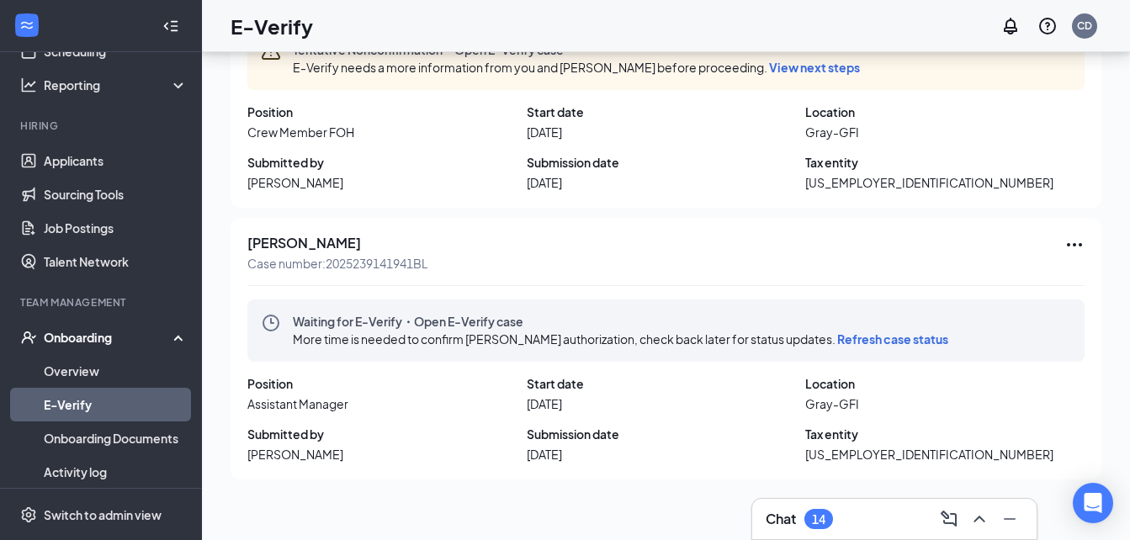
click at [906, 343] on span "Refresh case status" at bounding box center [892, 339] width 111 height 15
click at [905, 339] on span "Refresh case status" at bounding box center [892, 339] width 111 height 15
click at [904, 337] on span "Refresh case status" at bounding box center [892, 339] width 111 height 15
click at [894, 342] on span "Refresh case status" at bounding box center [892, 339] width 111 height 15
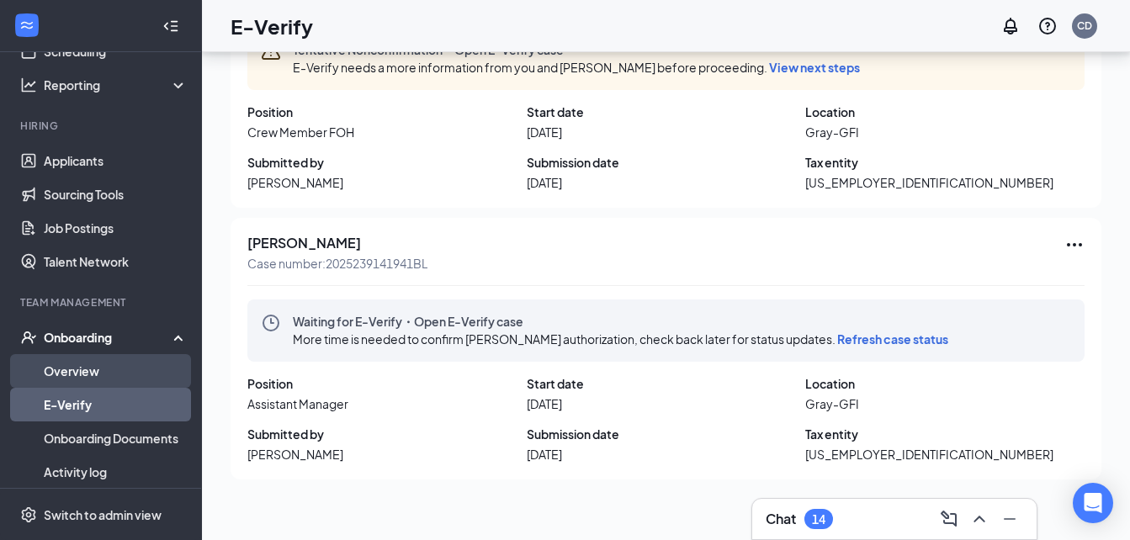
click at [146, 369] on link "Overview" at bounding box center [116, 371] width 144 height 34
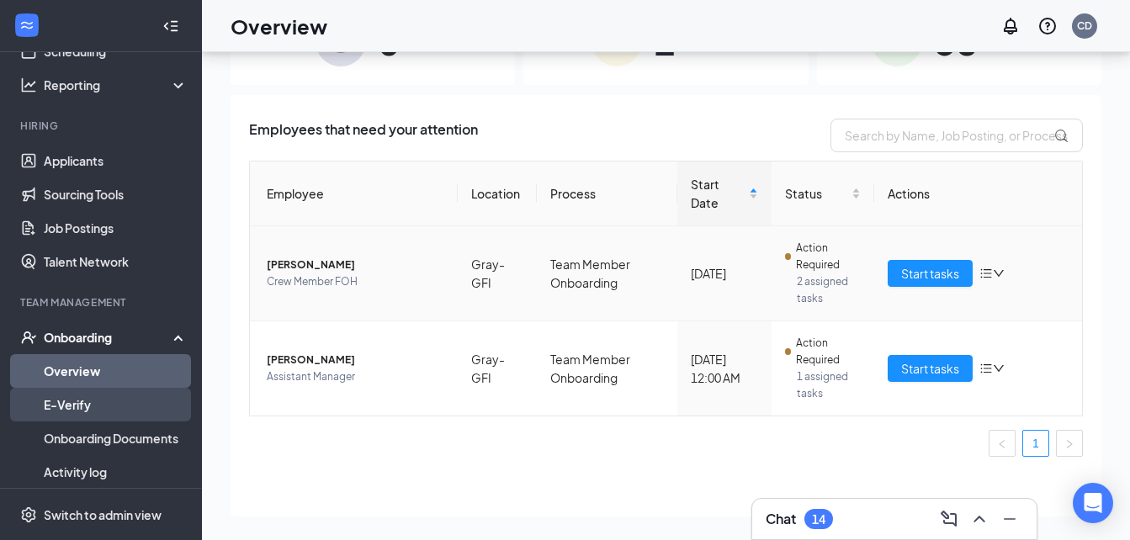
click at [73, 402] on link "E-Verify" at bounding box center [116, 405] width 144 height 34
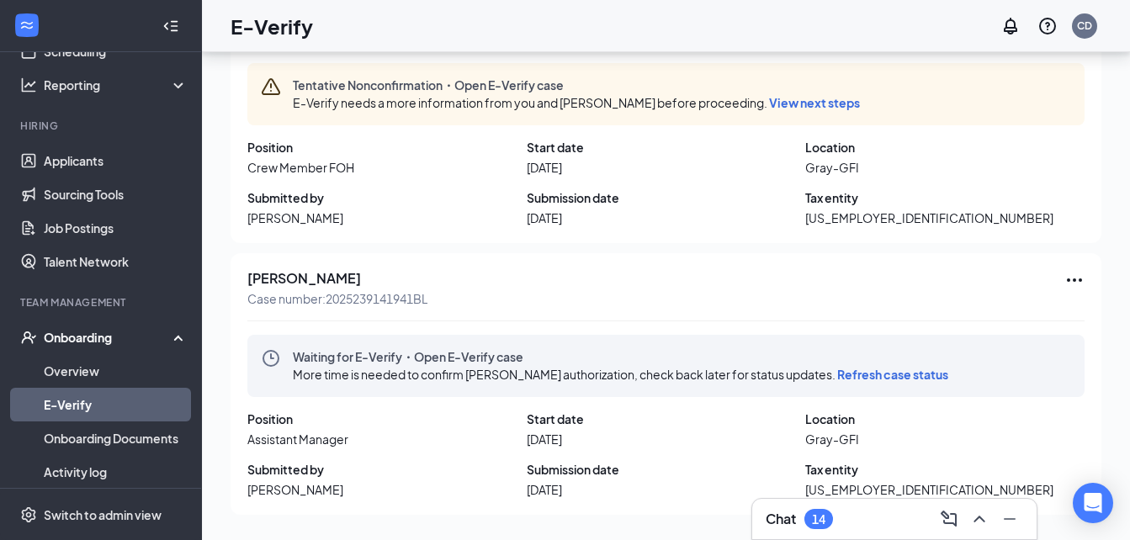
scroll to position [151, 0]
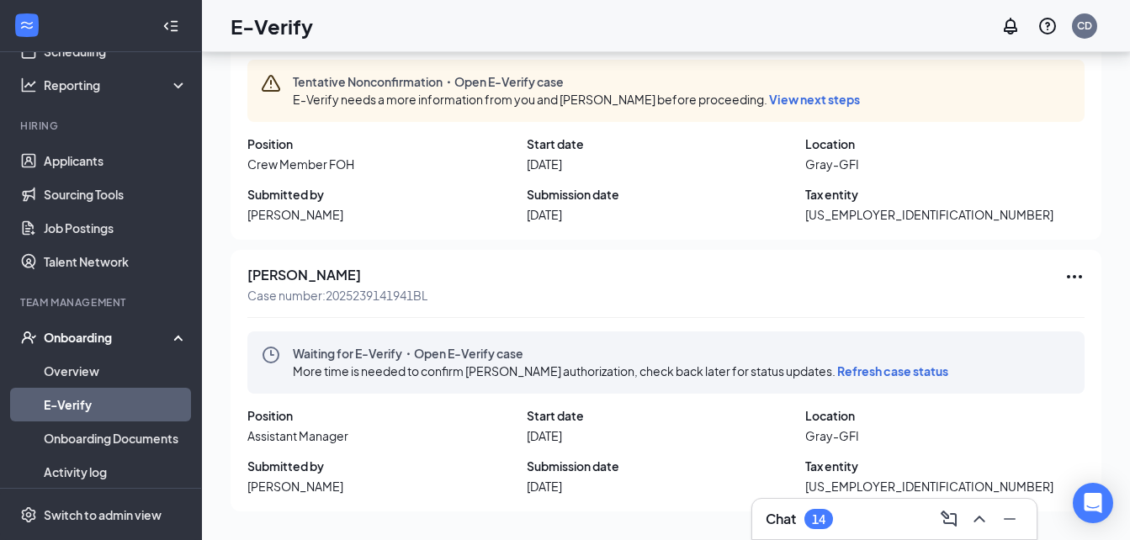
click at [1065, 274] on icon "Ellipses" at bounding box center [1075, 277] width 20 height 20
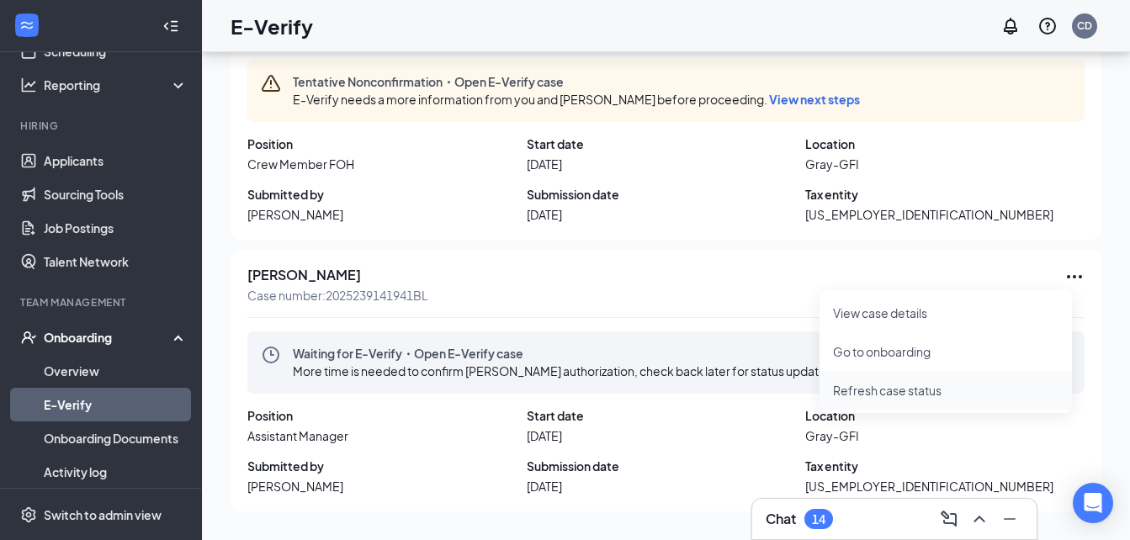
click at [862, 380] on li "Refresh case status" at bounding box center [946, 390] width 252 height 39
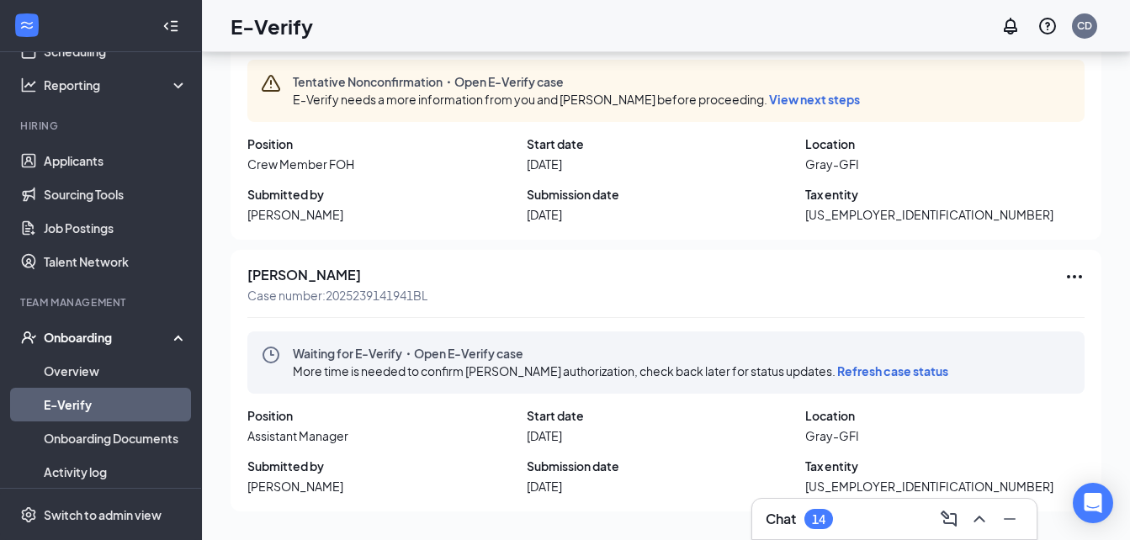
click at [879, 369] on span "Refresh case status" at bounding box center [892, 371] width 111 height 15
click at [1065, 278] on icon "Ellipses" at bounding box center [1075, 277] width 20 height 20
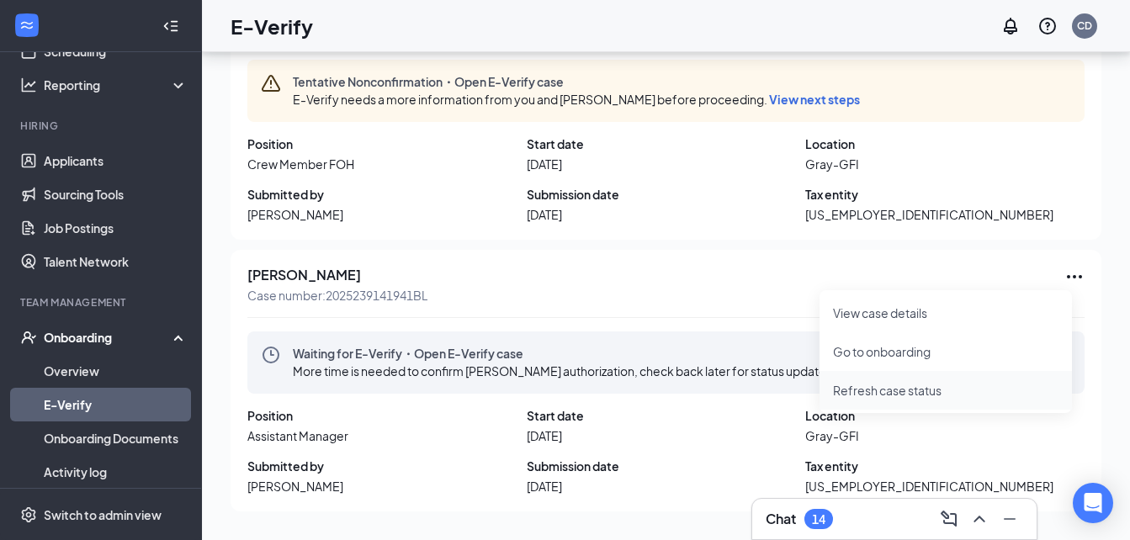
click at [911, 384] on span "Refresh case status" at bounding box center [946, 390] width 226 height 19
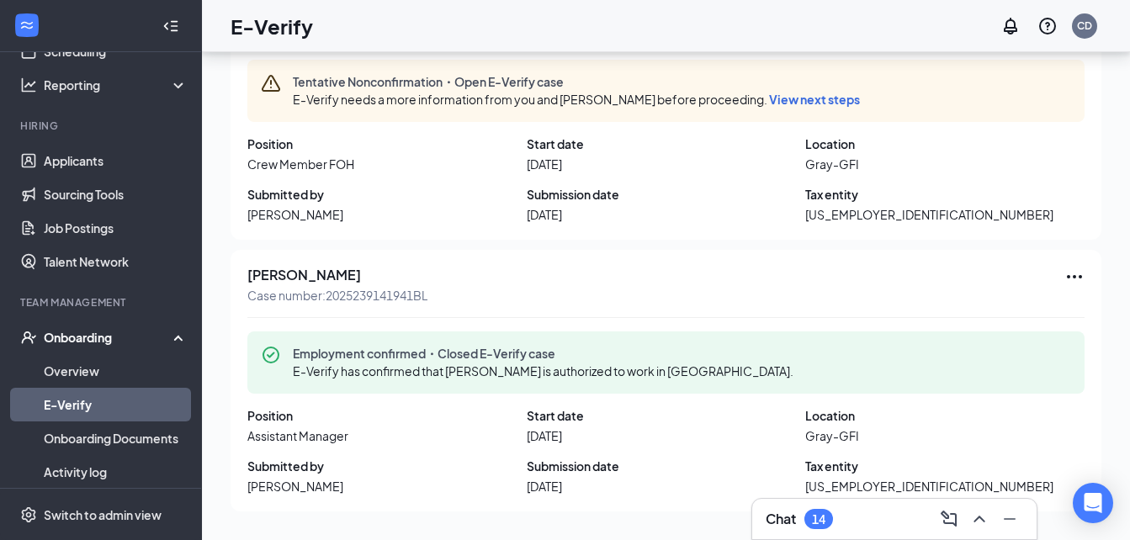
scroll to position [183, 0]
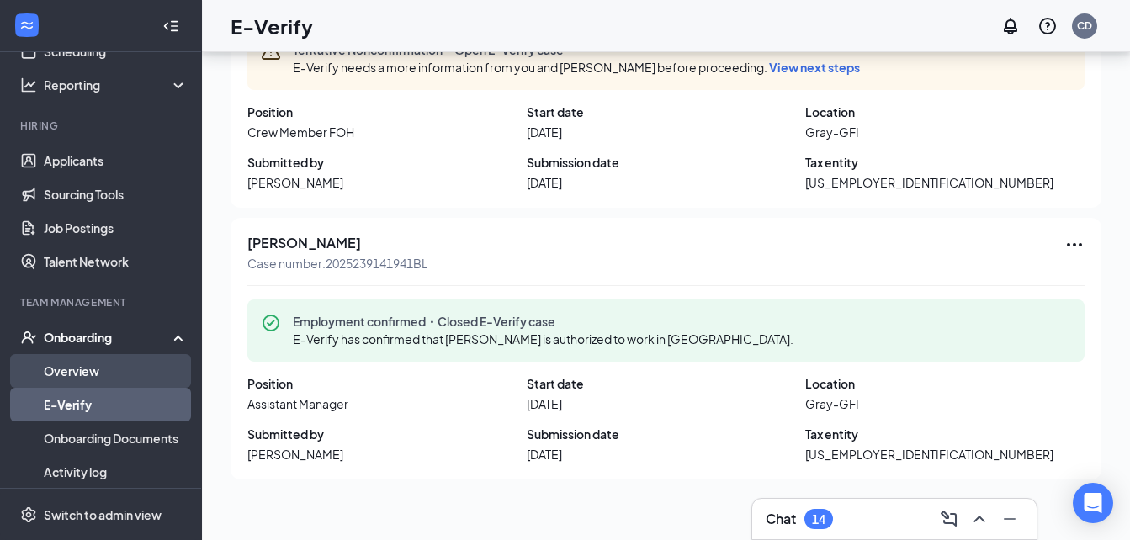
click at [88, 366] on link "Overview" at bounding box center [116, 371] width 144 height 34
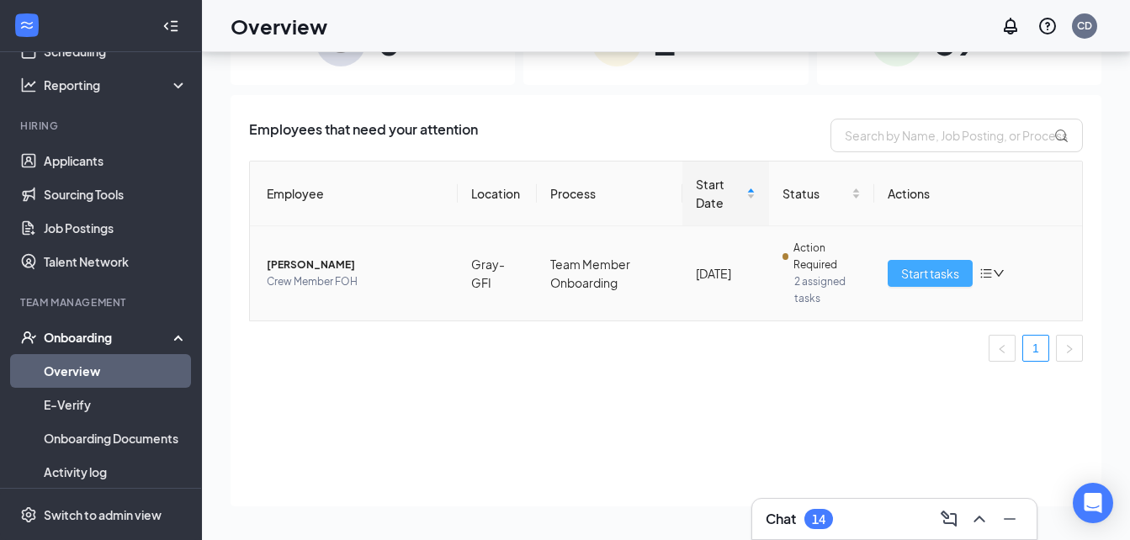
click at [927, 263] on button "Start tasks" at bounding box center [930, 273] width 85 height 27
